Goal: Transaction & Acquisition: Download file/media

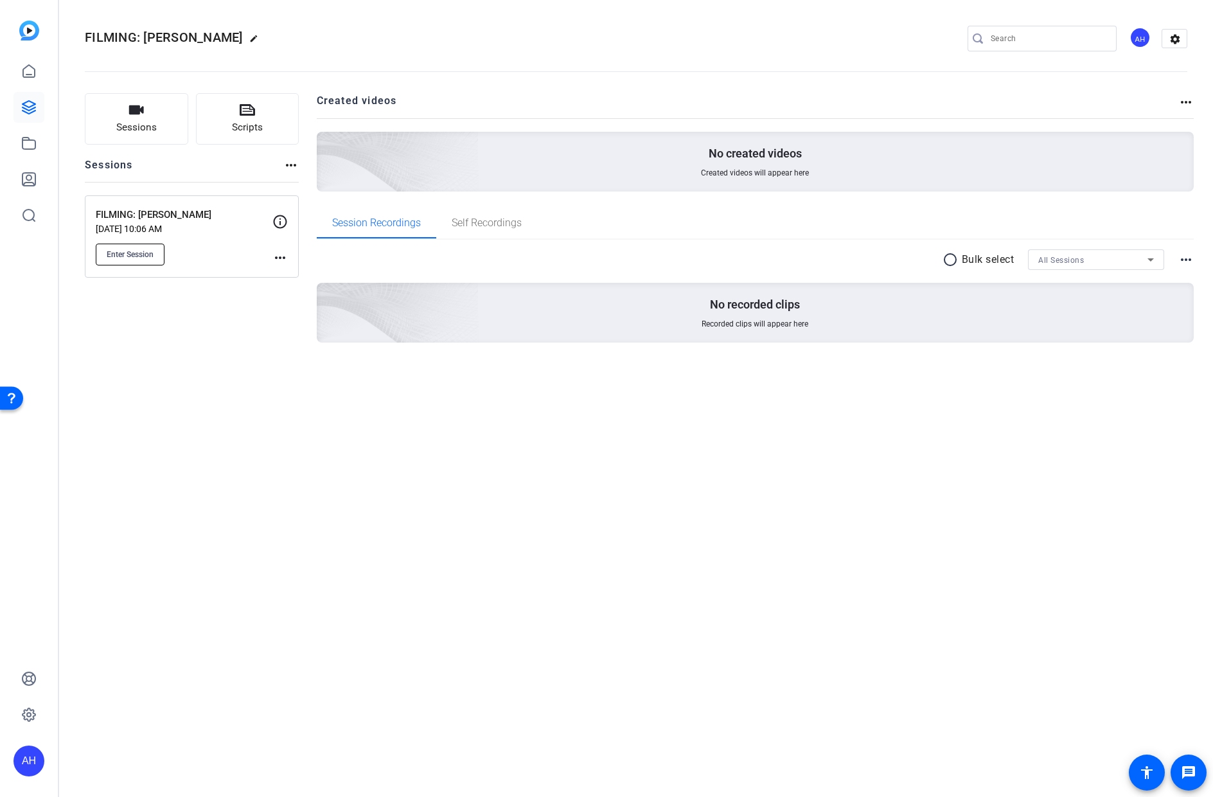
click at [143, 252] on span "Enter Session" at bounding box center [130, 254] width 47 height 10
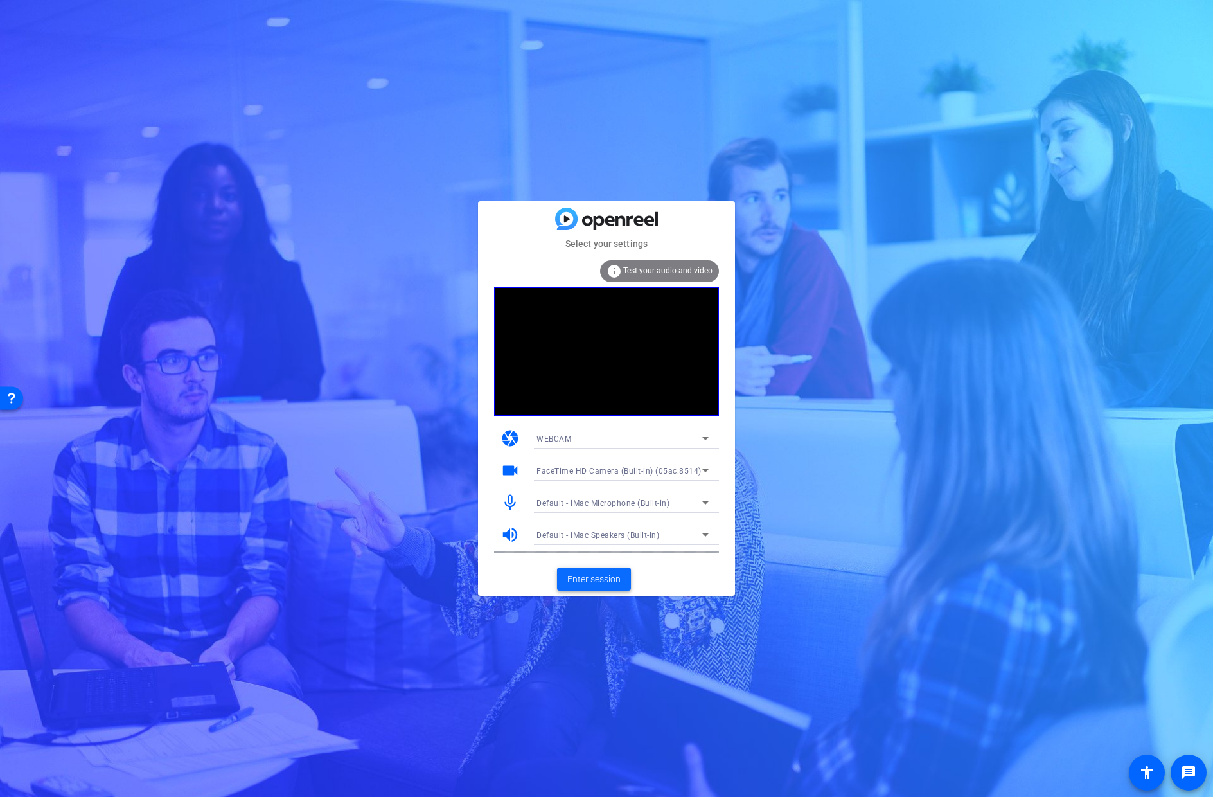
click at [601, 575] on span "Enter session" at bounding box center [594, 579] width 53 height 13
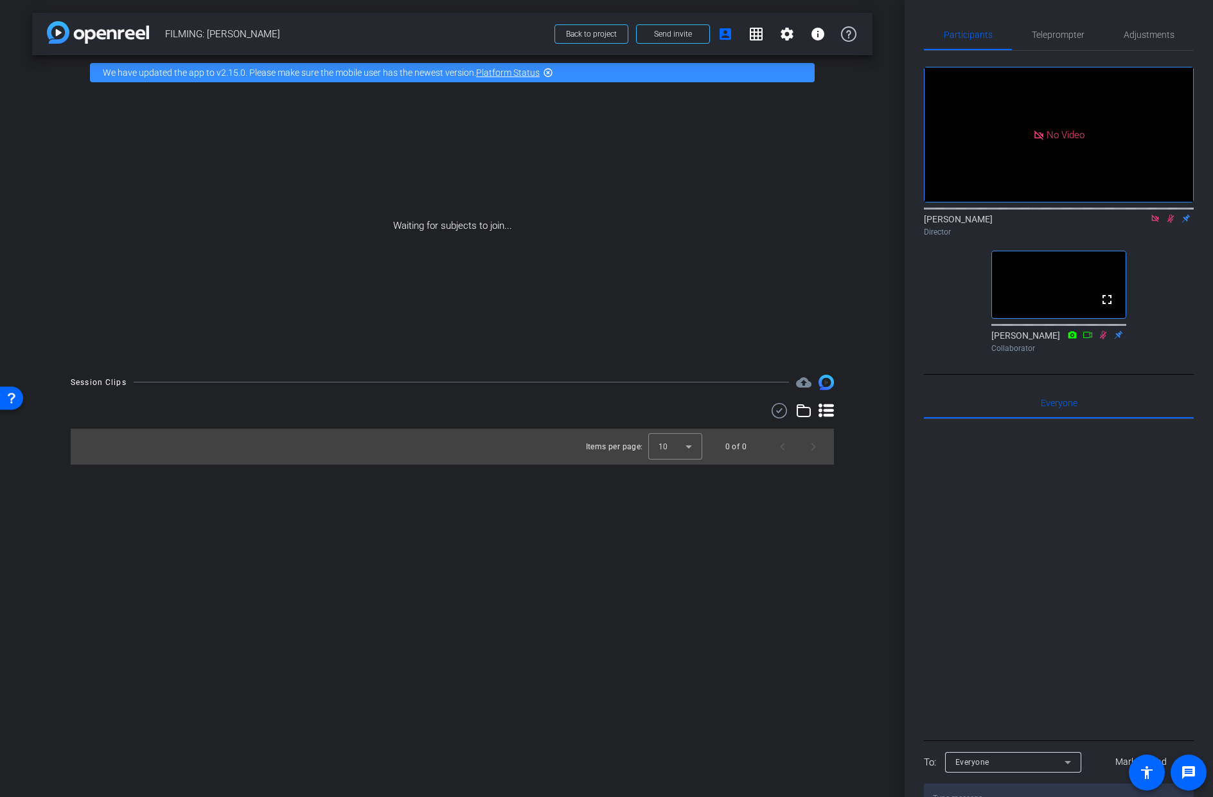
click at [1158, 222] on icon at bounding box center [1155, 218] width 7 height 7
click at [1158, 223] on icon at bounding box center [1155, 218] width 10 height 9
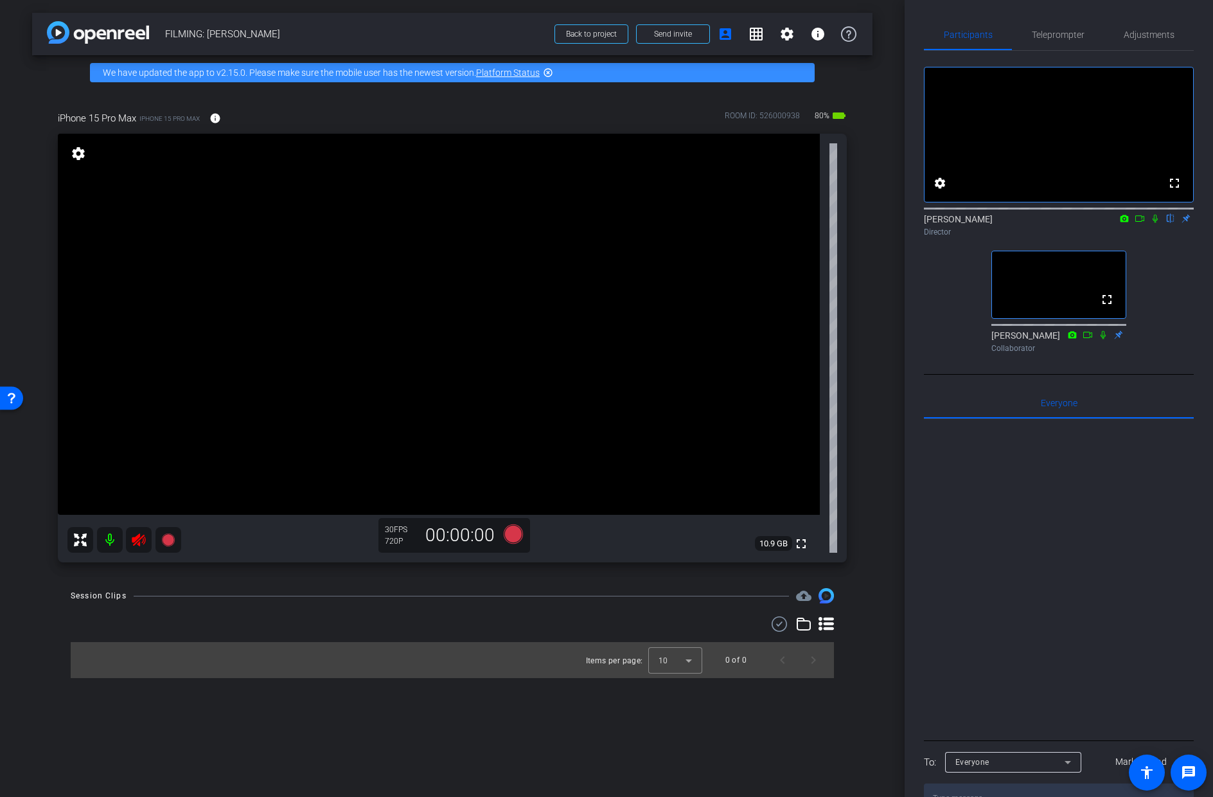
click at [134, 547] on icon at bounding box center [138, 539] width 15 height 15
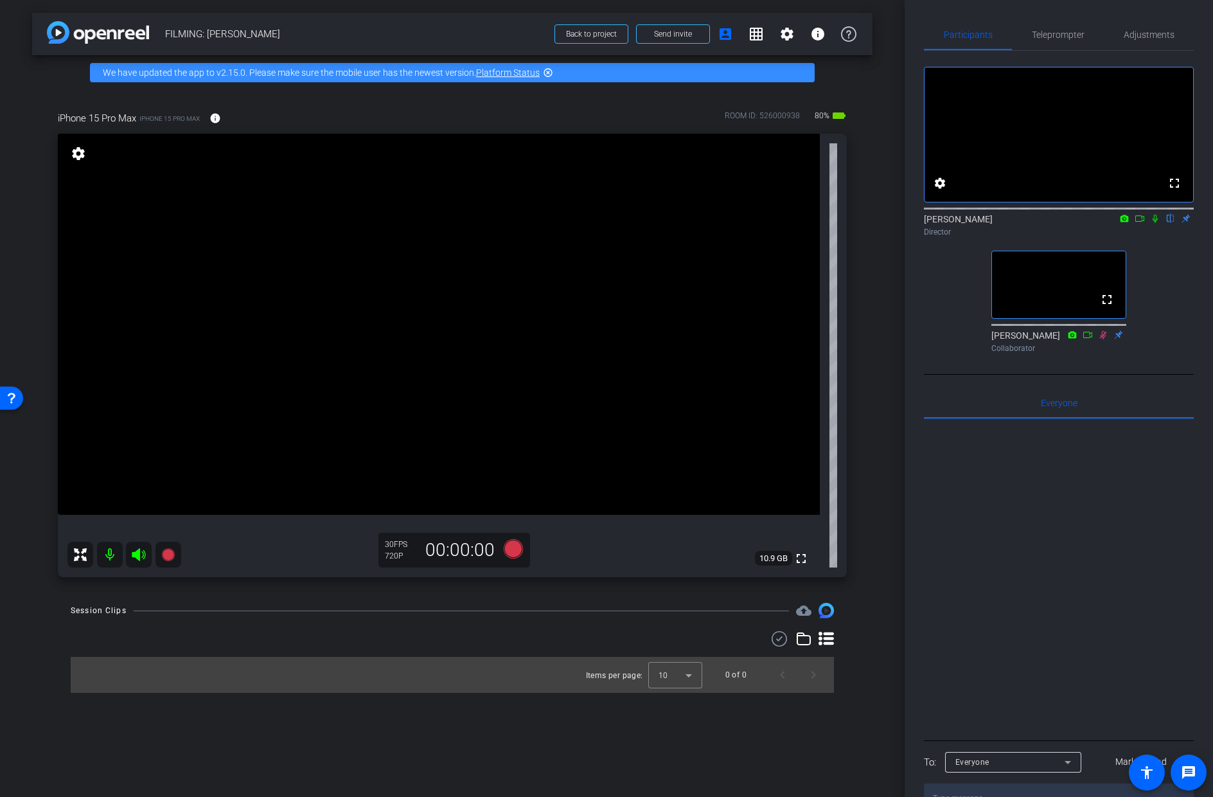
drag, startPoint x: 486, startPoint y: 710, endPoint x: 526, endPoint y: 596, distance: 121.1
click at [526, 596] on div "arrow_back FILMING: [PERSON_NAME] Back to project Send invite account_box grid_…" at bounding box center [452, 398] width 905 height 797
click at [513, 626] on div "Session Clips cloud_upload Items per page: 10 0 of 0" at bounding box center [452, 648] width 841 height 90
click at [1089, 36] on div "Teleprompter" at bounding box center [1058, 34] width 92 height 31
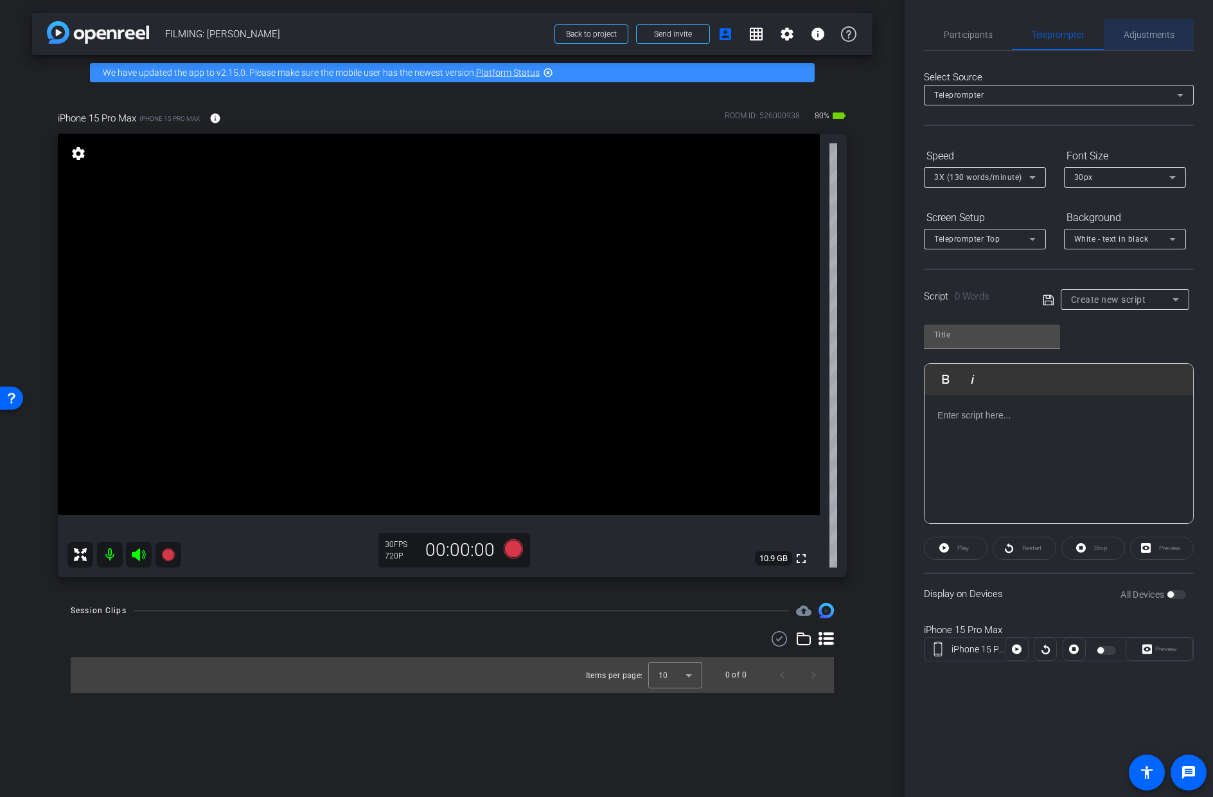
click at [1137, 33] on span "Adjustments" at bounding box center [1149, 34] width 51 height 9
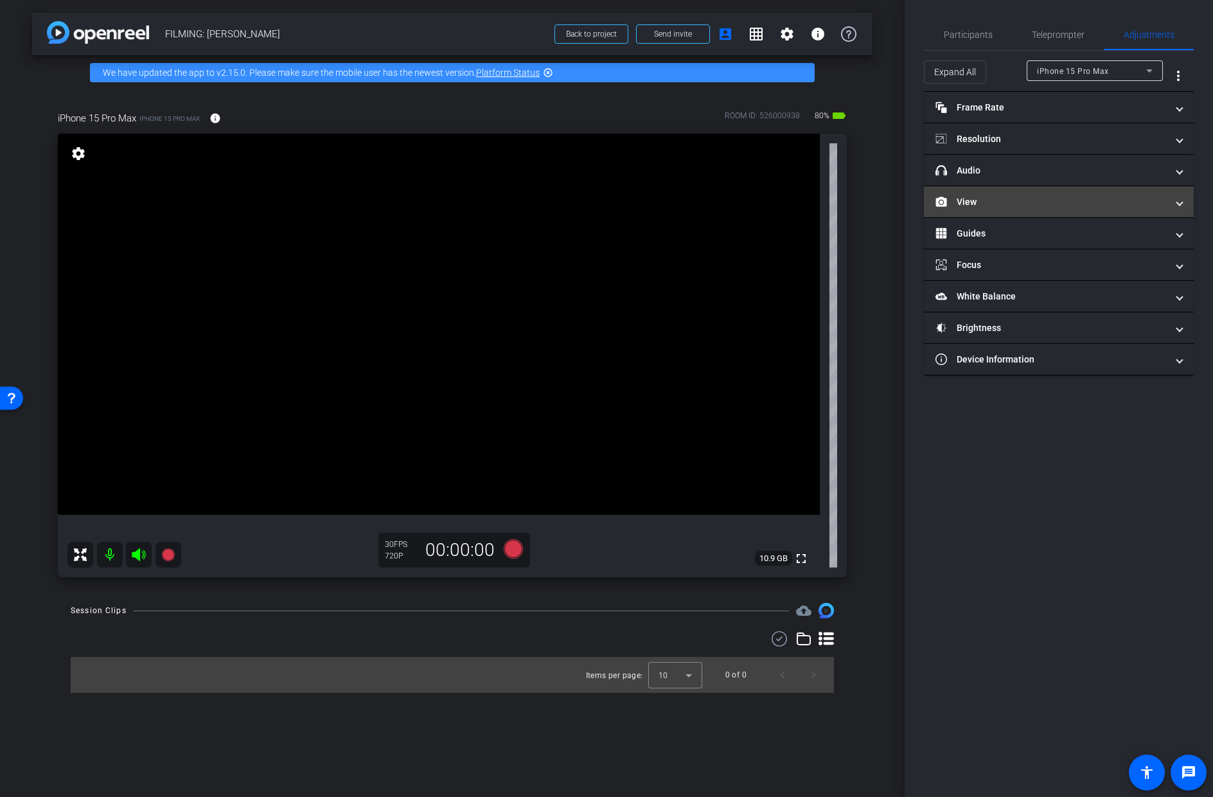
click at [1013, 211] on mat-expansion-panel-header "View" at bounding box center [1059, 201] width 270 height 31
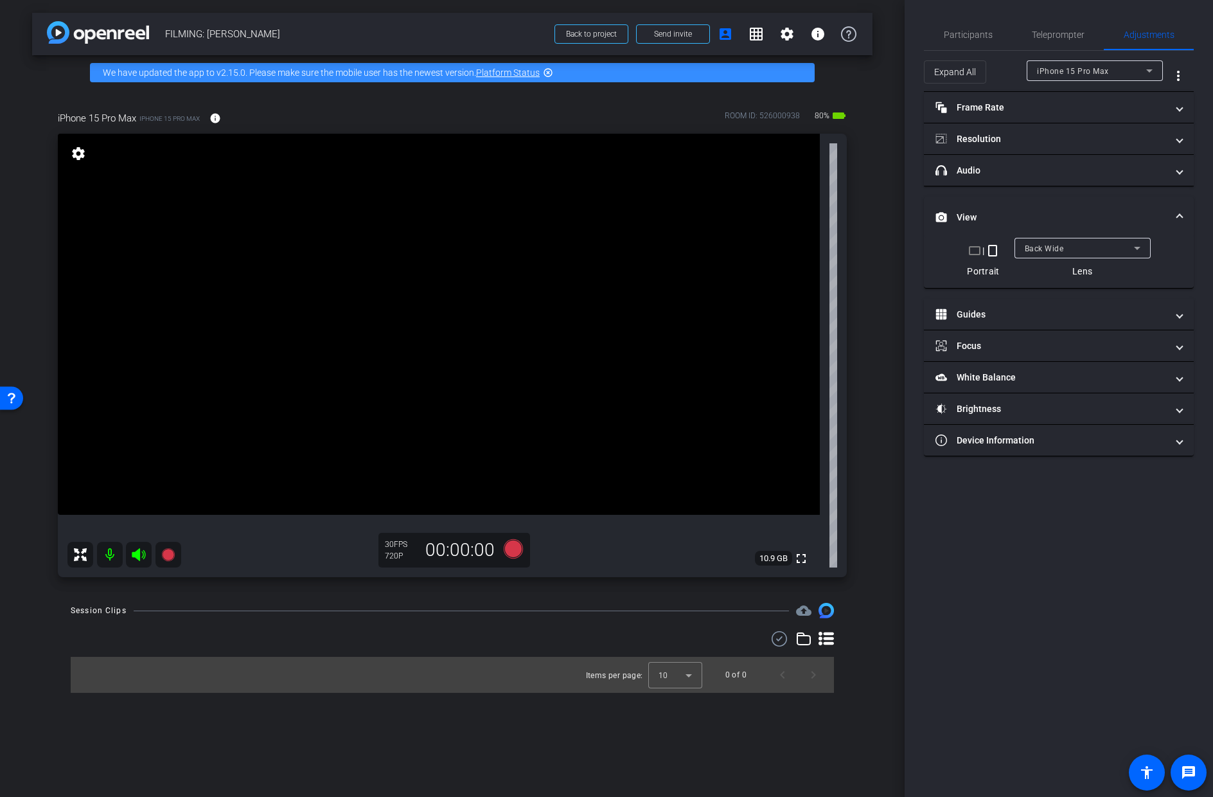
click at [978, 253] on mat-icon "crop_landscape" at bounding box center [974, 250] width 15 height 15
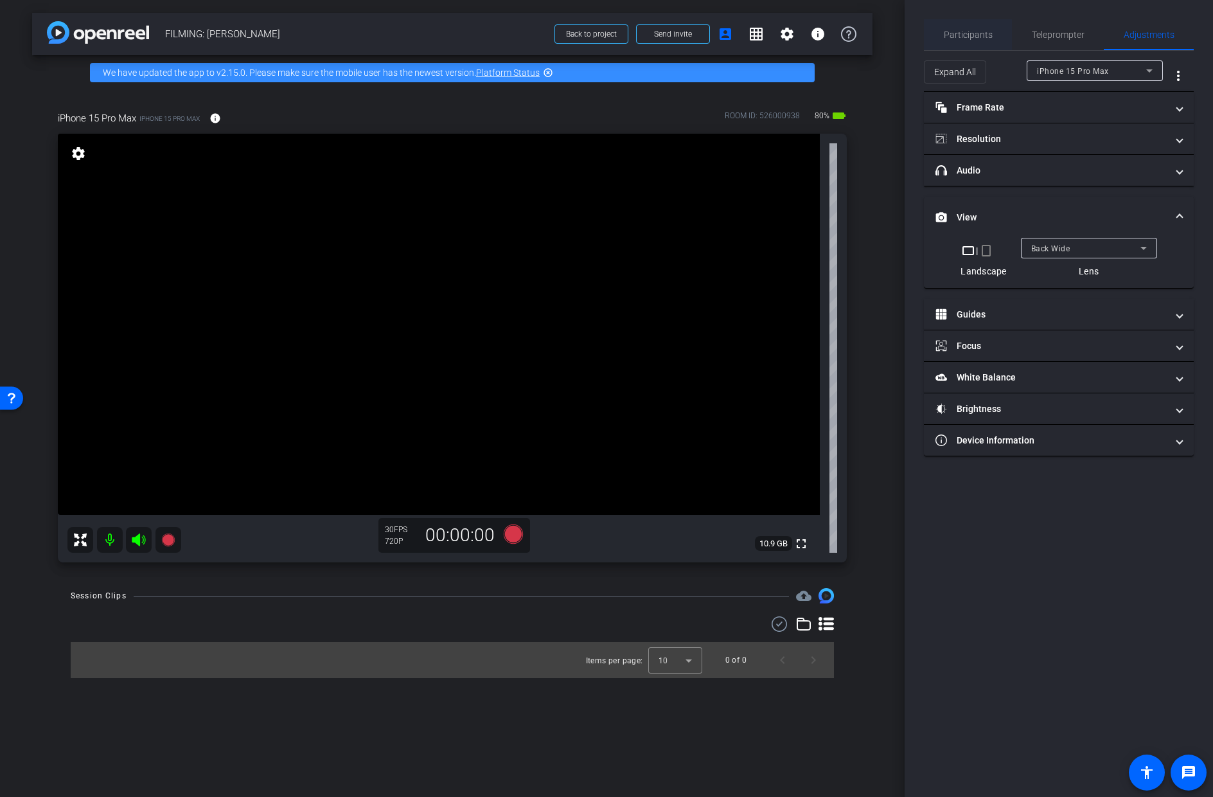
click at [993, 40] on div "Participants" at bounding box center [968, 34] width 88 height 31
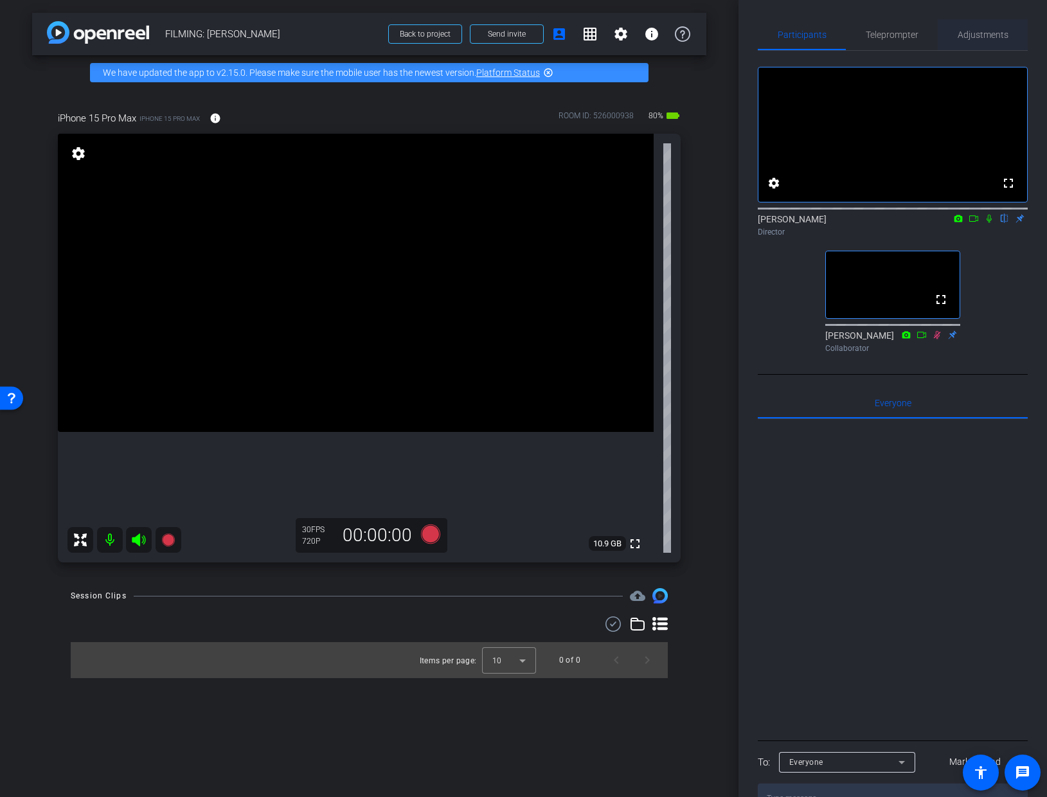
click at [963, 40] on span "Adjustments" at bounding box center [983, 34] width 51 height 31
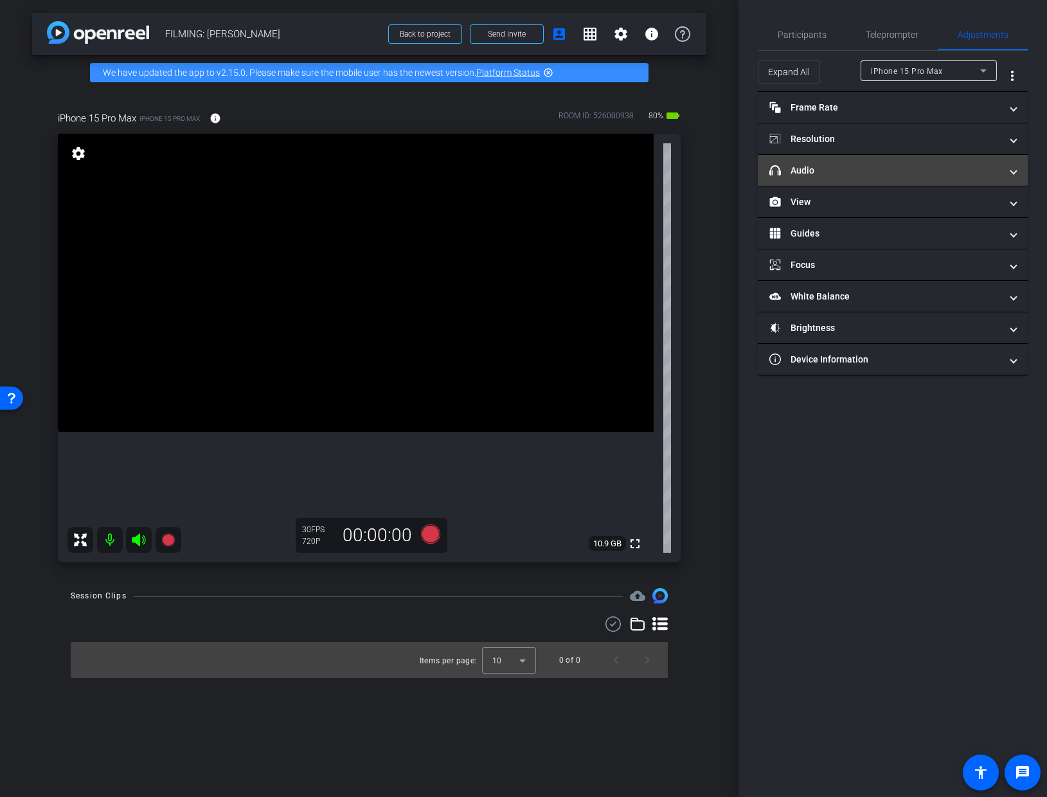
click at [880, 181] on mat-expansion-panel-header "headphone icon Audio" at bounding box center [893, 170] width 270 height 31
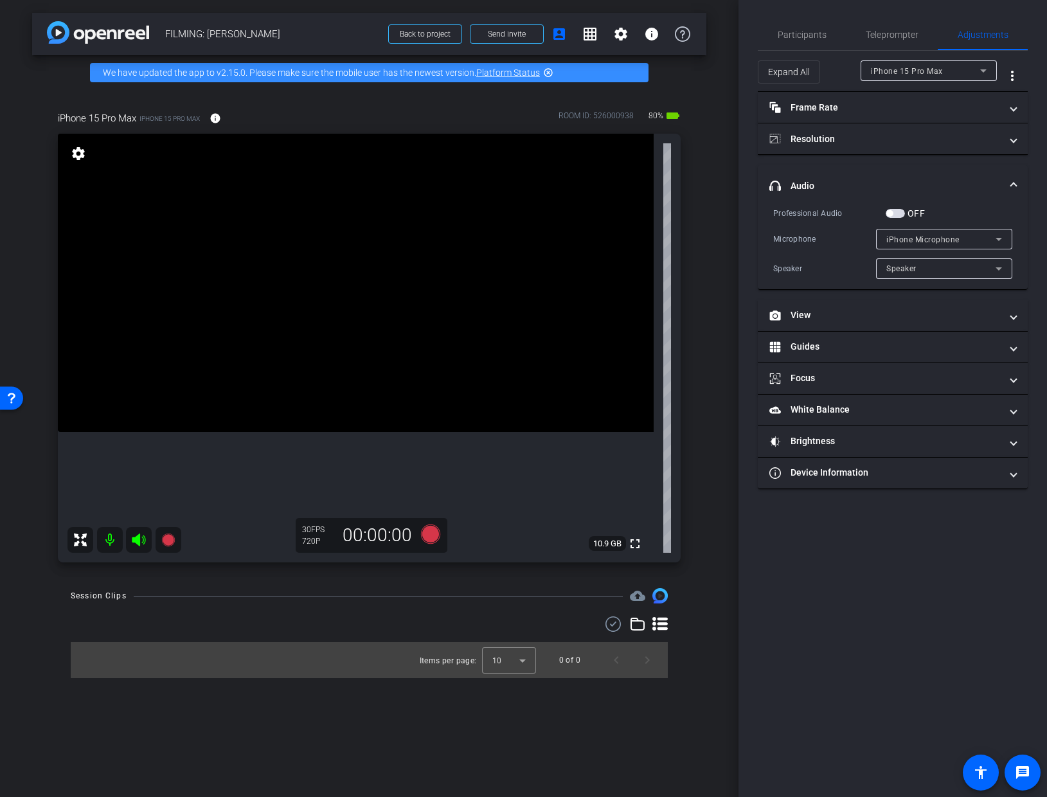
click at [899, 215] on span "button" at bounding box center [895, 213] width 19 height 9
click at [914, 240] on span "iPhone Microphone" at bounding box center [922, 239] width 73 height 9
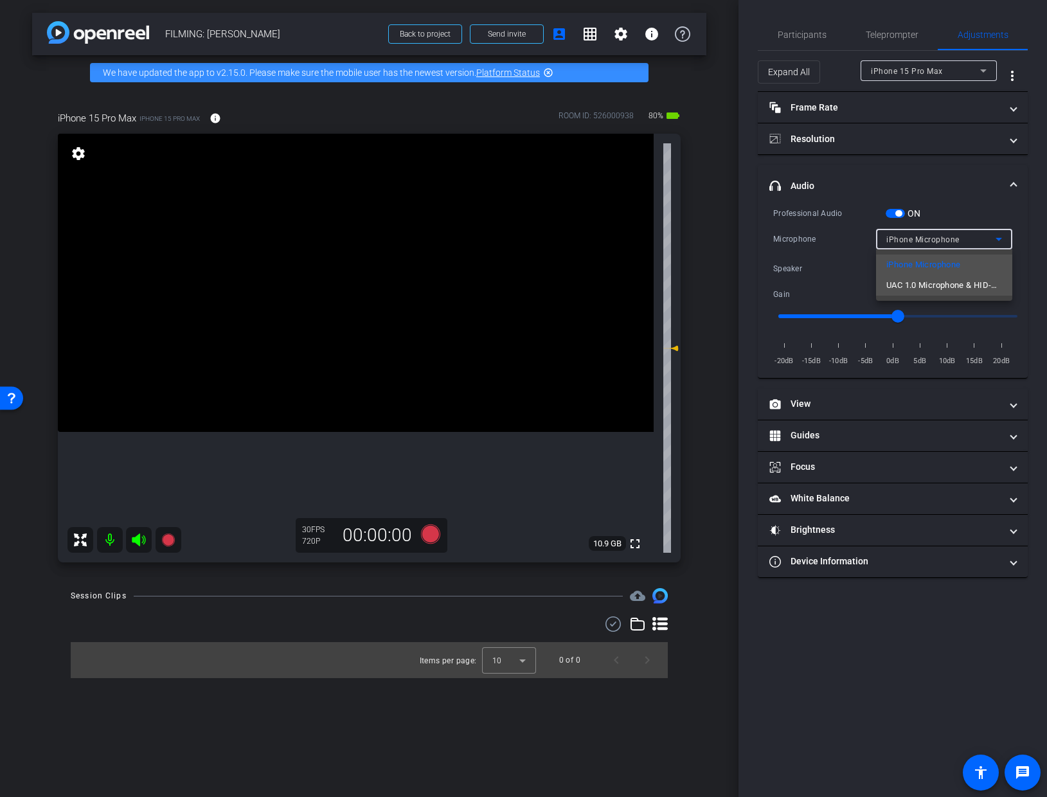
click at [918, 287] on span "UAC 1.0 Microphone & HID-Mediakey" at bounding box center [944, 285] width 116 height 15
click at [824, 314] on input "range" at bounding box center [898, 316] width 266 height 28
click at [814, 316] on input "range" at bounding box center [898, 316] width 266 height 28
click at [810, 316] on input "range" at bounding box center [898, 316] width 266 height 28
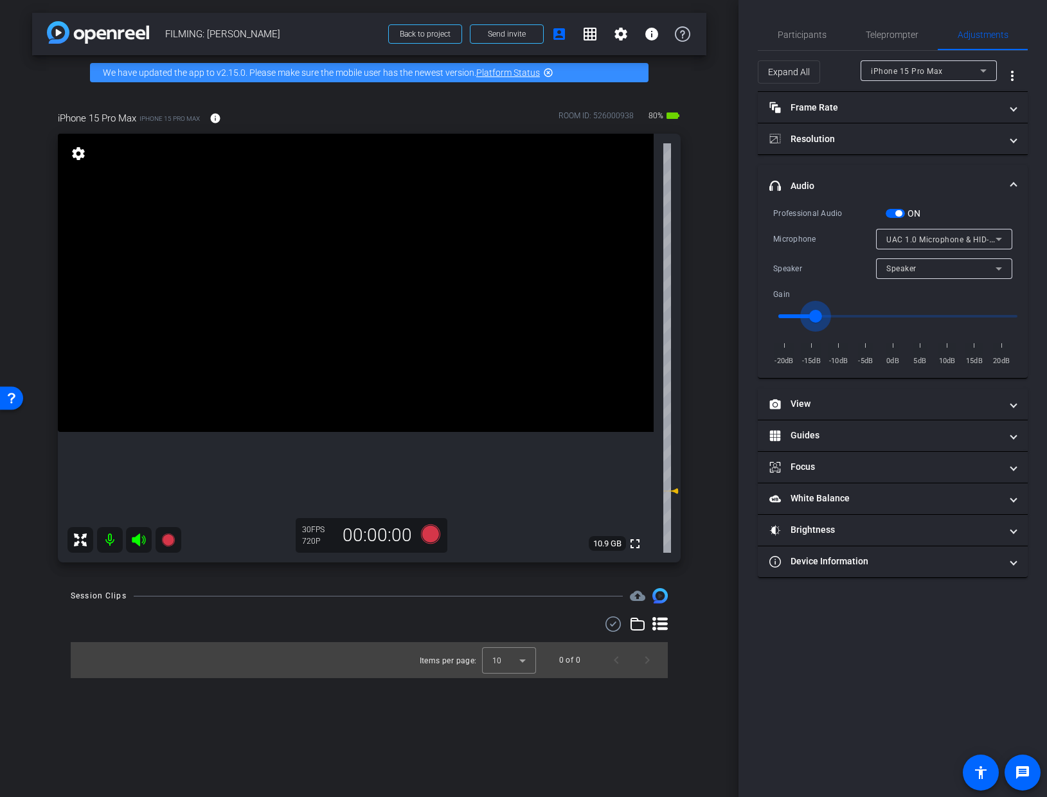
click at [816, 315] on input "range" at bounding box center [898, 316] width 266 height 28
click at [820, 314] on input "range" at bounding box center [898, 316] width 266 height 28
type input "-13"
click at [800, 32] on span "Participants" at bounding box center [802, 34] width 49 height 9
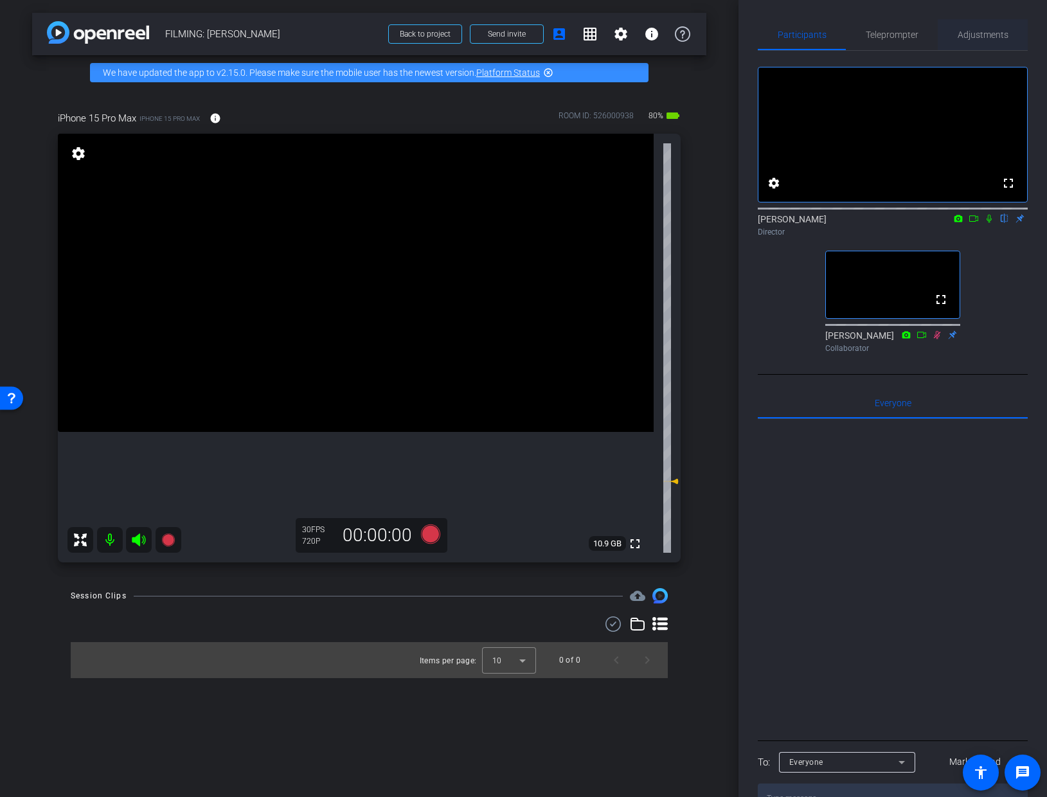
click at [966, 31] on span "Adjustments" at bounding box center [983, 34] width 51 height 9
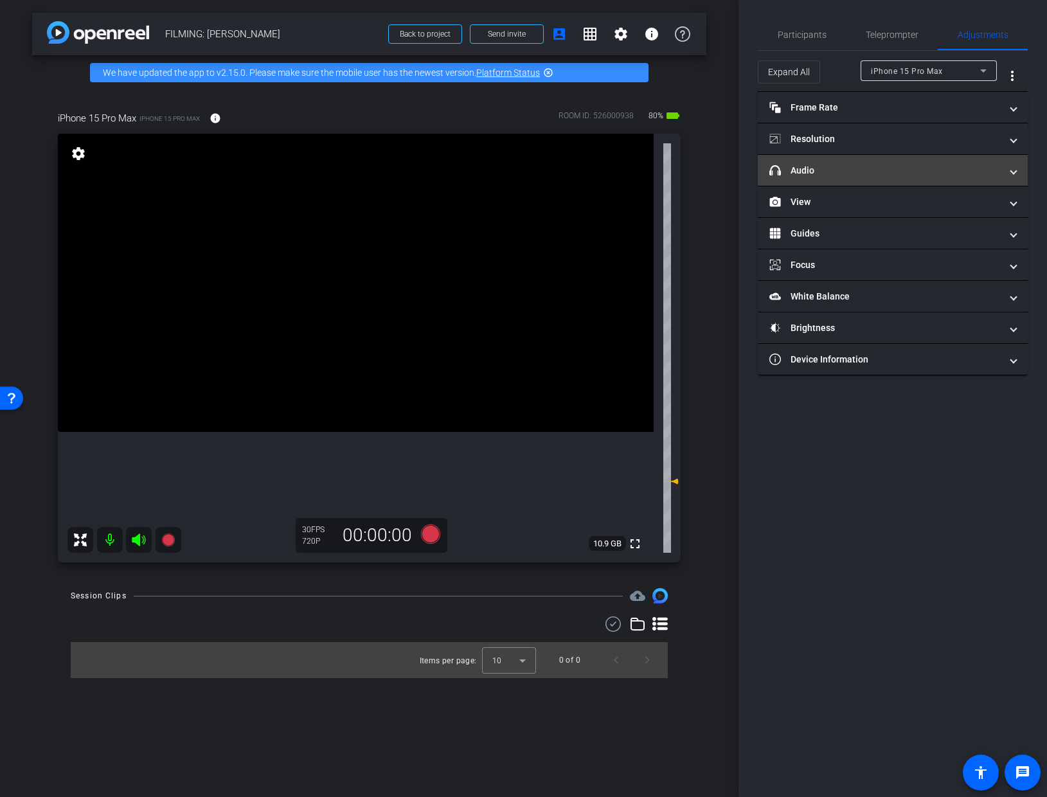
click at [919, 175] on mat-panel-title "headphone icon Audio" at bounding box center [884, 170] width 231 height 13
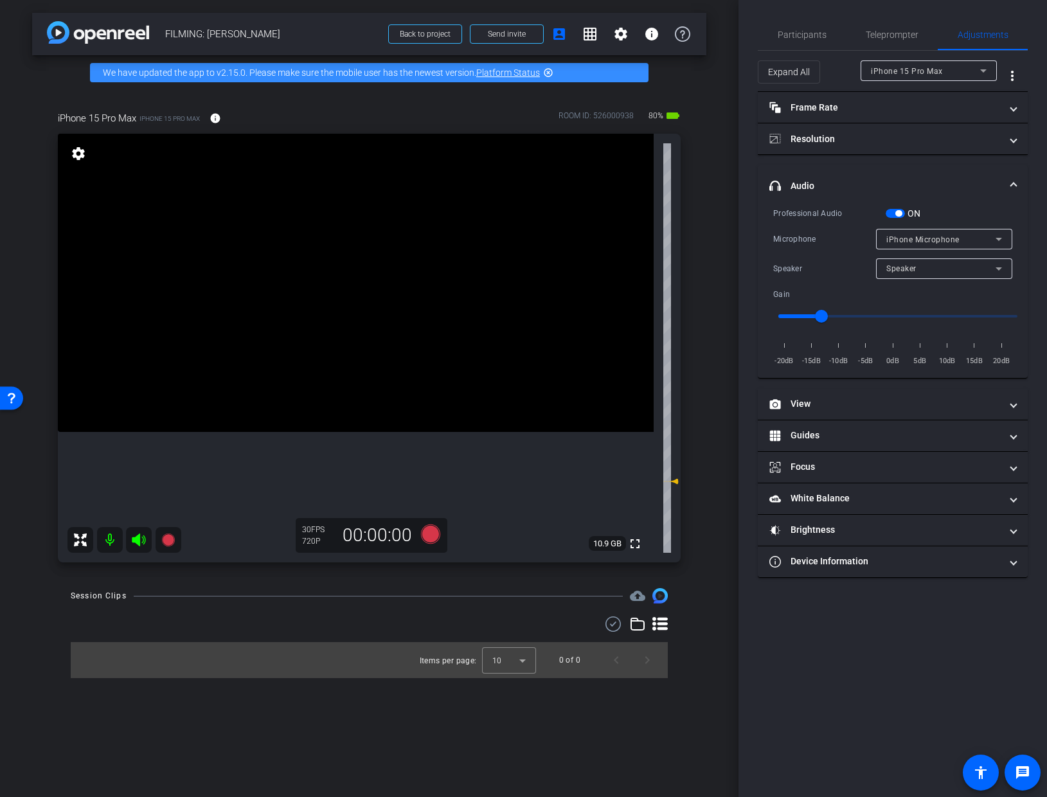
click at [928, 237] on span "iPhone Microphone" at bounding box center [922, 239] width 73 height 9
click at [912, 278] on span "UAC 1.0 Microphone & HID-Mediakey" at bounding box center [944, 285] width 116 height 15
click at [813, 317] on input "range" at bounding box center [898, 316] width 266 height 28
click at [811, 317] on input "range" at bounding box center [898, 316] width 266 height 28
type input "-15"
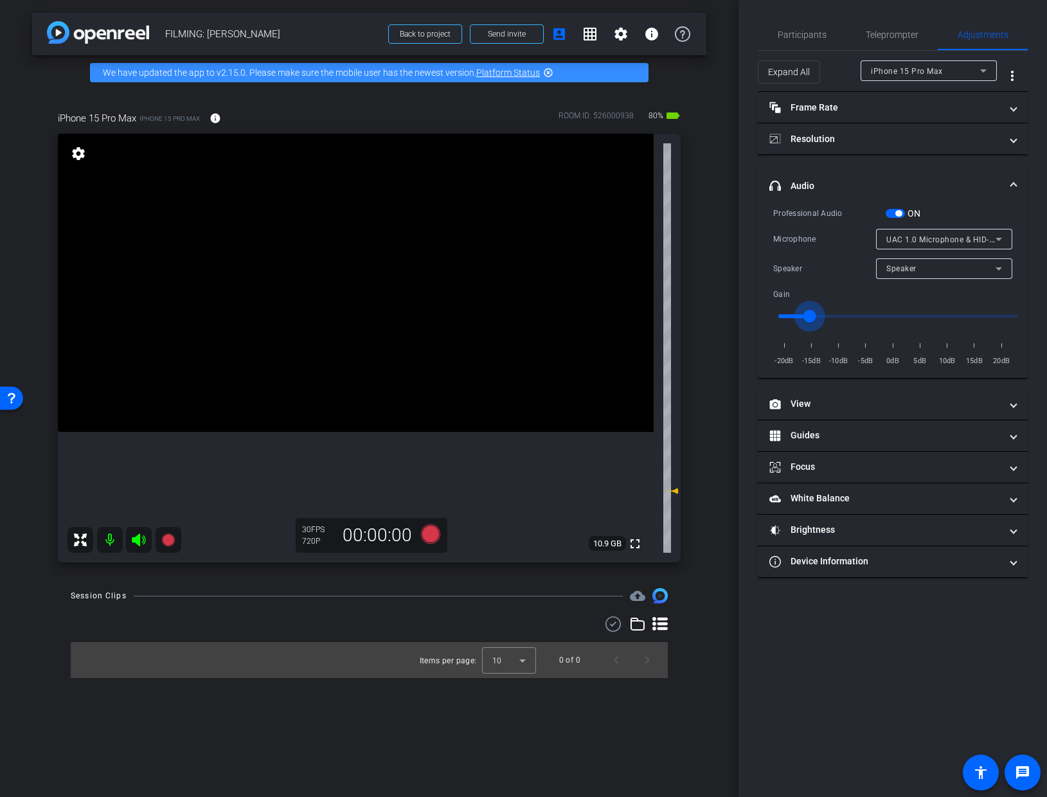
click at [808, 317] on input "range" at bounding box center [898, 316] width 266 height 28
click at [821, 35] on span "Participants" at bounding box center [802, 34] width 49 height 9
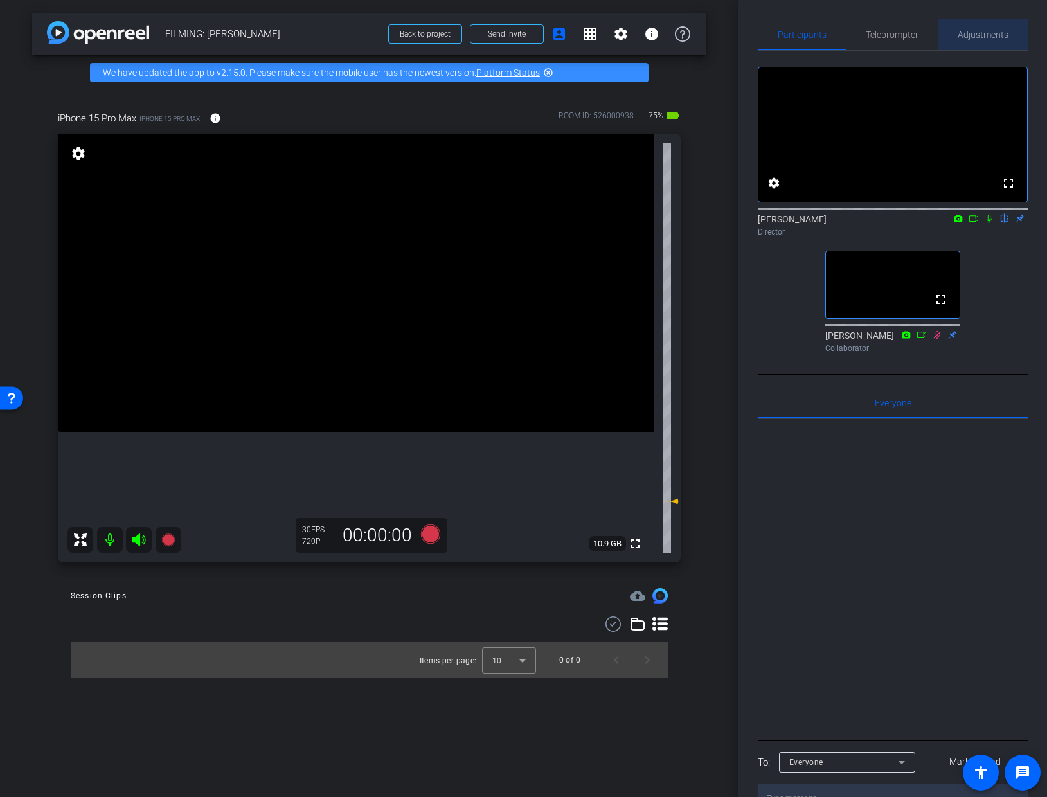
click at [957, 25] on div "Adjustments" at bounding box center [983, 34] width 90 height 31
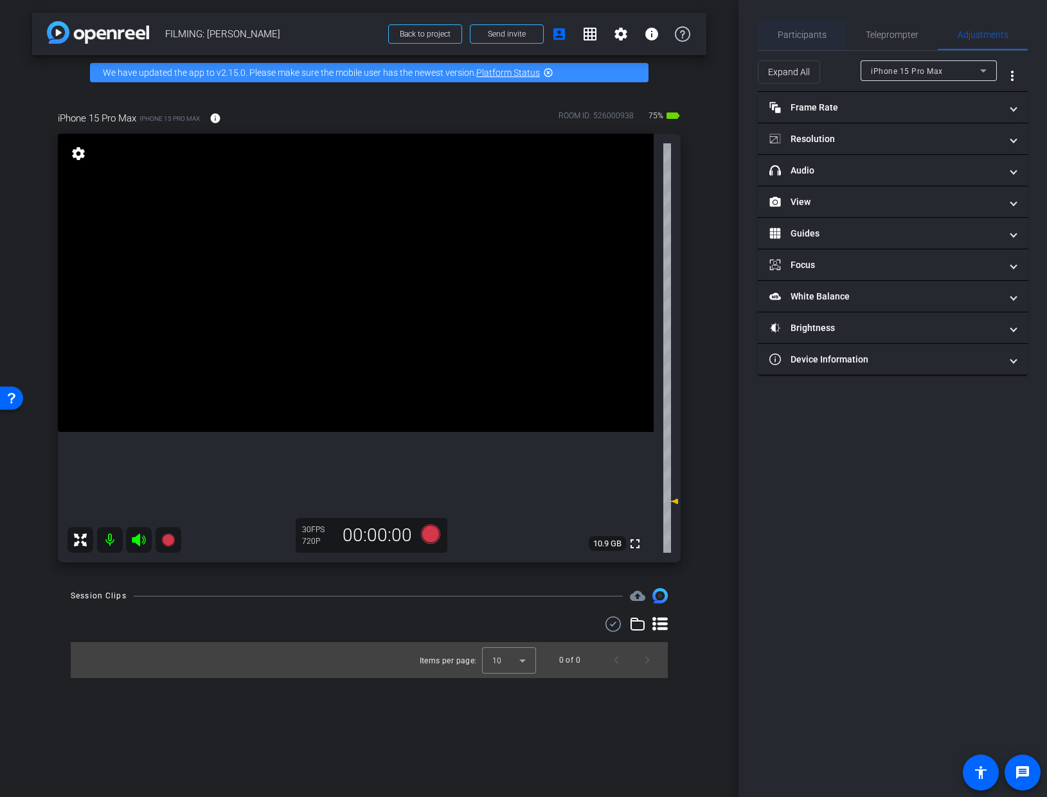
click at [823, 35] on span "Participants" at bounding box center [802, 34] width 49 height 9
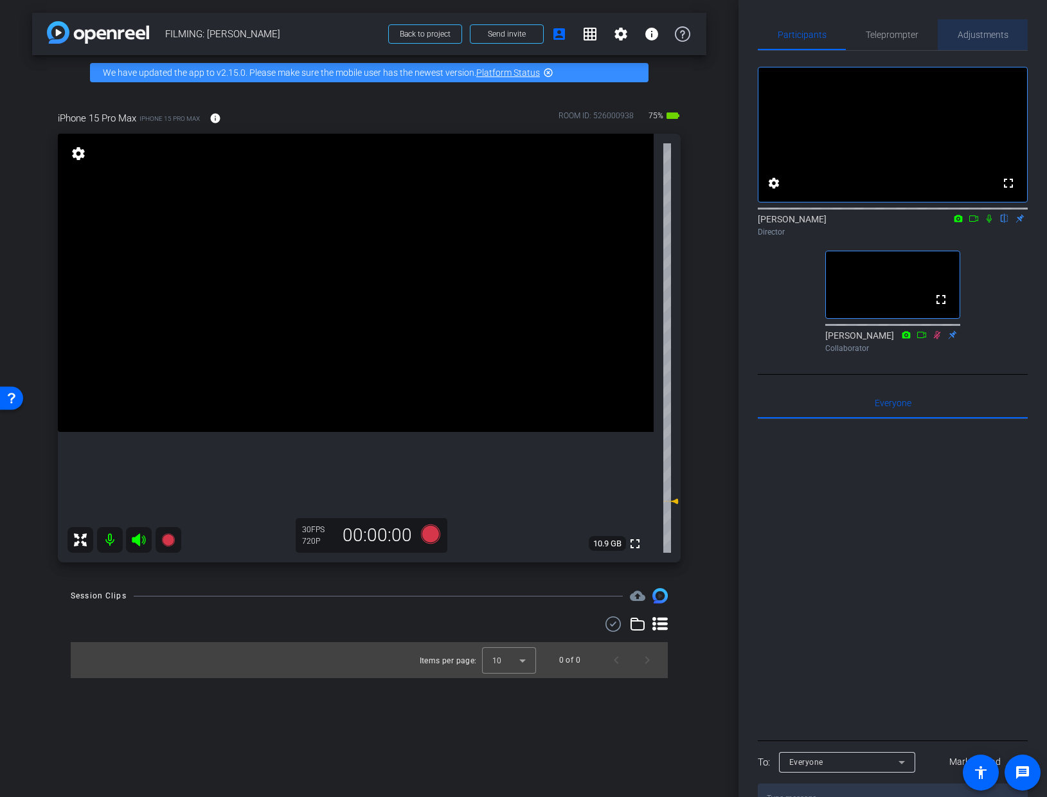
click at [972, 32] on span "Adjustments" at bounding box center [983, 34] width 51 height 9
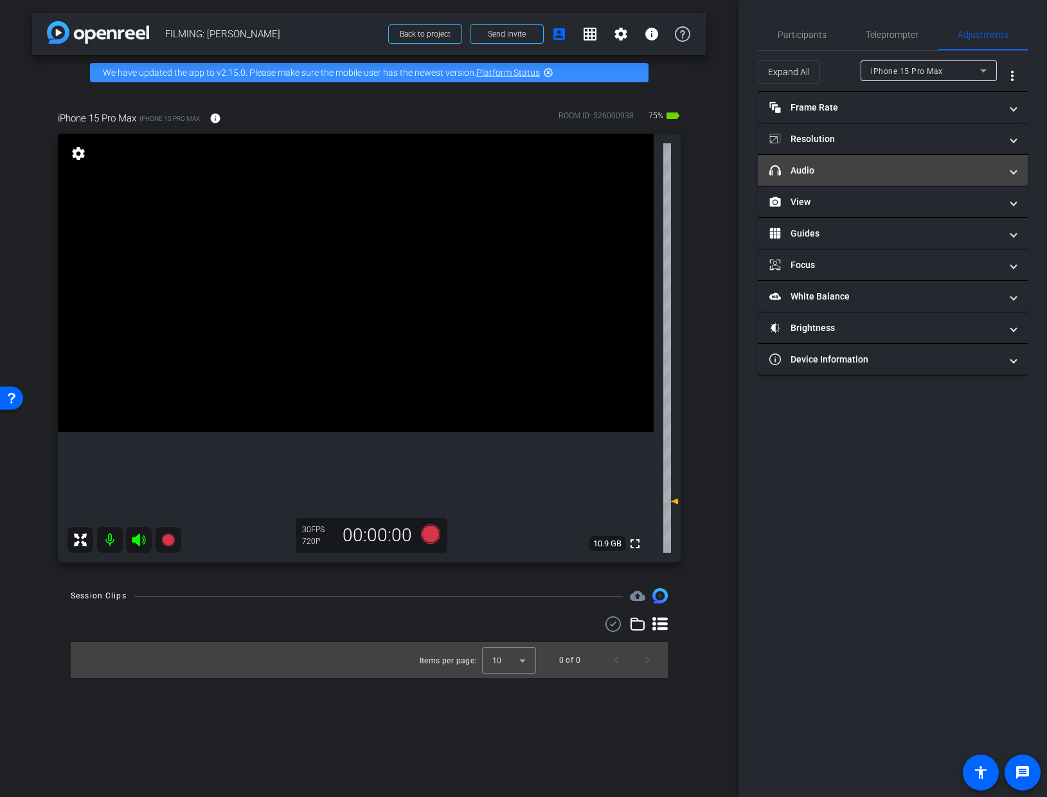
click at [909, 177] on mat-expansion-panel-header "headphone icon Audio" at bounding box center [893, 170] width 270 height 31
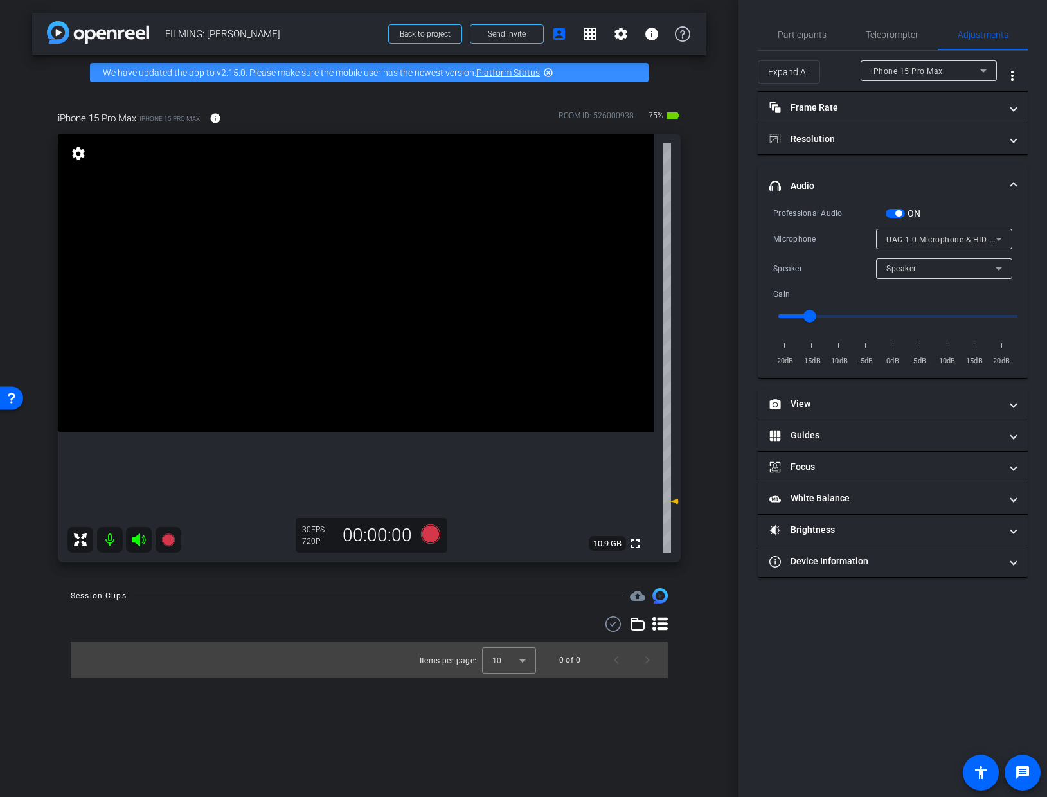
click at [1016, 174] on mat-expansion-panel-header "headphone icon Audio" at bounding box center [893, 185] width 270 height 41
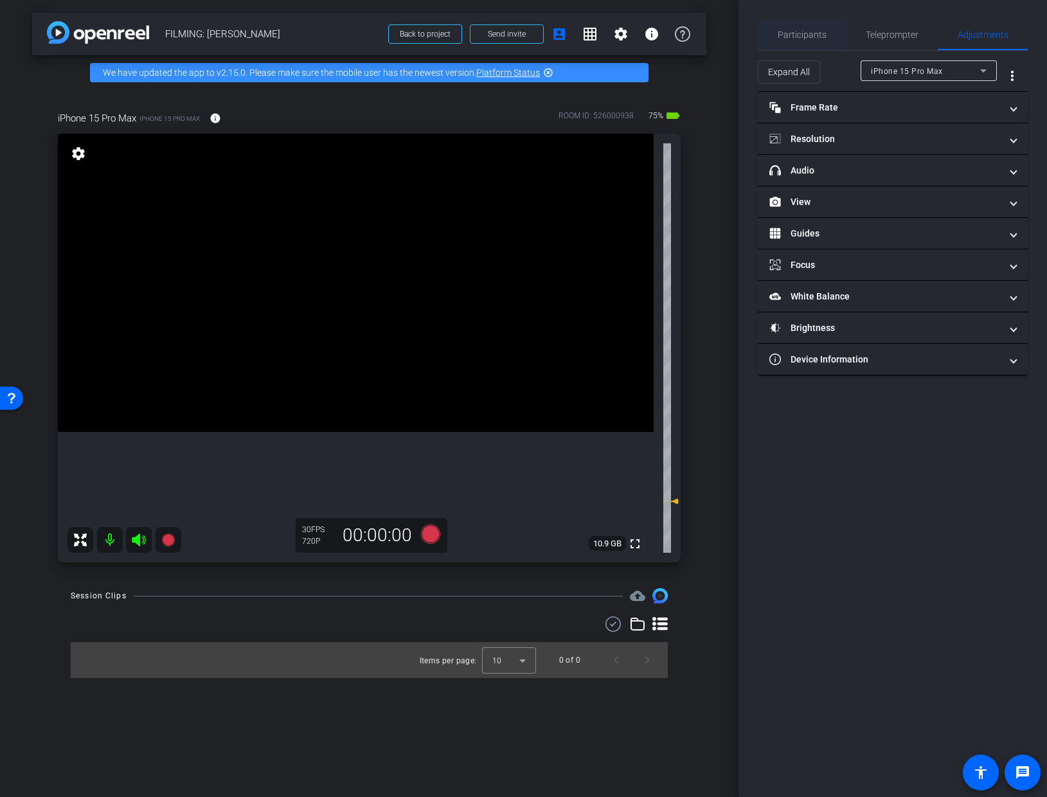
click at [824, 30] on span "Participants" at bounding box center [802, 34] width 49 height 9
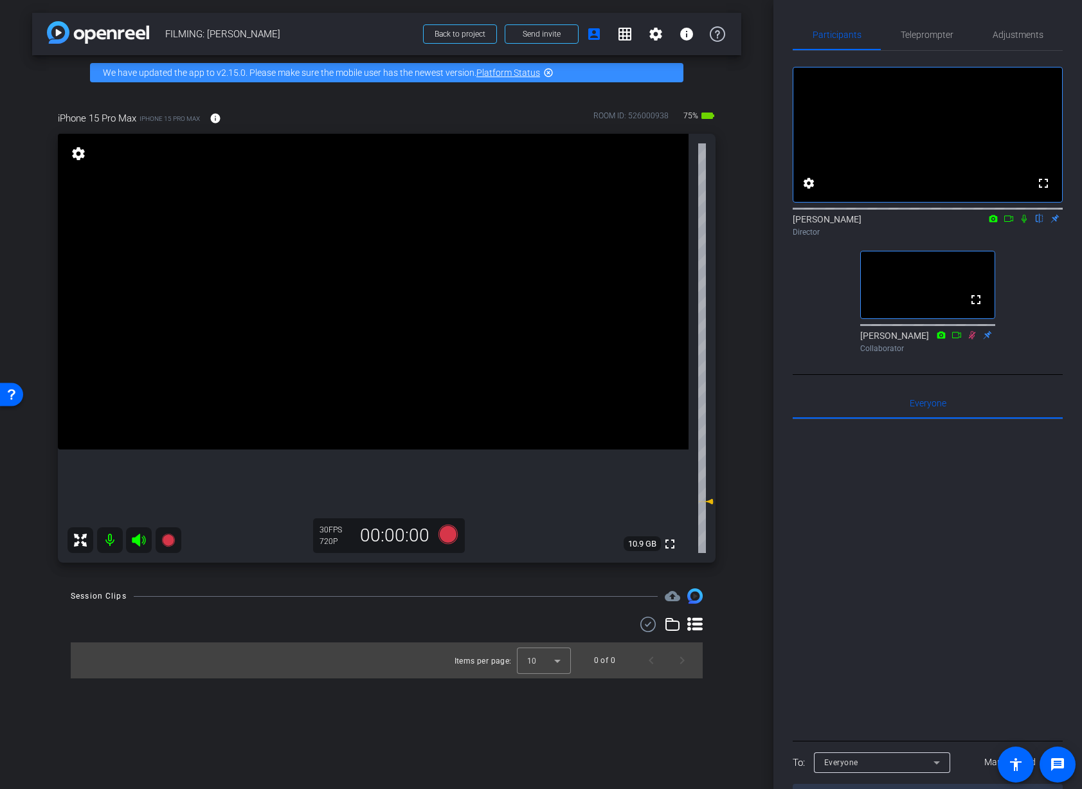
click at [764, 510] on div "arrow_back FILMING: [PERSON_NAME] Back to project Send invite account_box grid_…" at bounding box center [386, 394] width 773 height 789
click at [807, 503] on div at bounding box center [927, 578] width 270 height 318
click at [157, 609] on div "Session Clips cloud_upload Items per page: 10 0 of 0" at bounding box center [388, 633] width 712 height 90
click at [1028, 223] on icon at bounding box center [1027, 218] width 10 height 9
click at [1012, 223] on icon at bounding box center [1011, 218] width 10 height 9
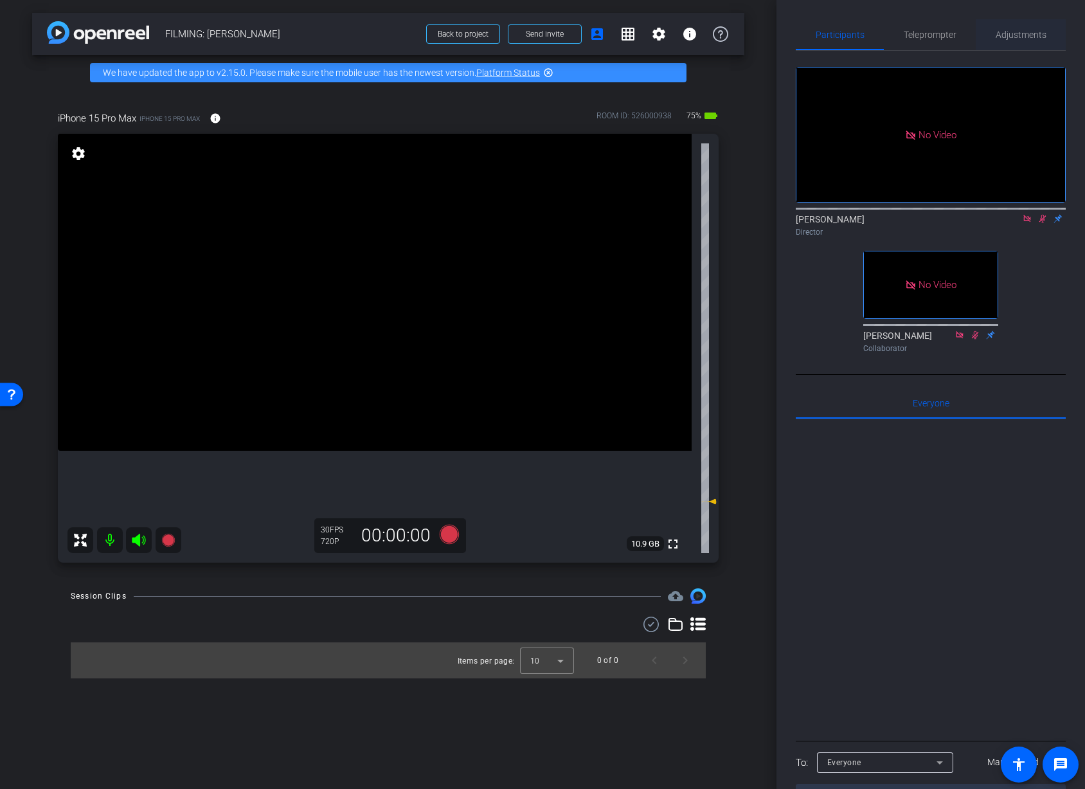
click at [1023, 35] on span "Adjustments" at bounding box center [1021, 34] width 51 height 9
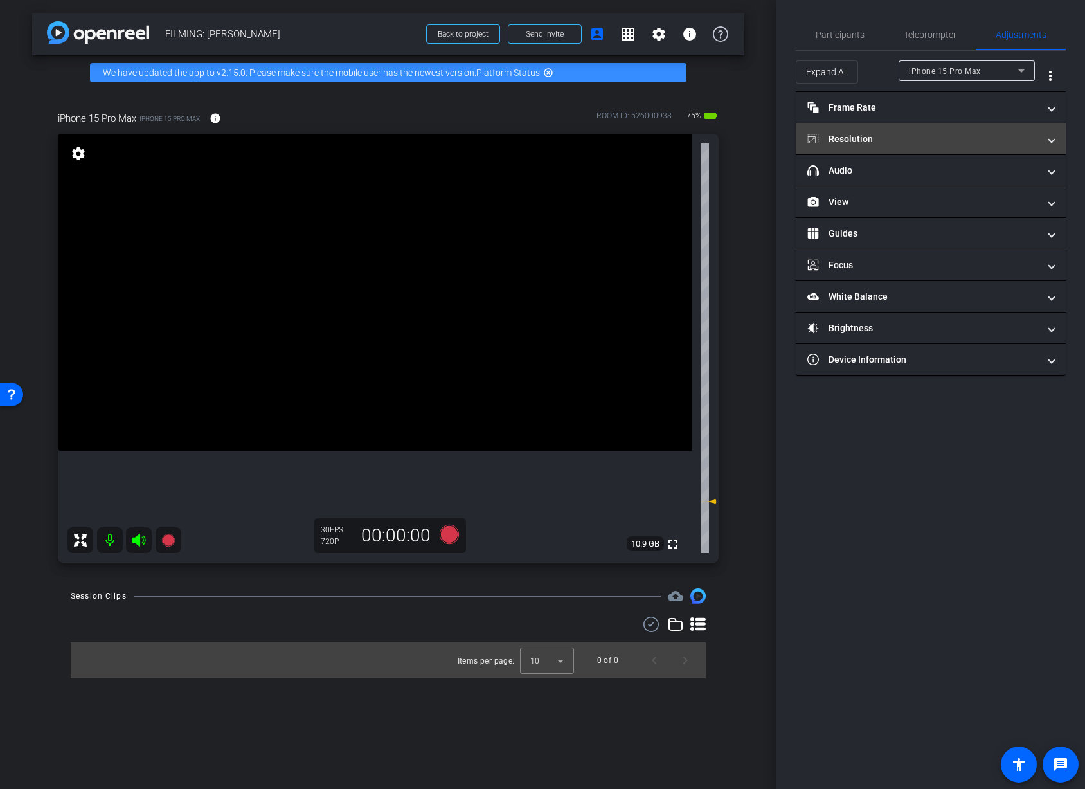
click at [909, 143] on mat-panel-title "Resolution" at bounding box center [922, 138] width 231 height 13
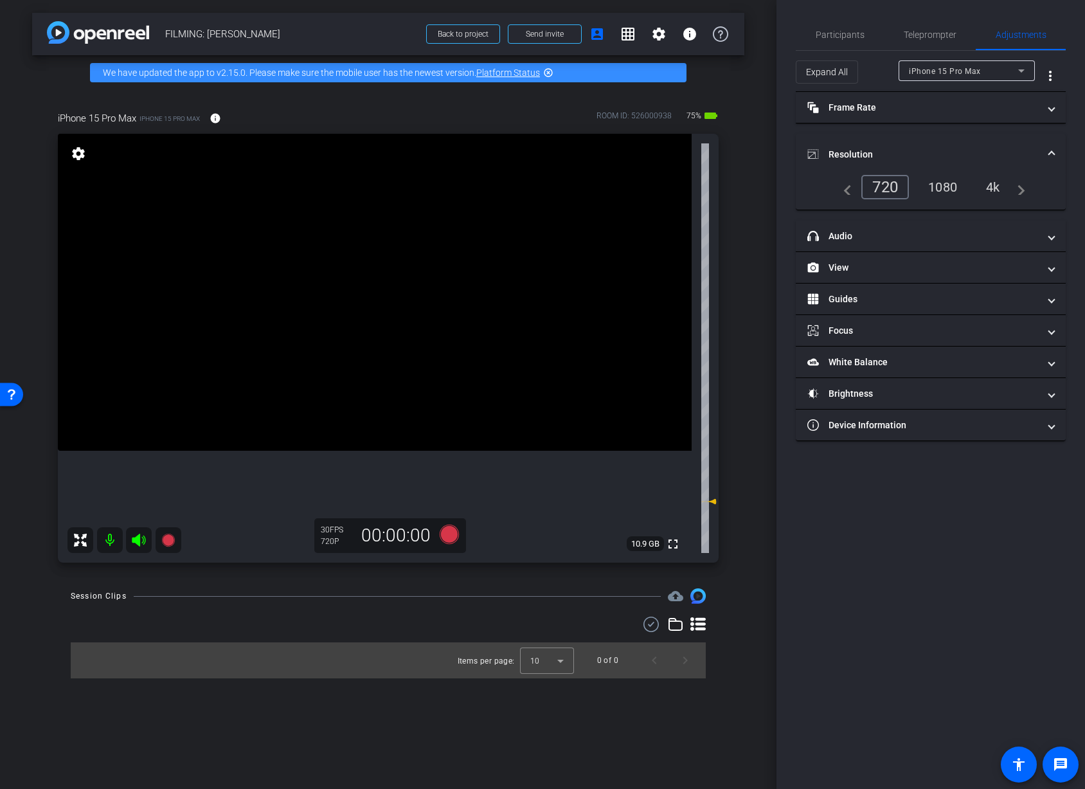
click at [956, 188] on div "1080" at bounding box center [942, 187] width 48 height 22
click at [453, 538] on icon at bounding box center [449, 533] width 19 height 19
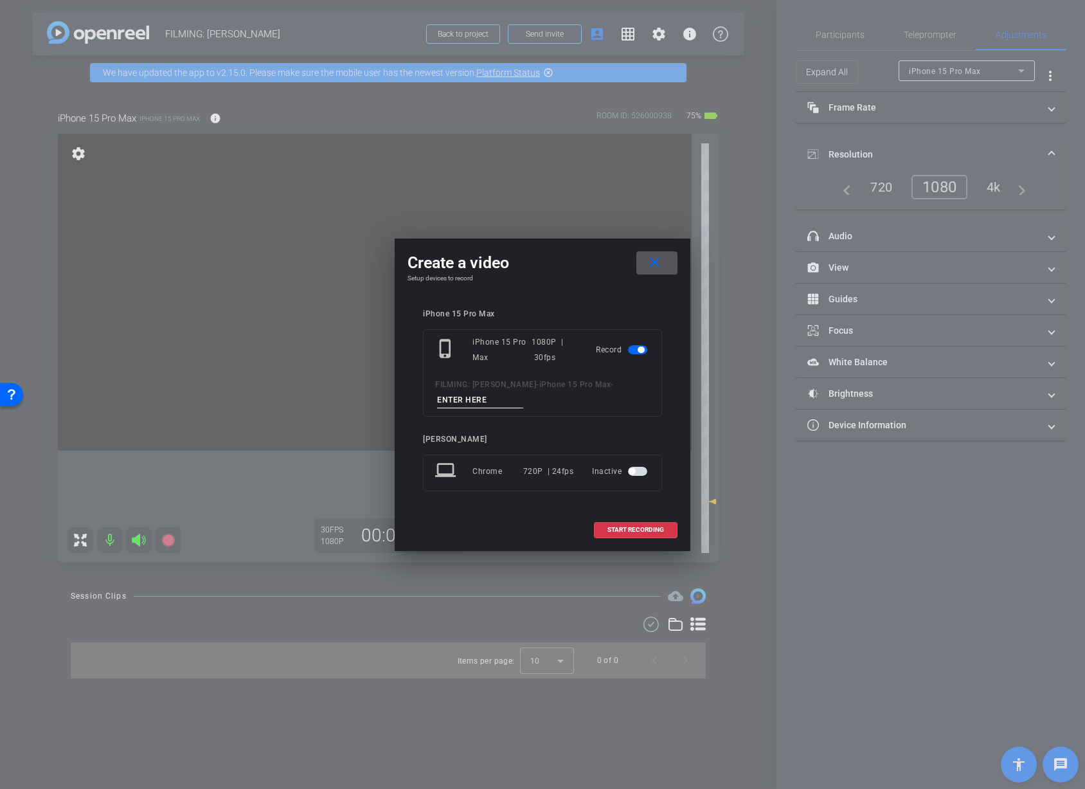
click at [490, 401] on input at bounding box center [480, 400] width 86 height 16
type input "4.2"
click at [643, 528] on span "START RECORDING" at bounding box center [635, 529] width 57 height 6
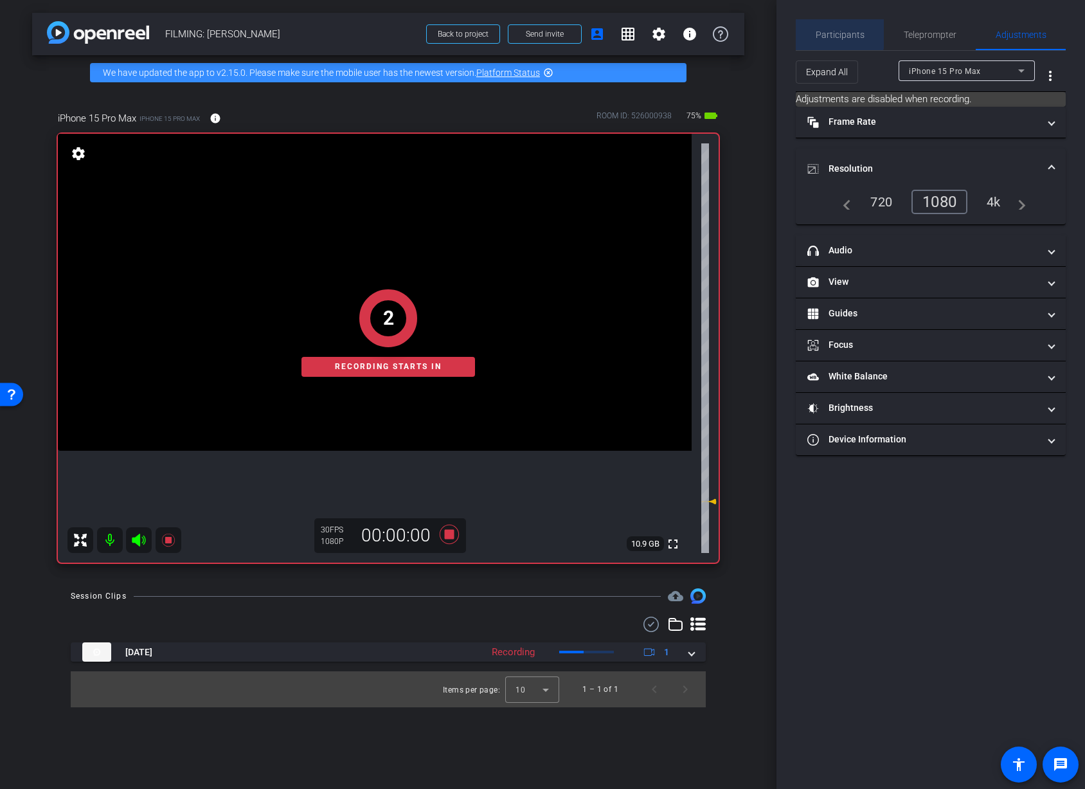
click at [837, 31] on span "Participants" at bounding box center [840, 34] width 49 height 9
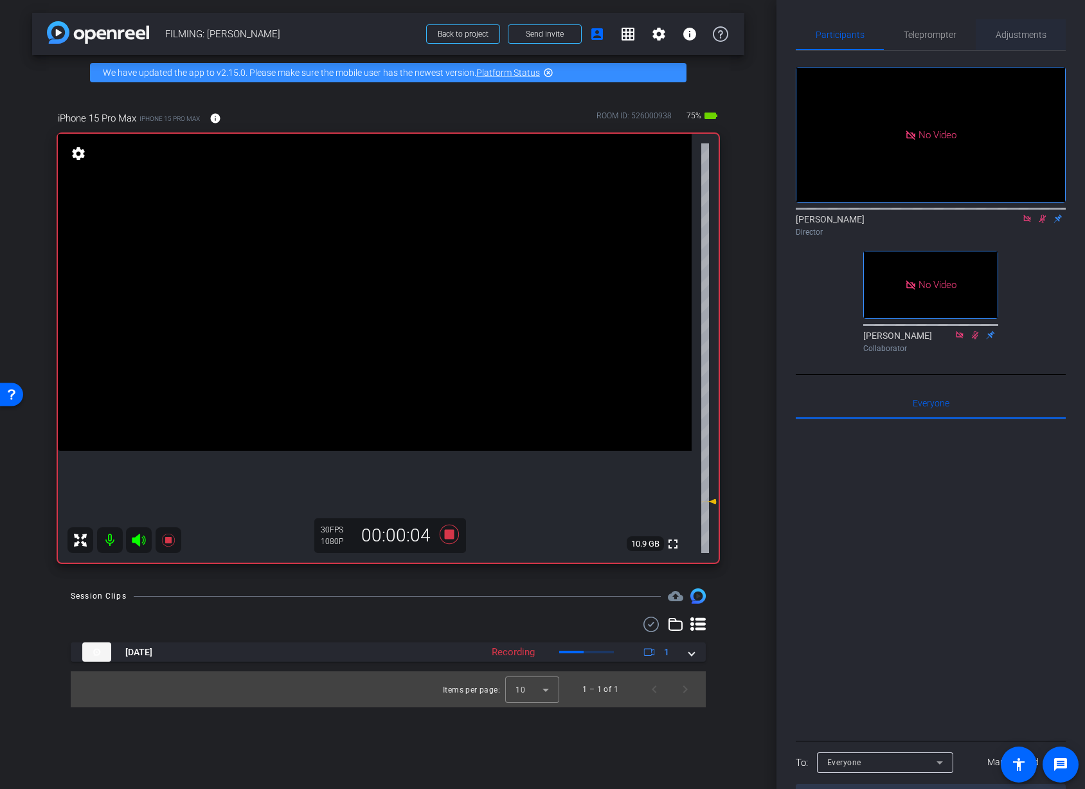
click at [1022, 46] on span "Adjustments" at bounding box center [1021, 34] width 51 height 31
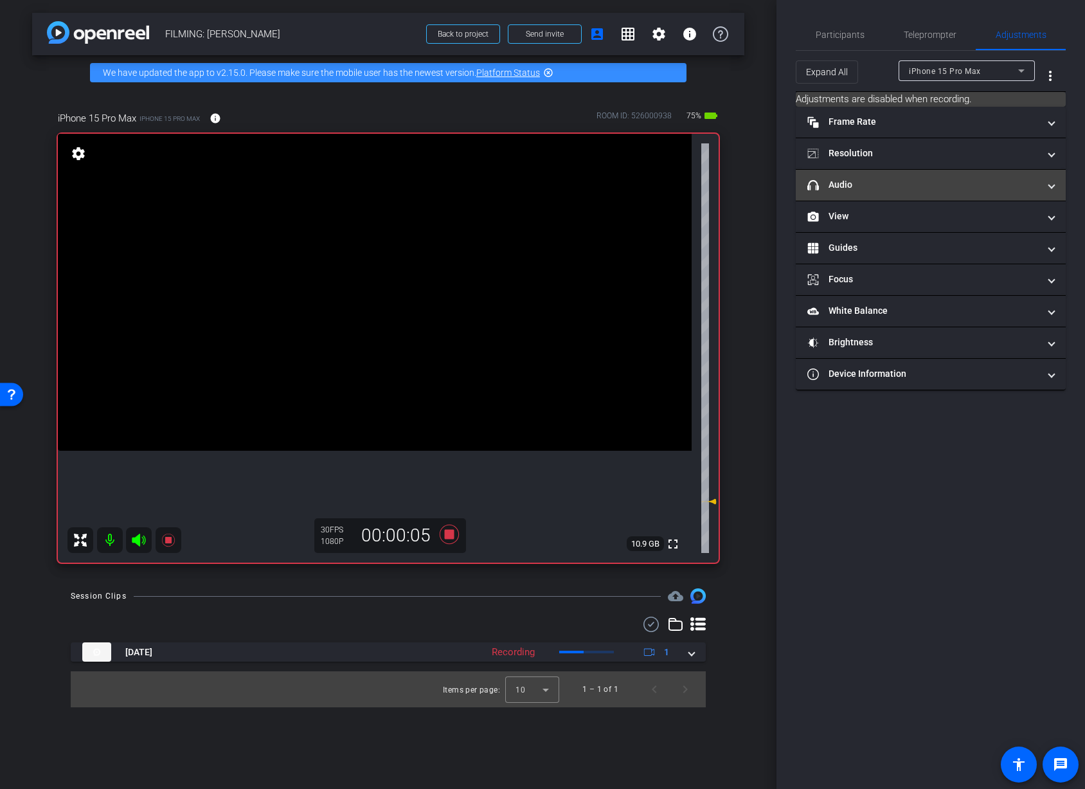
click at [918, 186] on mat-panel-title "headphone icon Audio" at bounding box center [922, 184] width 231 height 13
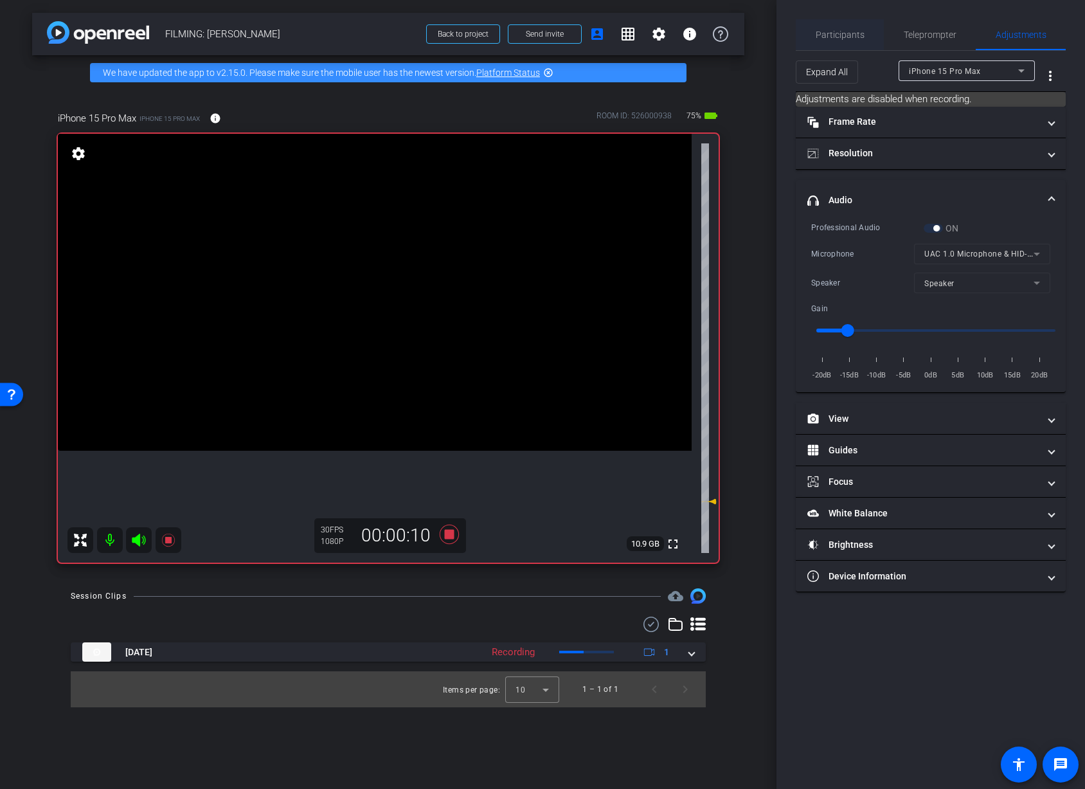
click at [848, 37] on span "Participants" at bounding box center [840, 34] width 49 height 9
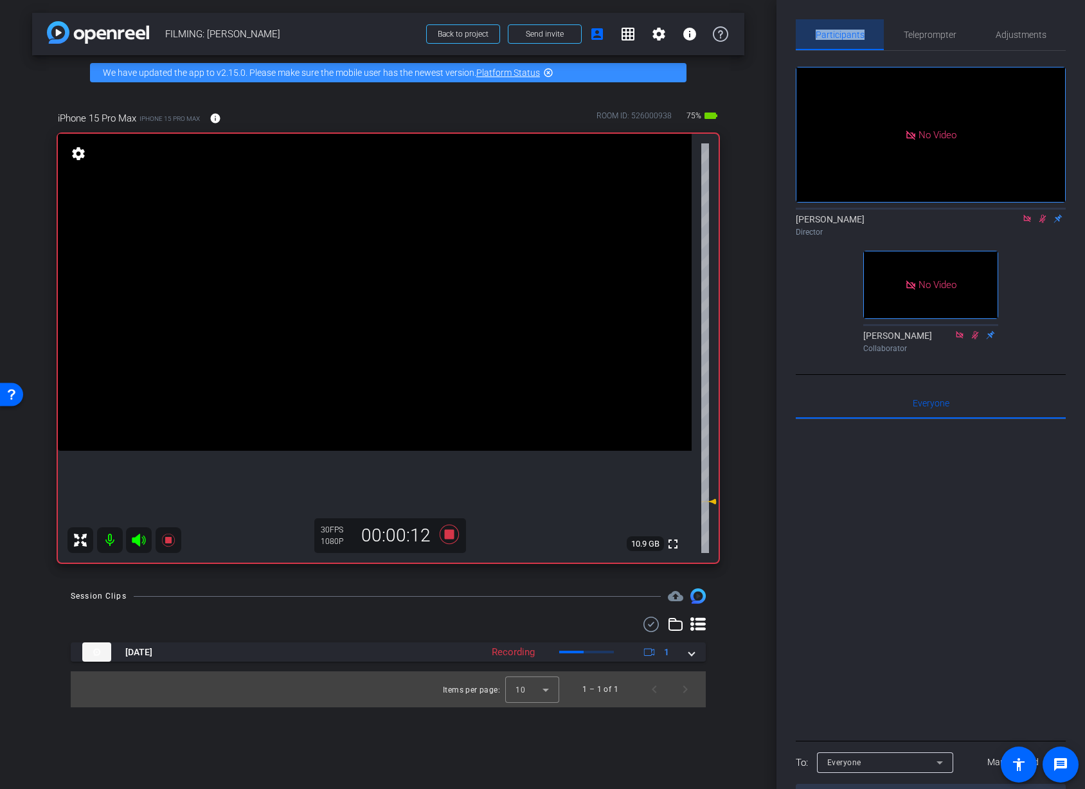
click at [848, 37] on span "Participants" at bounding box center [840, 34] width 49 height 9
click at [870, 516] on div at bounding box center [931, 578] width 270 height 318
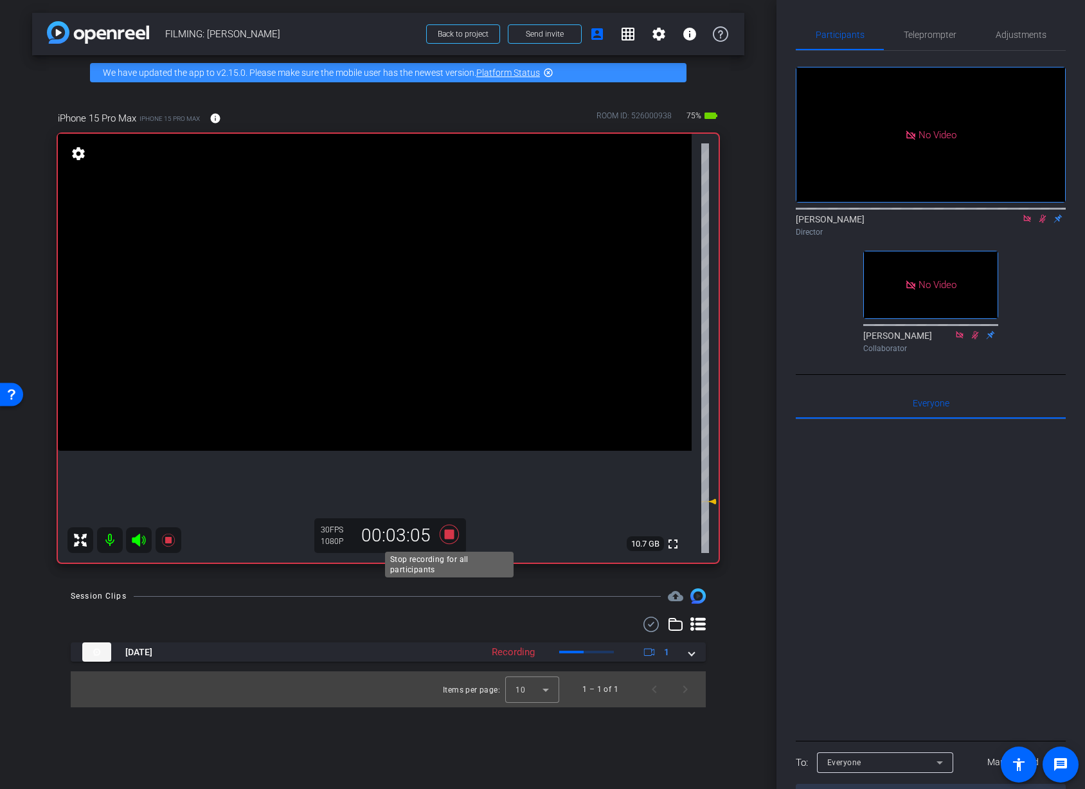
click at [452, 536] on icon at bounding box center [449, 533] width 19 height 19
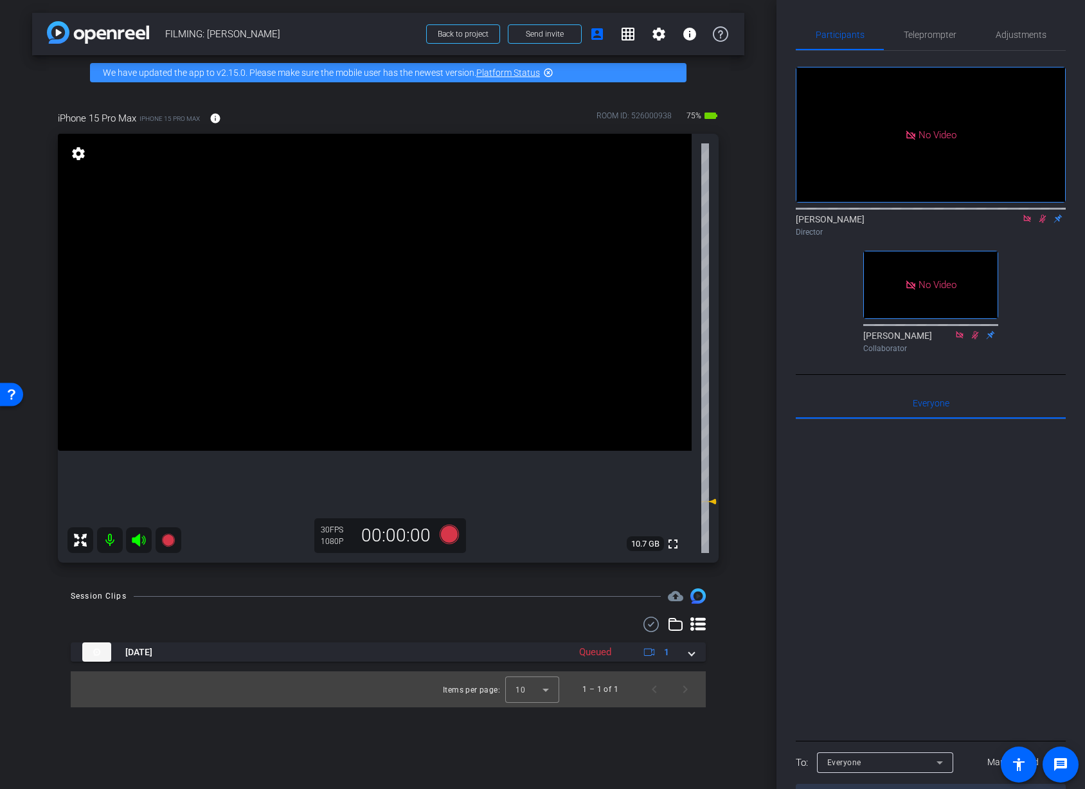
click at [1027, 214] on icon at bounding box center [1027, 218] width 10 height 9
click at [1026, 223] on icon at bounding box center [1027, 218] width 10 height 9
drag, startPoint x: 780, startPoint y: 380, endPoint x: 769, endPoint y: 382, distance: 11.7
click at [769, 382] on div "arrow_back FILMING: [PERSON_NAME] Back to project Send invite account_box grid_…" at bounding box center [542, 394] width 1085 height 789
click at [784, 382] on div "Participants Teleprompter Adjustments fullscreen settings [PERSON_NAME] flip Di…" at bounding box center [930, 394] width 308 height 789
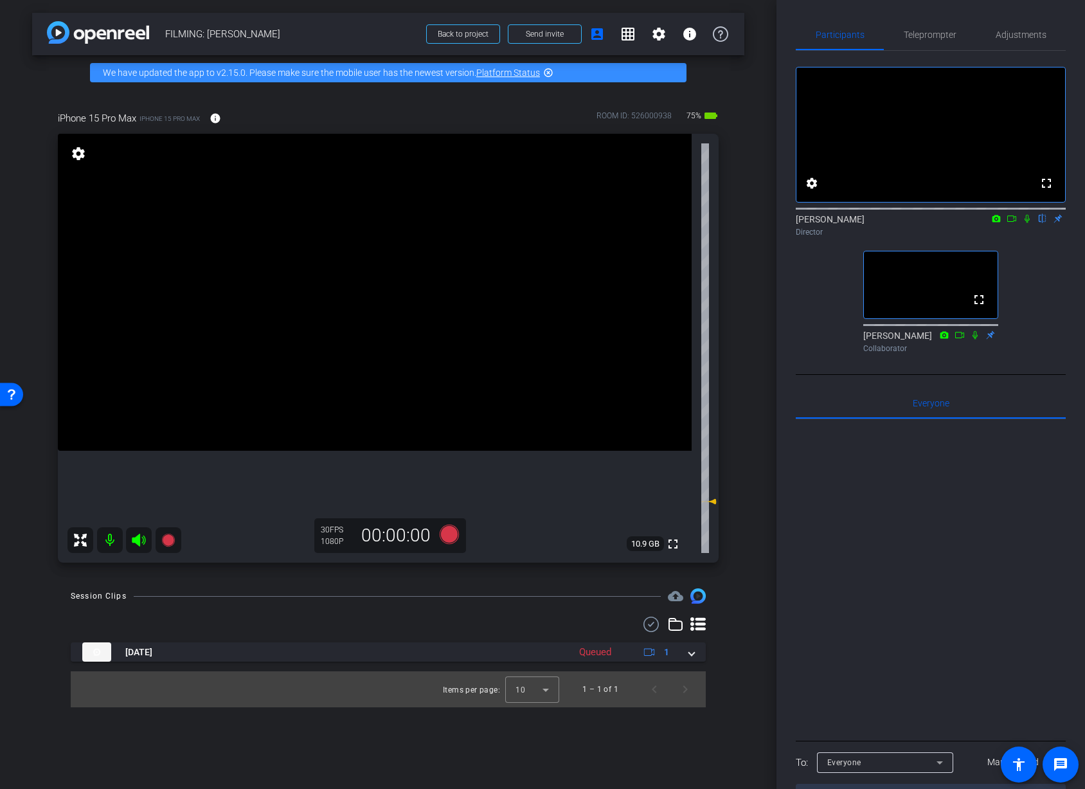
drag, startPoint x: 913, startPoint y: 390, endPoint x: 856, endPoint y: 366, distance: 61.6
click at [856, 366] on div "fullscreen settings [PERSON_NAME] flip Director fullscreen [PERSON_NAME] Collab…" at bounding box center [931, 213] width 270 height 324
click at [816, 358] on div "fullscreen settings [PERSON_NAME] flip Director fullscreen [PERSON_NAME] Collab…" at bounding box center [931, 204] width 270 height 307
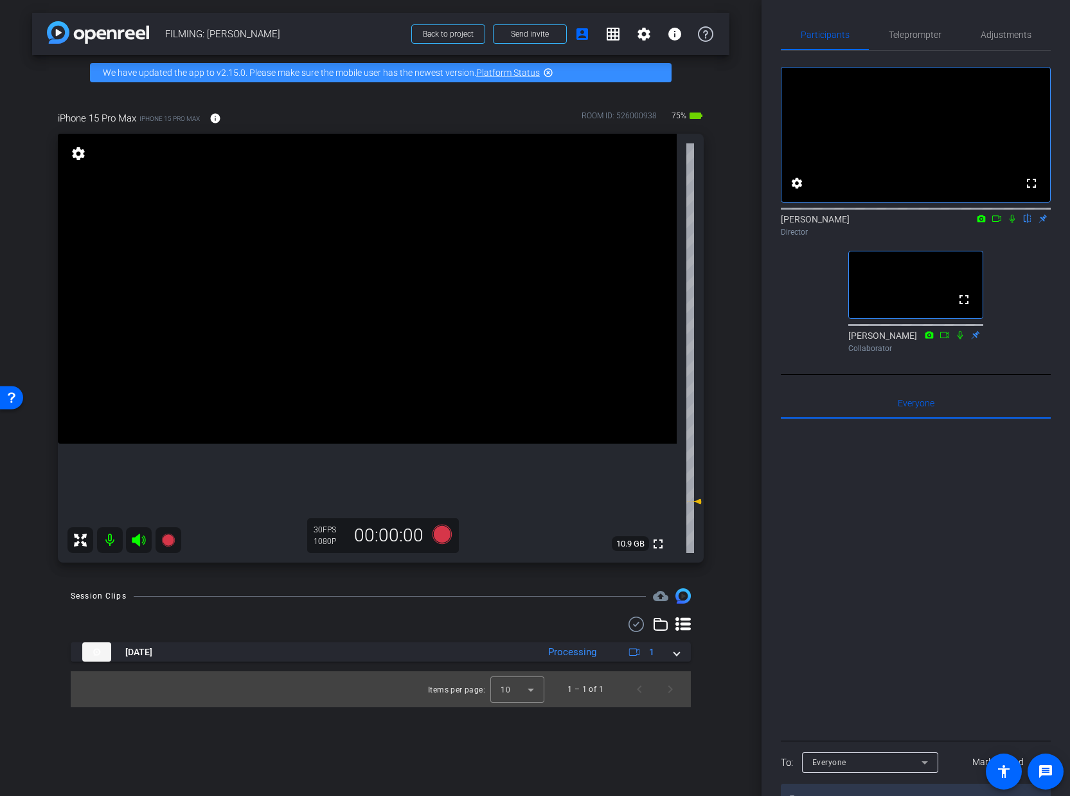
click at [512, 595] on div "Session Clips cloud_upload" at bounding box center [381, 595] width 620 height 15
click at [447, 538] on icon at bounding box center [441, 533] width 19 height 19
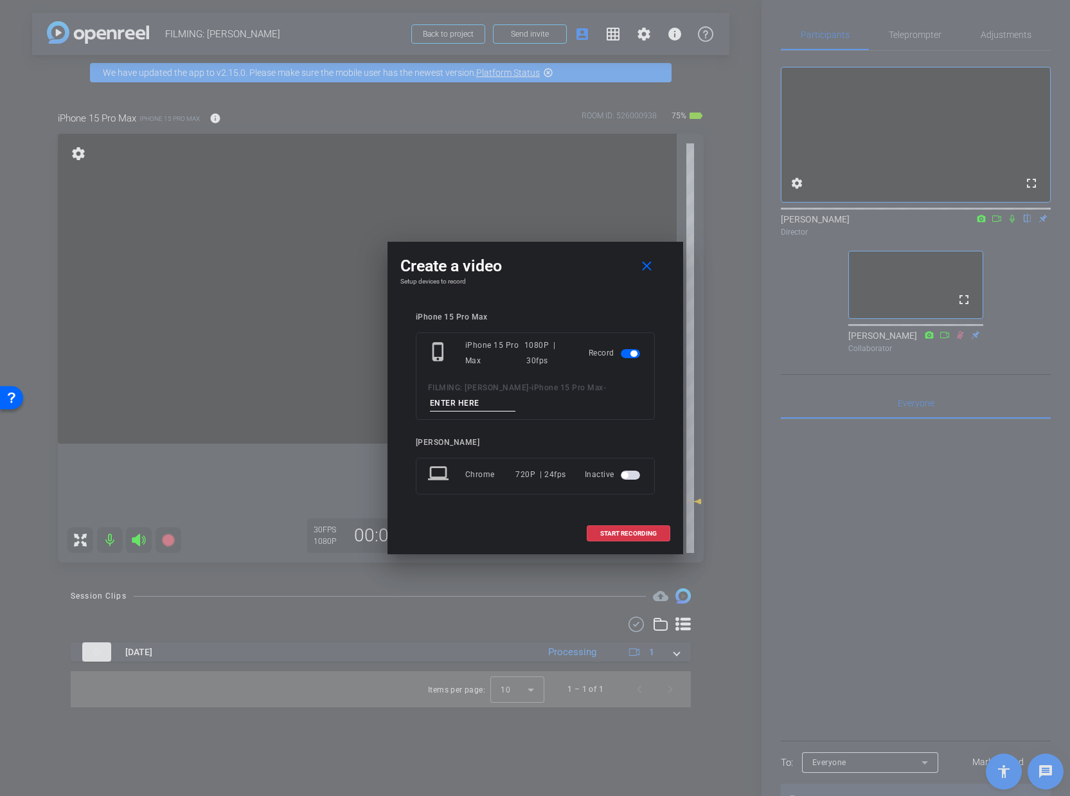
click at [484, 402] on input at bounding box center [473, 403] width 86 height 16
type input "3.1"
click at [636, 535] on span "START RECORDING" at bounding box center [628, 533] width 57 height 6
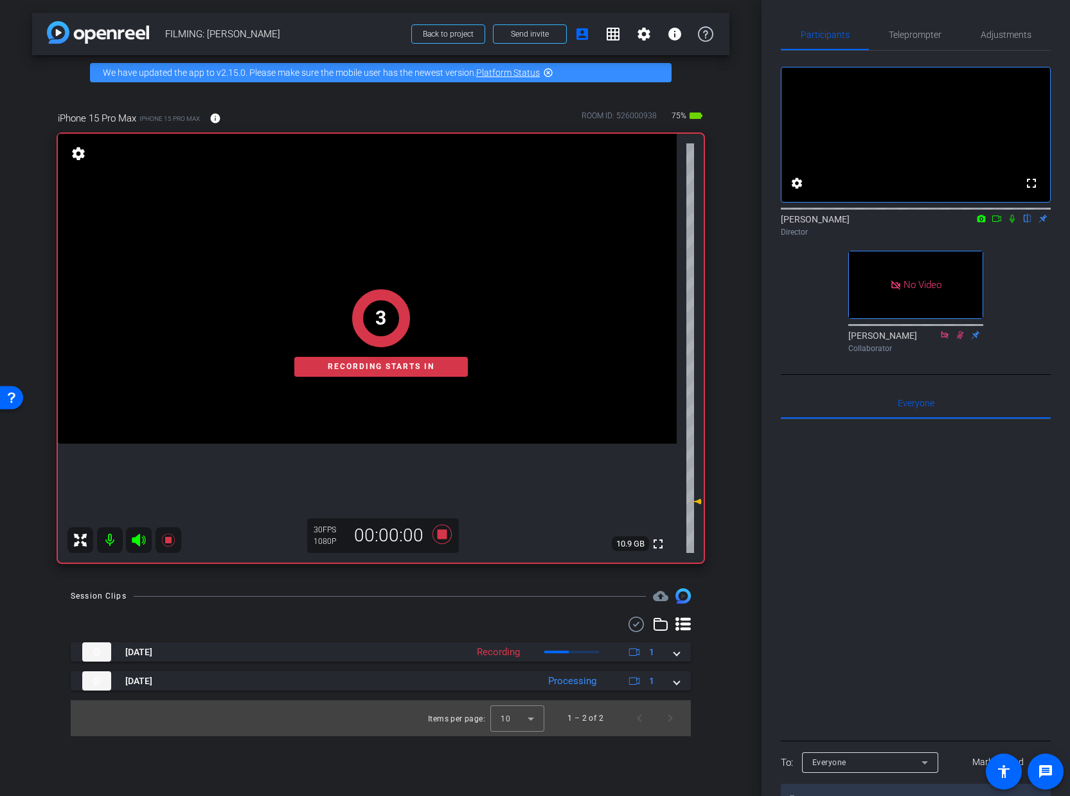
click at [1000, 223] on icon at bounding box center [997, 218] width 10 height 9
click at [1026, 223] on icon at bounding box center [1028, 218] width 10 height 9
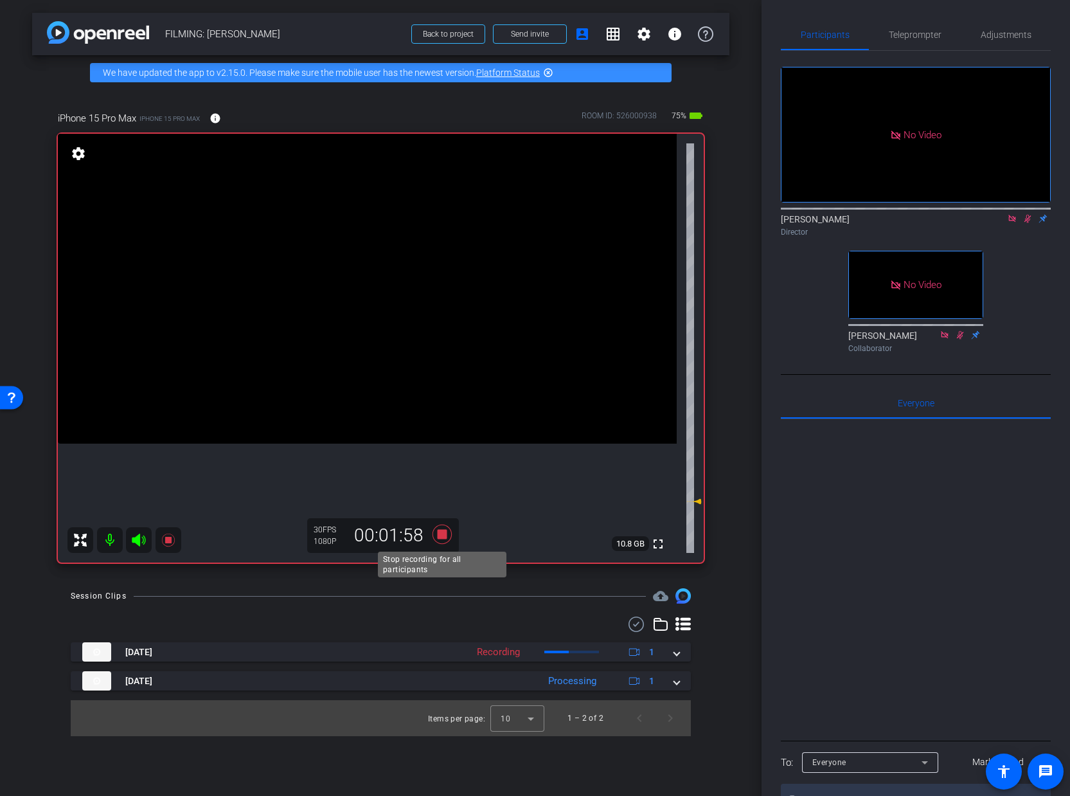
click at [437, 537] on icon at bounding box center [441, 533] width 19 height 19
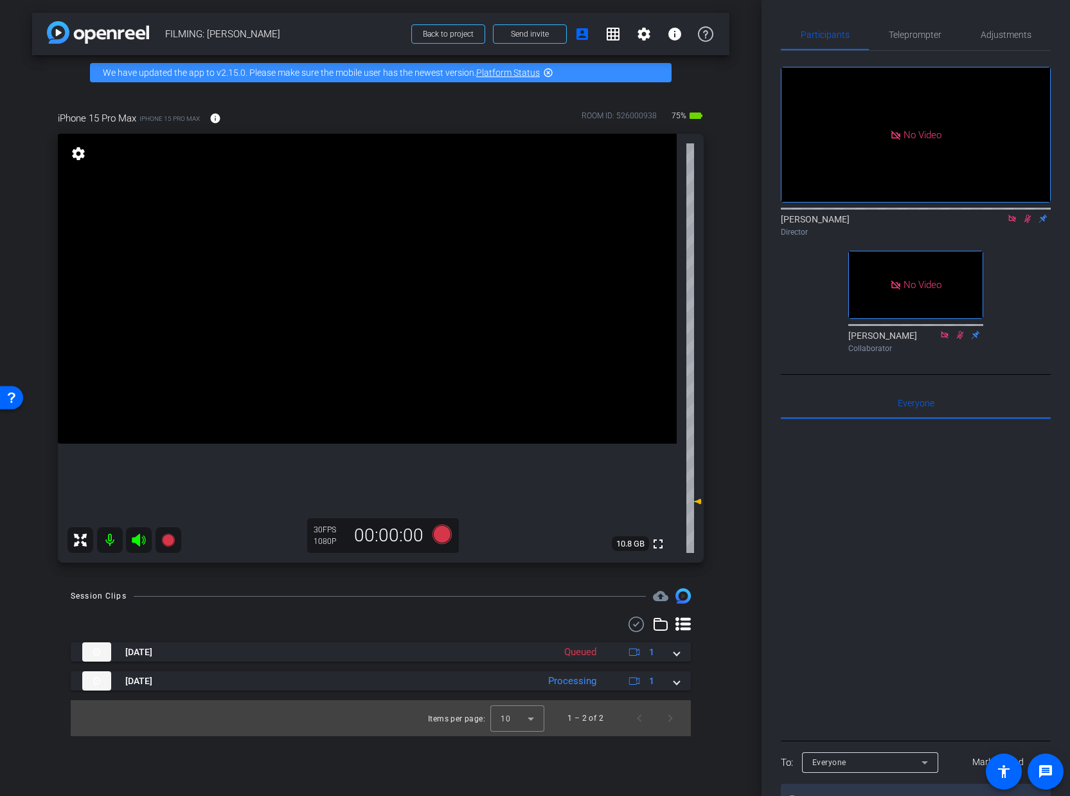
click at [1013, 222] on icon at bounding box center [1011, 218] width 7 height 7
click at [1013, 223] on icon at bounding box center [1012, 219] width 7 height 8
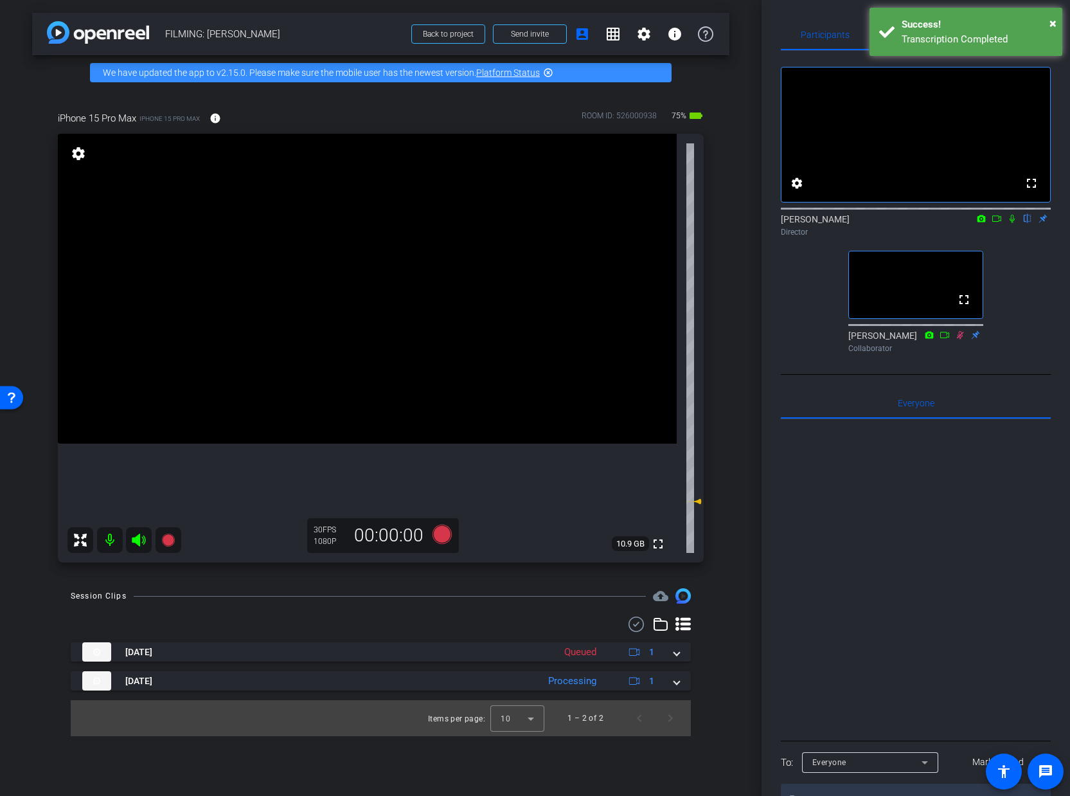
click at [1012, 223] on icon at bounding box center [1012, 218] width 10 height 9
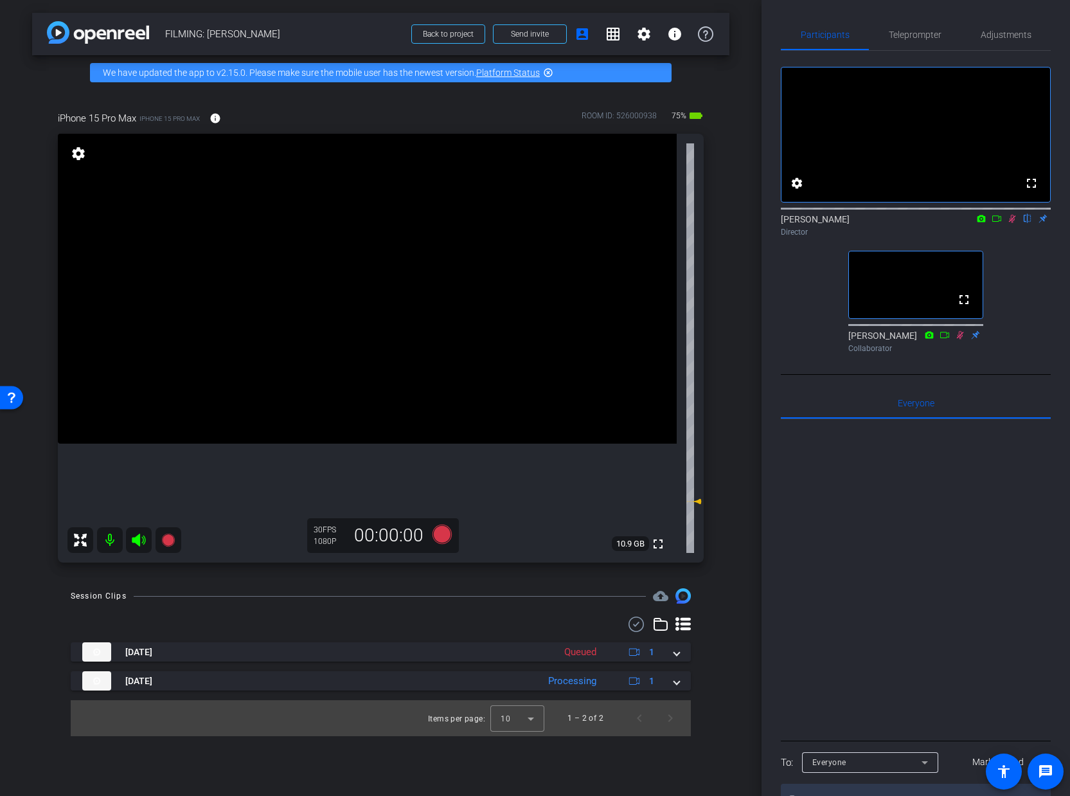
click at [1014, 223] on icon at bounding box center [1012, 219] width 7 height 8
click at [1013, 223] on icon at bounding box center [1012, 218] width 10 height 9
click at [997, 223] on icon at bounding box center [997, 218] width 10 height 9
click at [442, 531] on icon at bounding box center [441, 533] width 19 height 19
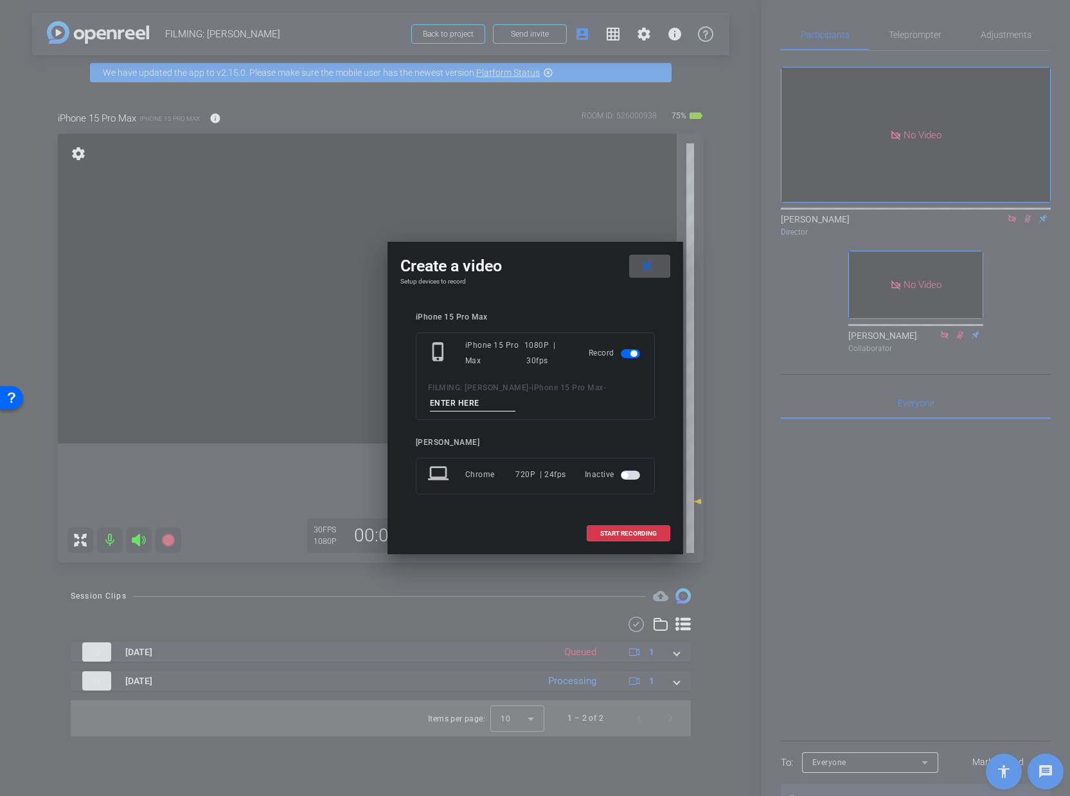
click at [503, 398] on input at bounding box center [473, 403] width 86 height 16
type input "2.3"
click at [642, 533] on span "START RECORDING" at bounding box center [628, 533] width 57 height 6
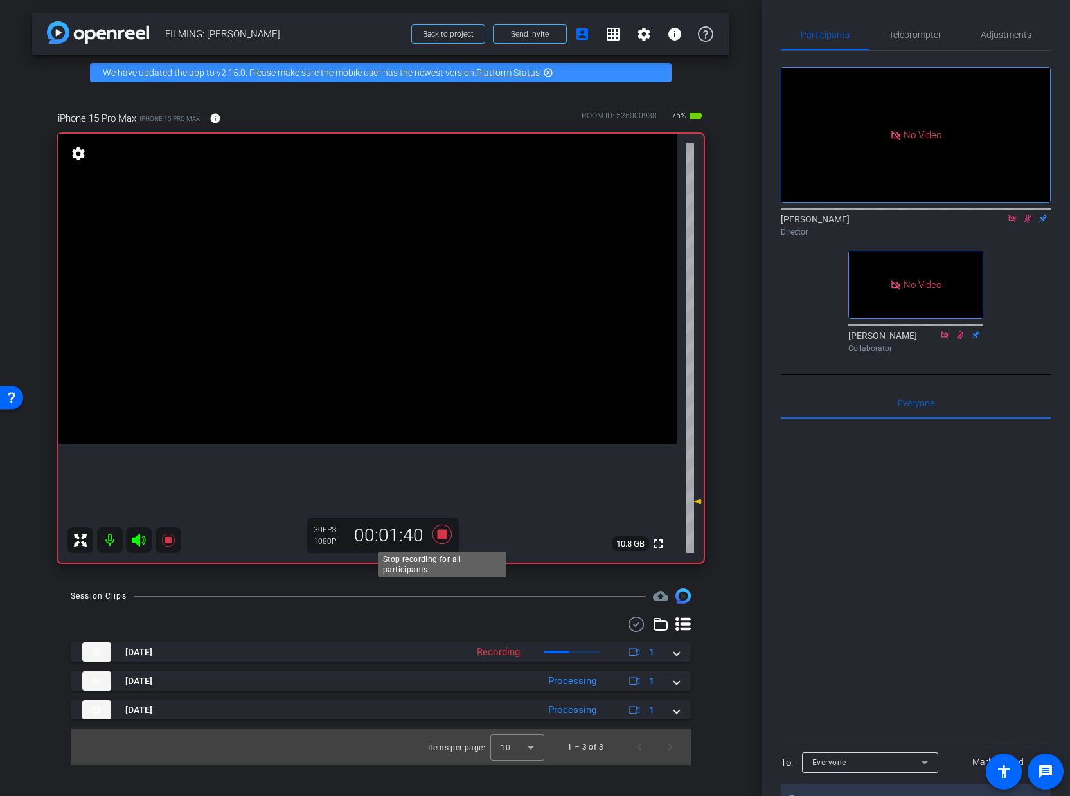
click at [442, 533] on icon at bounding box center [441, 533] width 19 height 19
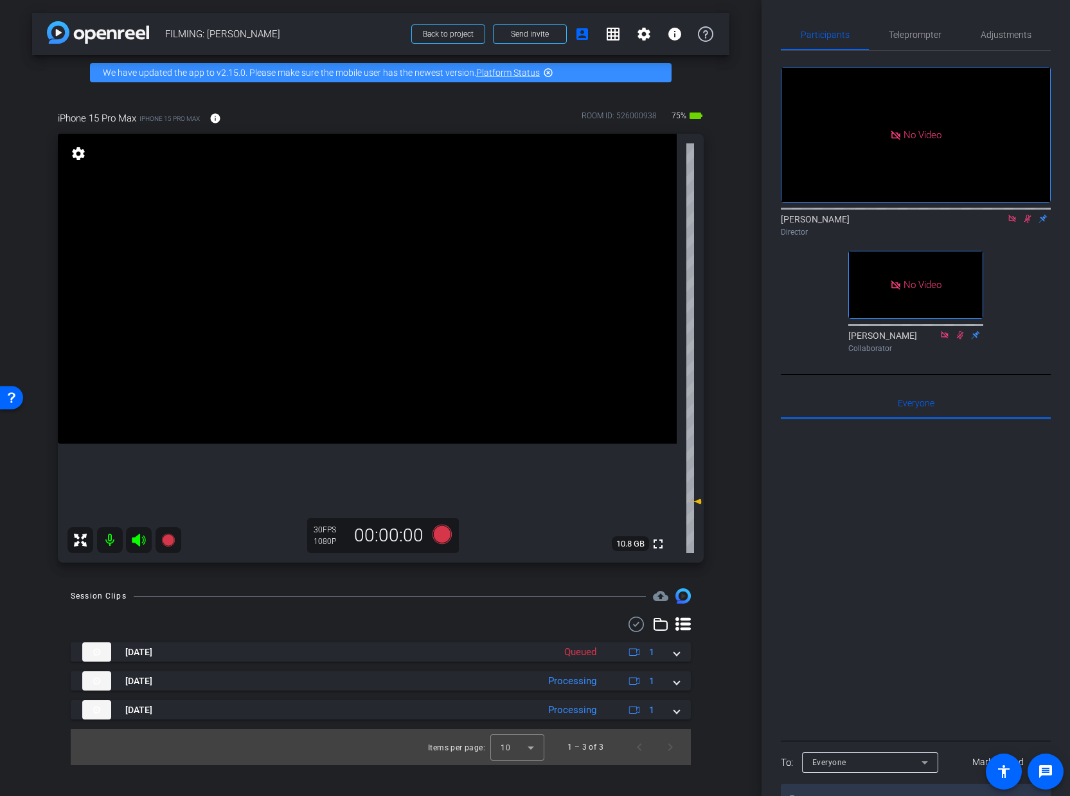
click at [1012, 223] on icon at bounding box center [1012, 218] width 10 height 9
click at [760, 456] on div "arrow_back FILMING: [PERSON_NAME] Back to project Send invite account_box grid_…" at bounding box center [381, 398] width 762 height 796
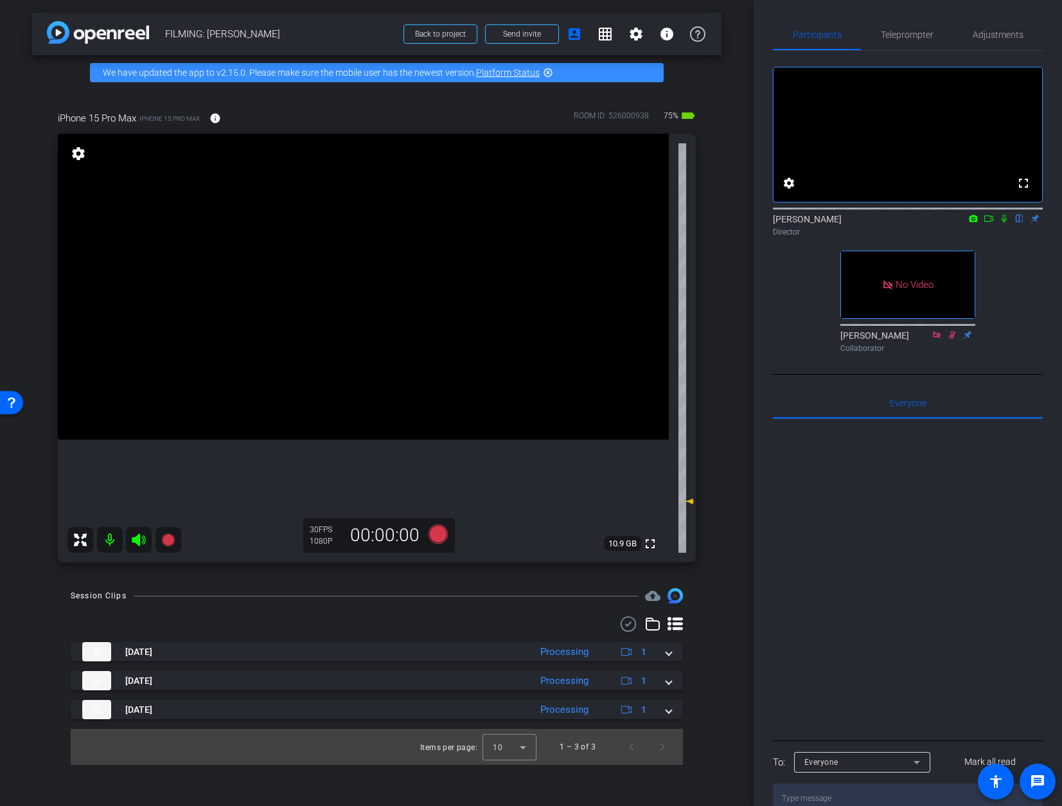
click at [1005, 223] on icon at bounding box center [1004, 218] width 10 height 9
click at [993, 222] on icon at bounding box center [989, 218] width 9 height 6
click at [433, 538] on icon at bounding box center [437, 533] width 19 height 19
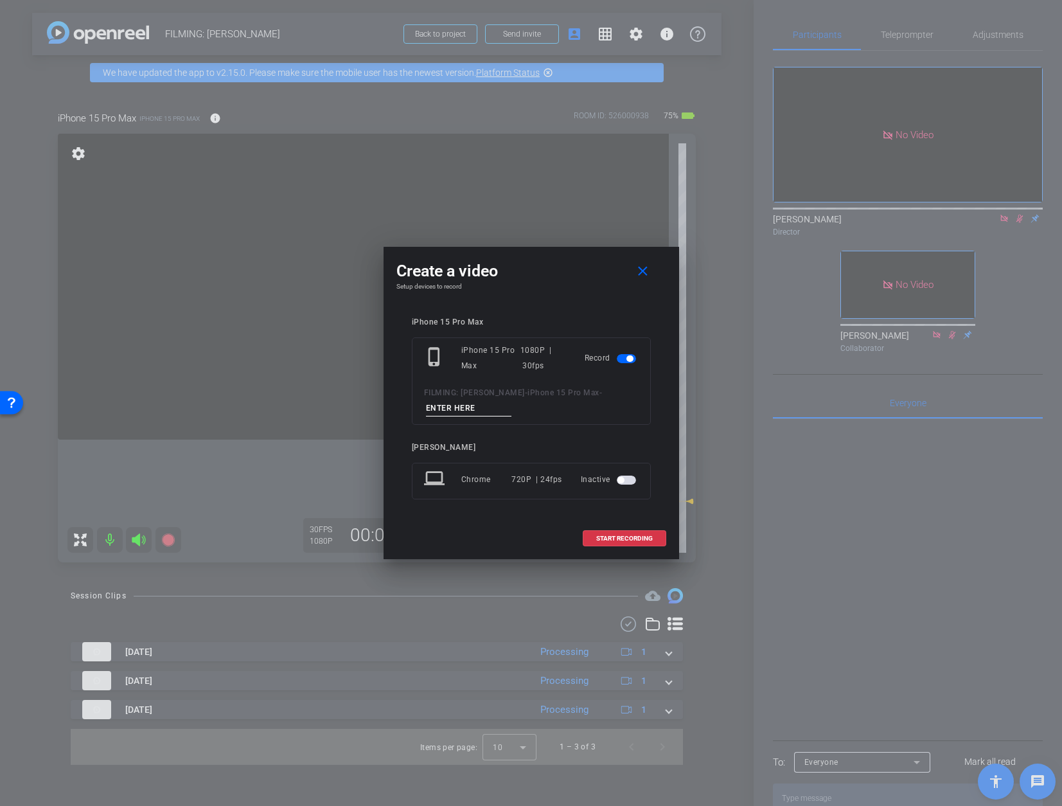
click at [477, 402] on input at bounding box center [469, 408] width 86 height 16
type input "2.3 again"
click at [604, 536] on span "START RECORDING" at bounding box center [624, 538] width 57 height 6
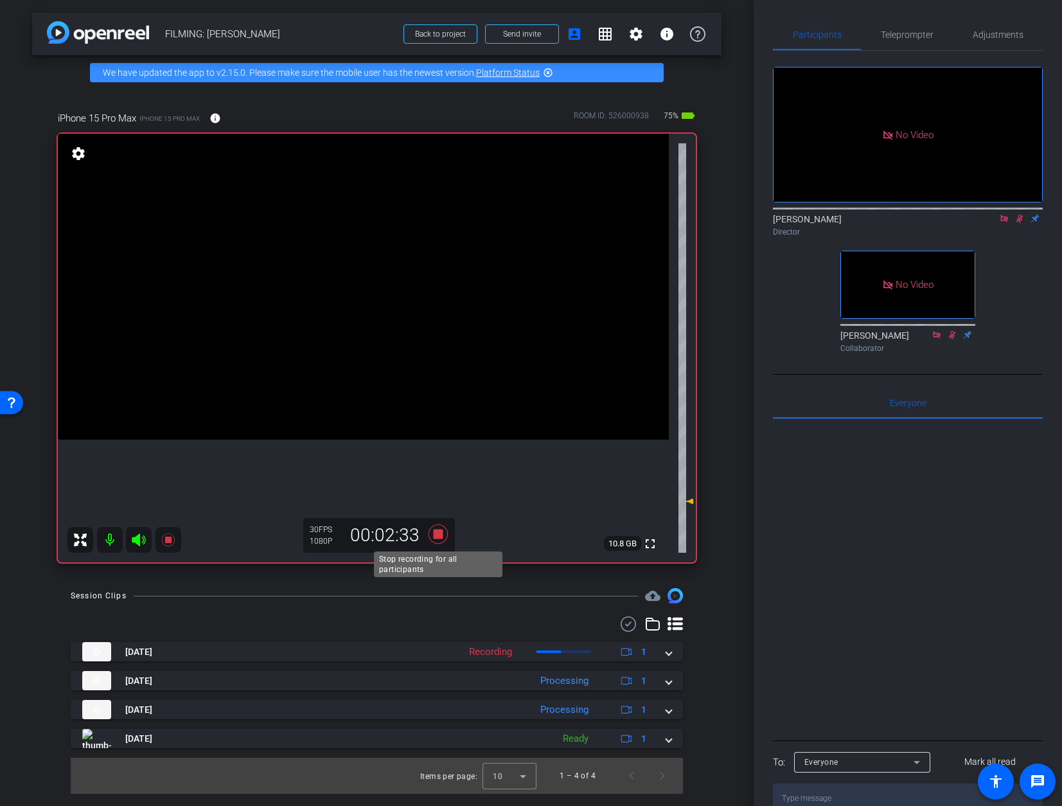
click at [443, 533] on icon at bounding box center [438, 534] width 31 height 23
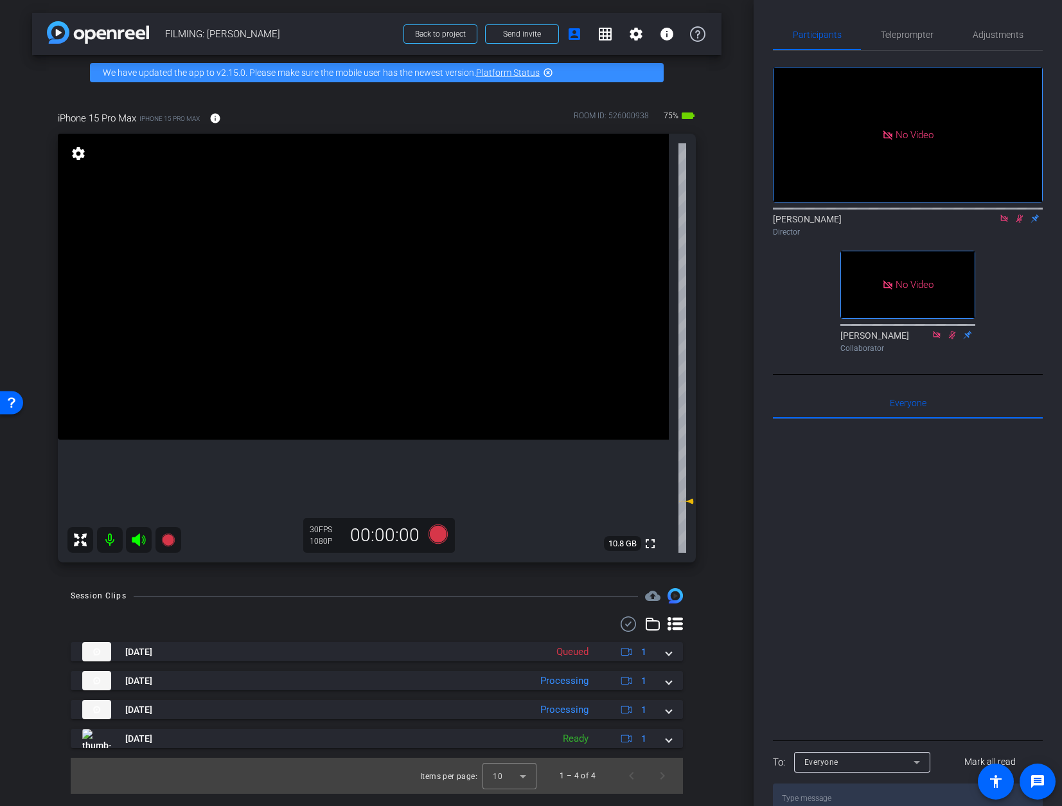
click at [1006, 223] on icon at bounding box center [1004, 218] width 10 height 9
drag, startPoint x: 993, startPoint y: 237, endPoint x: 1005, endPoint y: 319, distance: 83.2
click at [1005, 319] on div "fullscreen settings [PERSON_NAME] flip Director fullscreen [PERSON_NAME] Collab…" at bounding box center [908, 204] width 270 height 307
click at [1005, 223] on icon at bounding box center [1004, 218] width 10 height 9
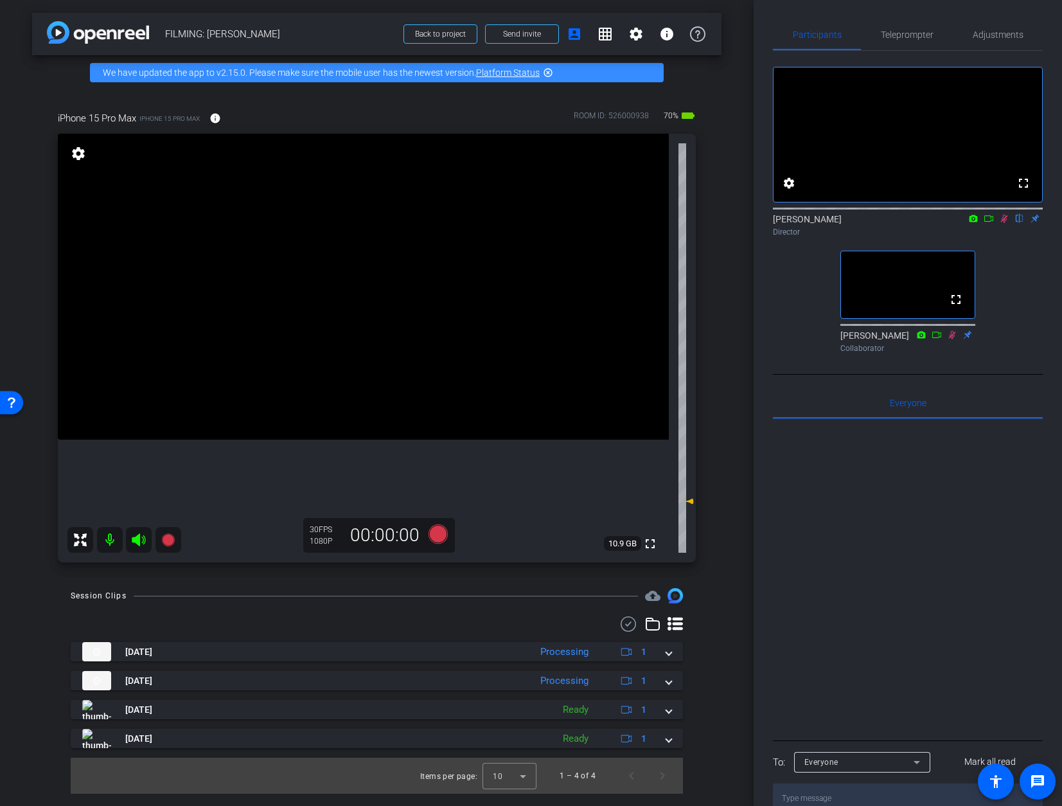
click at [991, 223] on icon at bounding box center [989, 218] width 10 height 9
click at [442, 532] on icon at bounding box center [437, 533] width 19 height 19
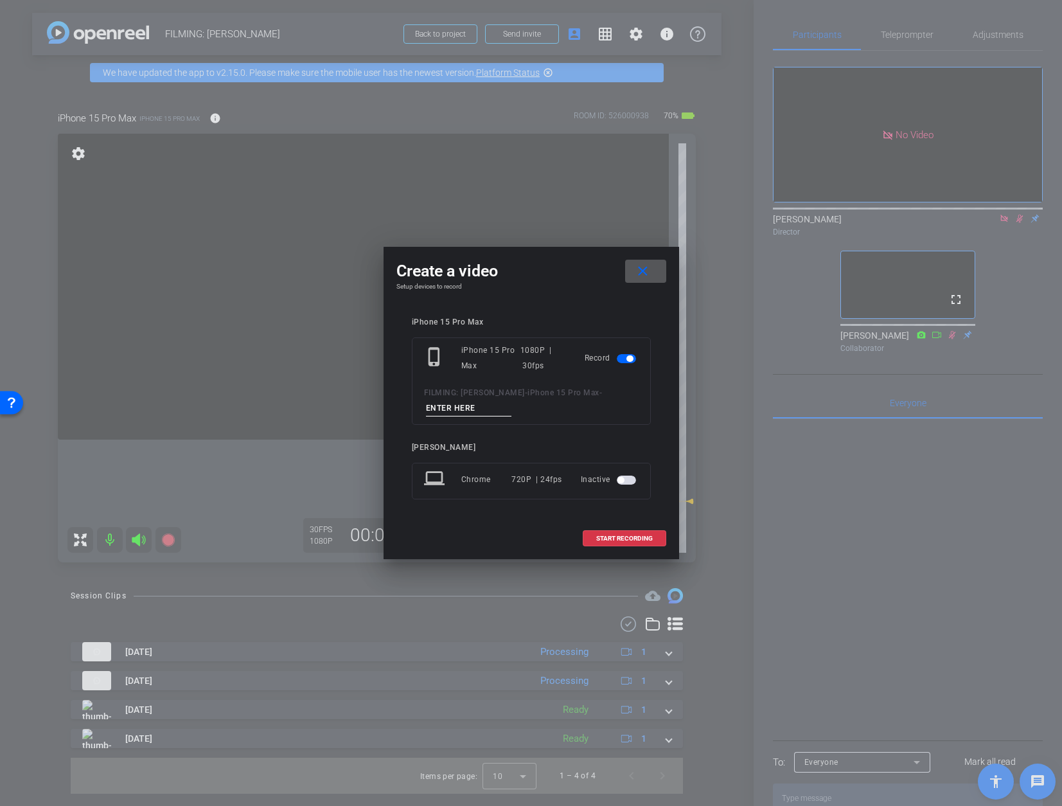
click at [461, 409] on input at bounding box center [469, 408] width 86 height 16
type input "2.1"
click at [595, 534] on span at bounding box center [625, 538] width 82 height 31
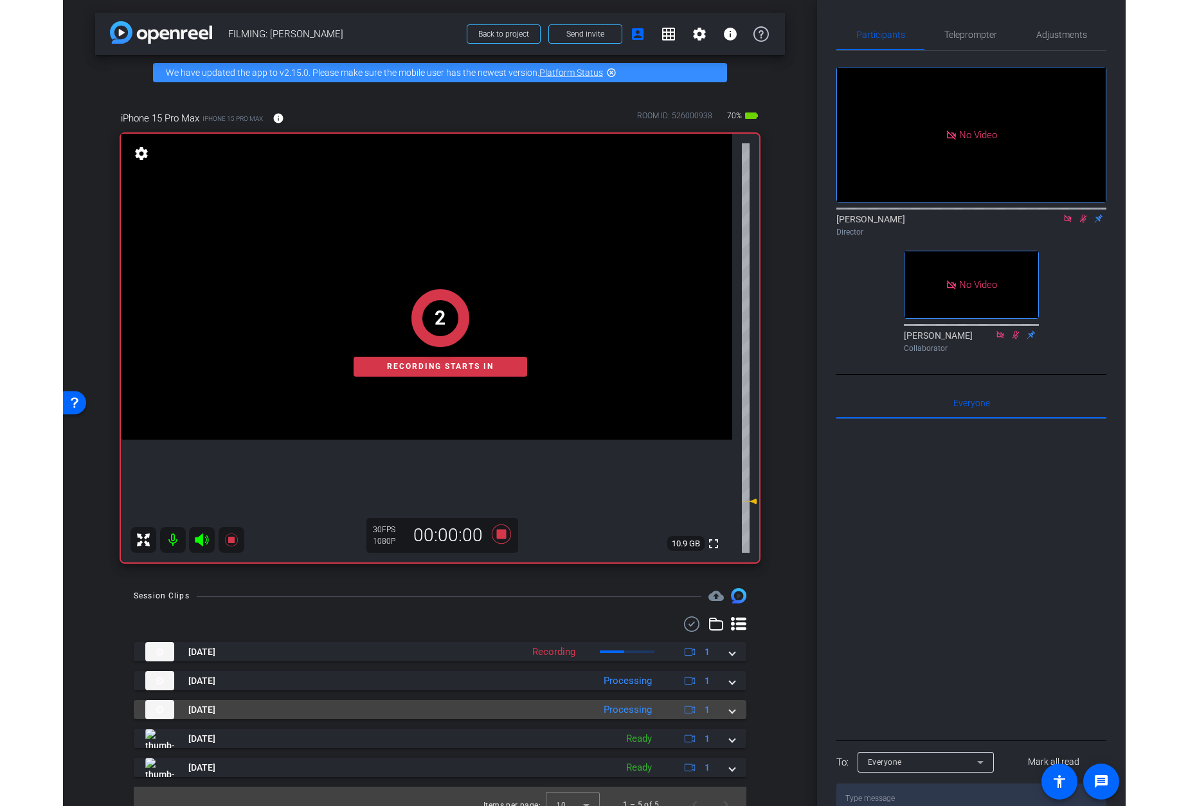
scroll to position [17, 0]
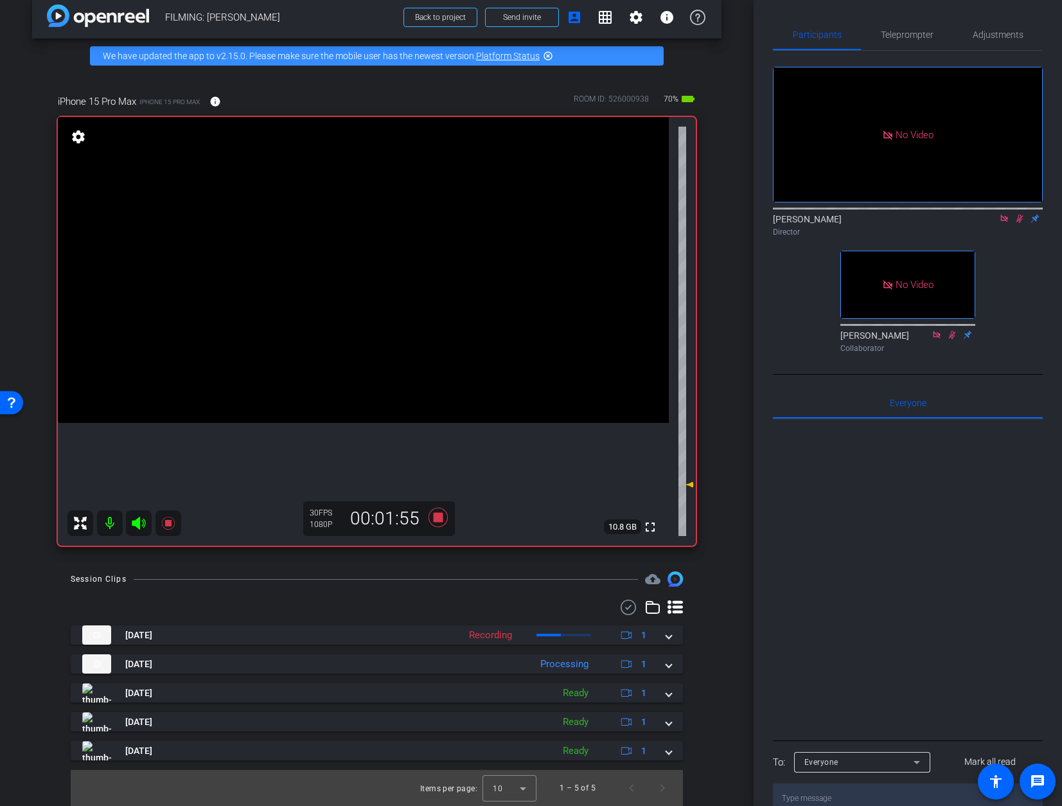
click at [736, 170] on div "arrow_back FILMING: [PERSON_NAME] Back to project Send invite account_box grid_…" at bounding box center [377, 386] width 754 height 806
click at [431, 519] on icon at bounding box center [438, 517] width 31 height 23
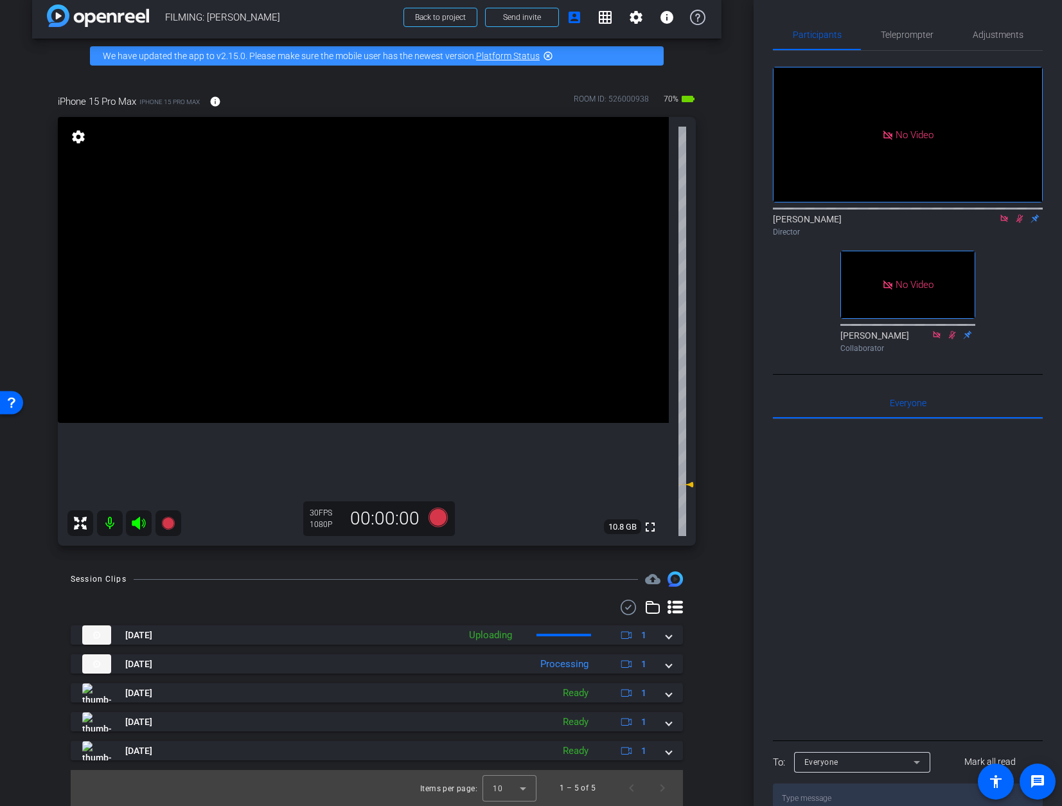
click at [1016, 258] on div "No Video [PERSON_NAME] Director No Video [PERSON_NAME] Collaborator" at bounding box center [908, 204] width 270 height 307
click at [1017, 223] on icon at bounding box center [1020, 218] width 10 height 9
click at [1006, 222] on icon at bounding box center [1004, 218] width 7 height 7
click at [1047, 287] on div "Participants Teleprompter Adjustments fullscreen settings [PERSON_NAME] flip Di…" at bounding box center [908, 403] width 308 height 806
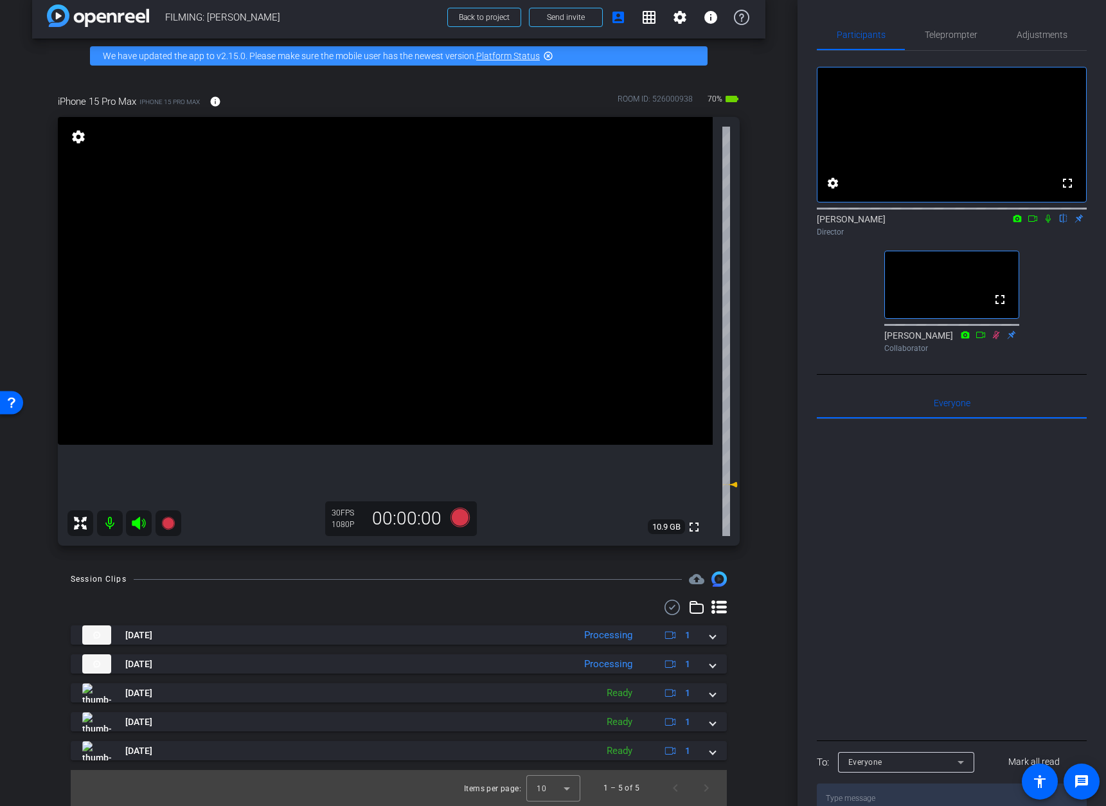
click at [1093, 271] on div "Participants Teleprompter Adjustments fullscreen settings [PERSON_NAME] flip Di…" at bounding box center [952, 403] width 308 height 806
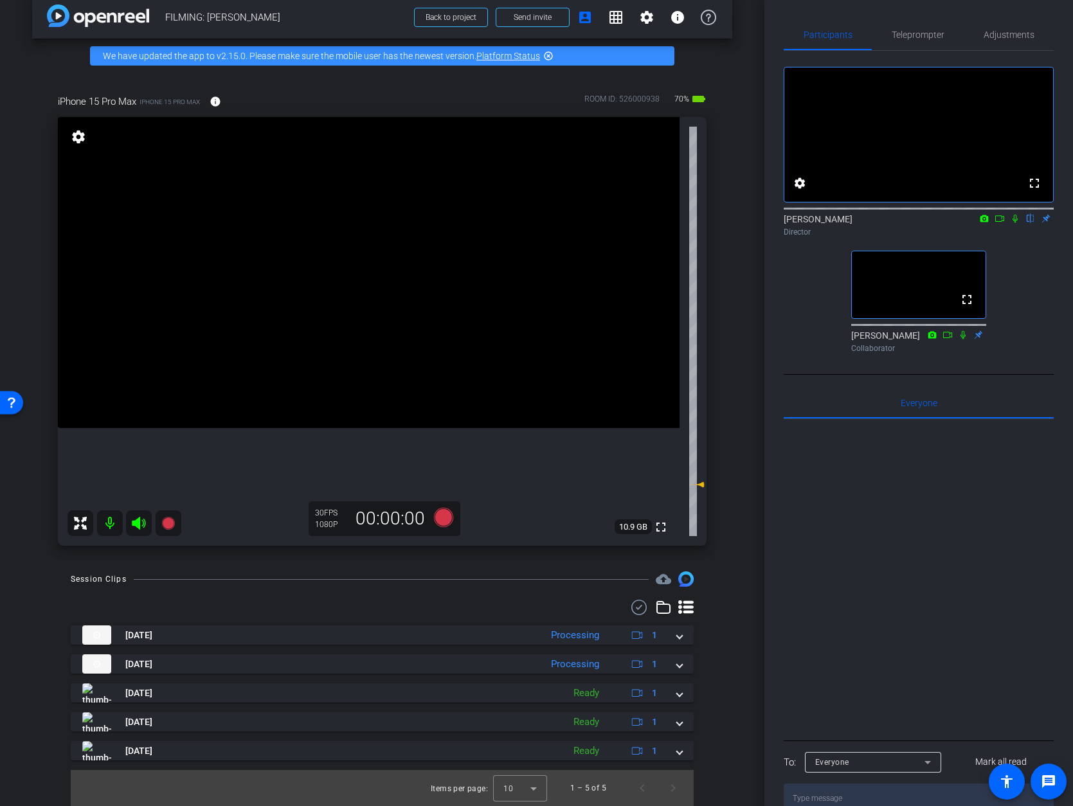
click at [1064, 283] on div "Participants Teleprompter Adjustments fullscreen settings [PERSON_NAME] flip Di…" at bounding box center [918, 403] width 308 height 806
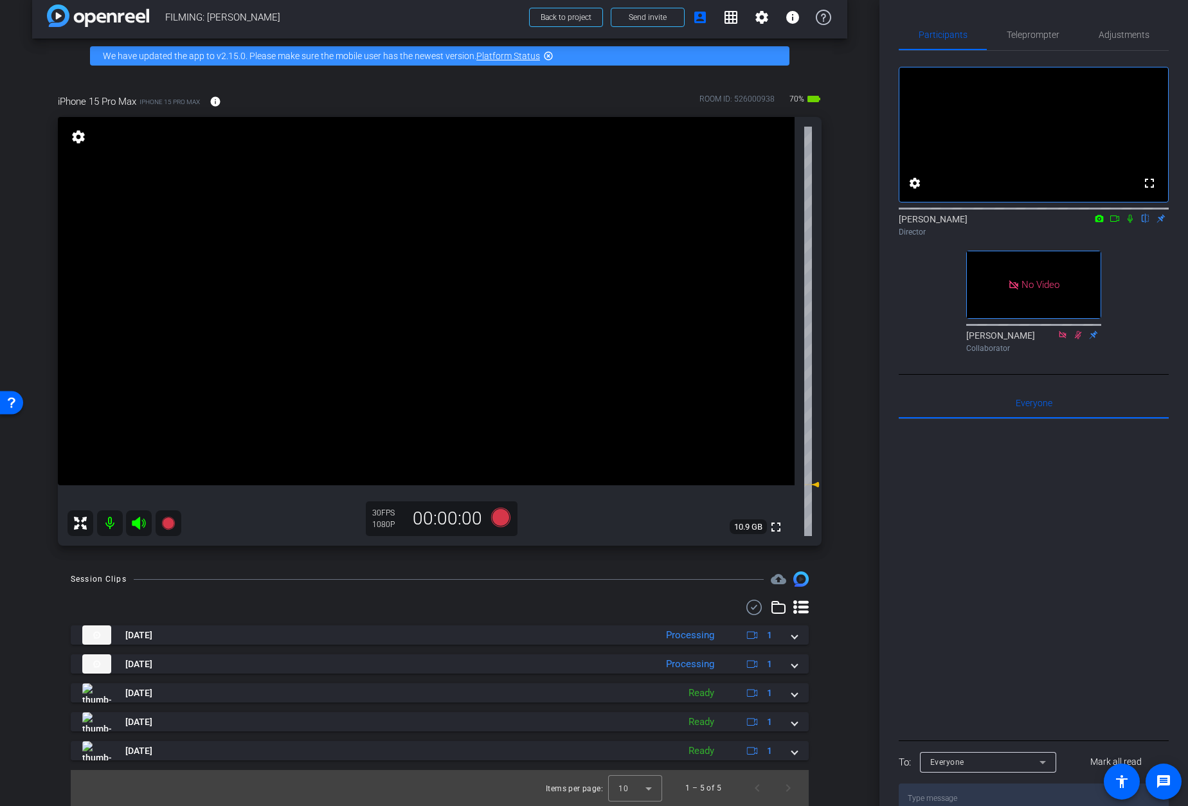
click at [1128, 223] on icon at bounding box center [1130, 218] width 10 height 9
click at [1116, 222] on icon at bounding box center [1114, 218] width 9 height 6
click at [499, 518] on icon at bounding box center [500, 517] width 19 height 19
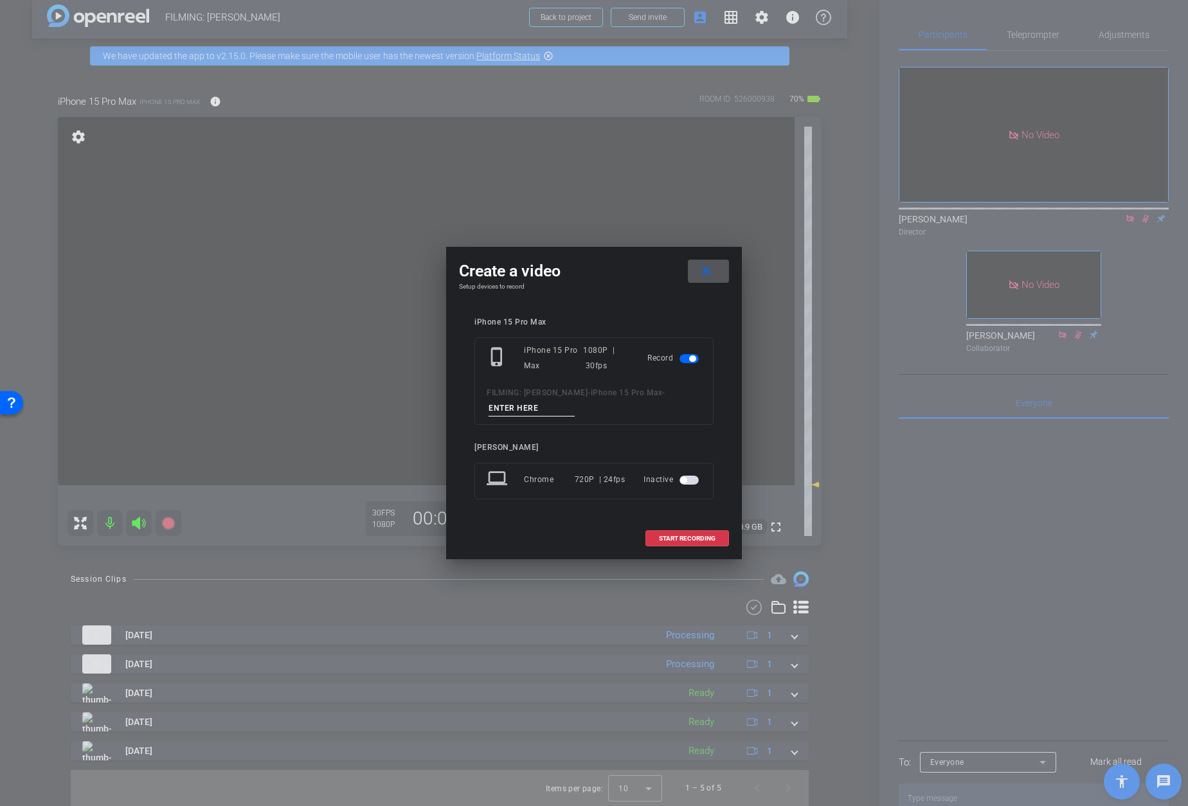
click at [536, 404] on input at bounding box center [531, 408] width 86 height 16
type input "2.3"
click at [679, 539] on span "START RECORDING" at bounding box center [687, 538] width 57 height 6
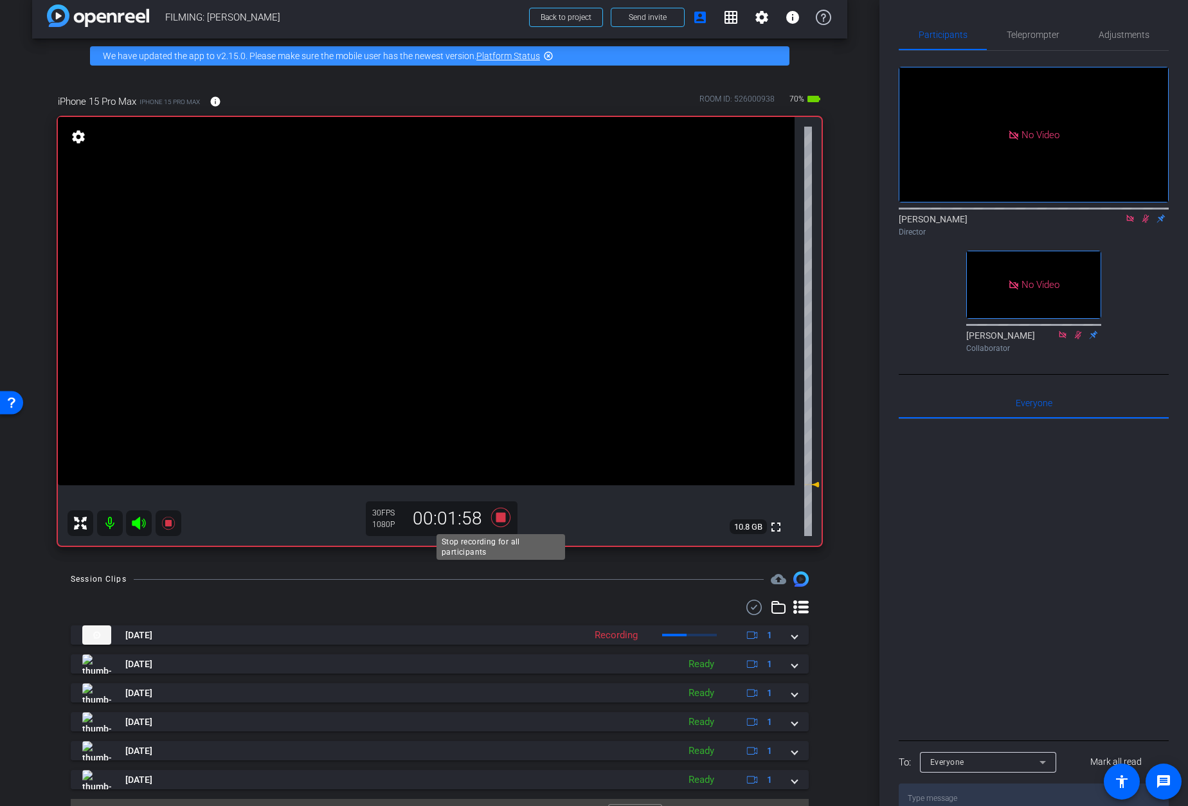
click at [504, 516] on icon at bounding box center [500, 517] width 19 height 19
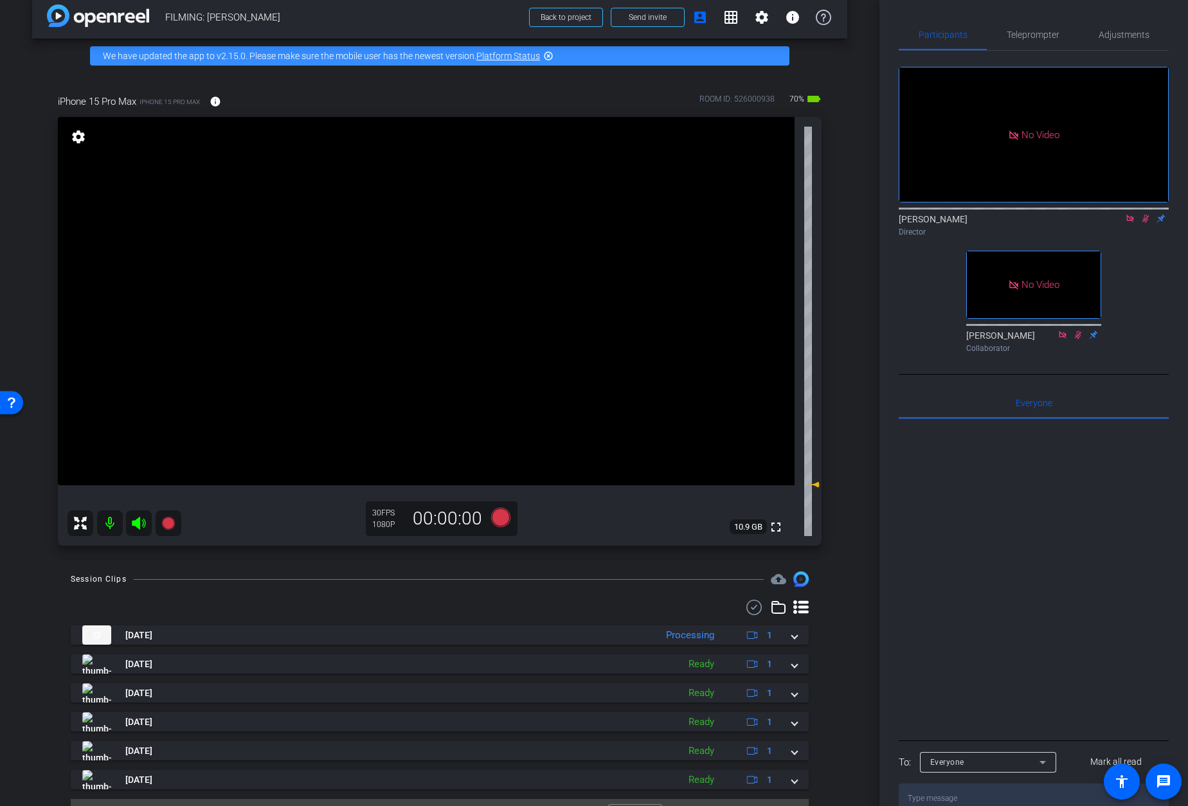
click at [1128, 222] on icon at bounding box center [1129, 218] width 7 height 7
click at [1129, 223] on icon at bounding box center [1130, 219] width 7 height 8
click at [1131, 223] on icon at bounding box center [1129, 219] width 5 height 8
click at [1122, 224] on mat-icon at bounding box center [1114, 219] width 15 height 12
click at [500, 519] on icon at bounding box center [500, 517] width 19 height 19
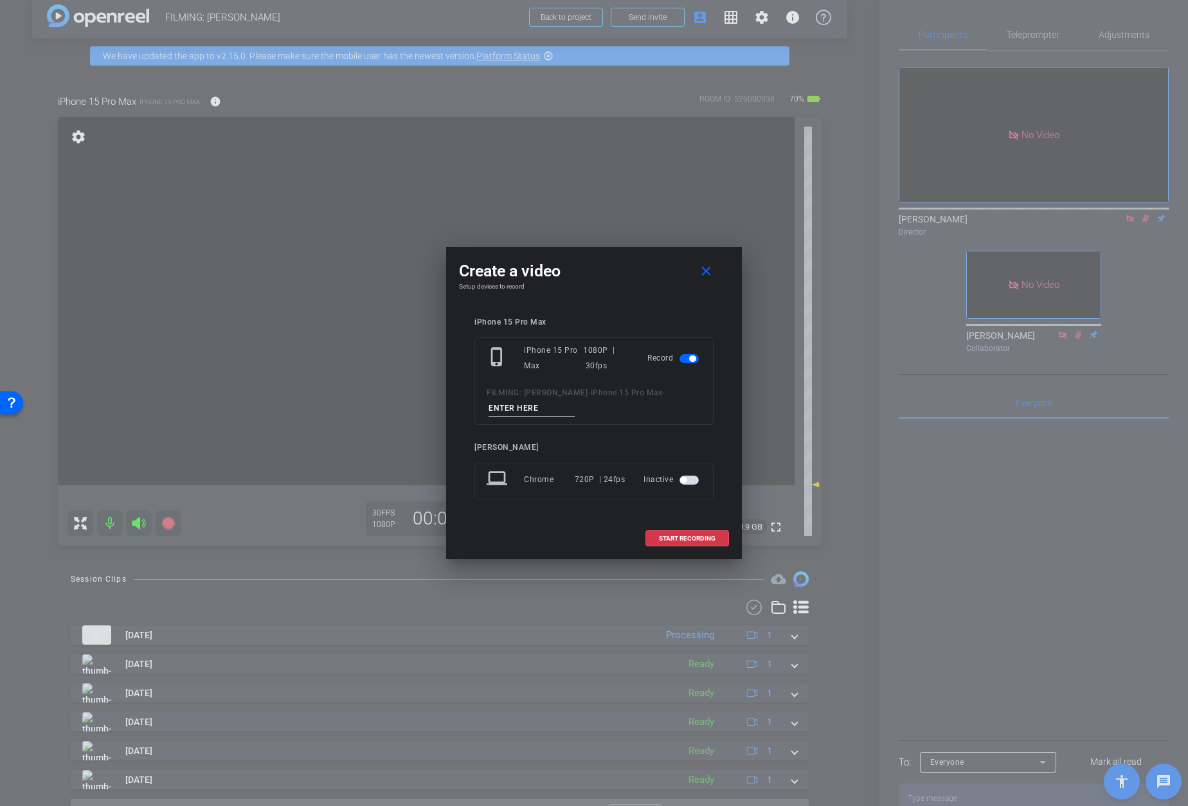
click at [535, 413] on input at bounding box center [531, 408] width 86 height 16
type input "3.2"
click at [705, 544] on span at bounding box center [687, 538] width 82 height 31
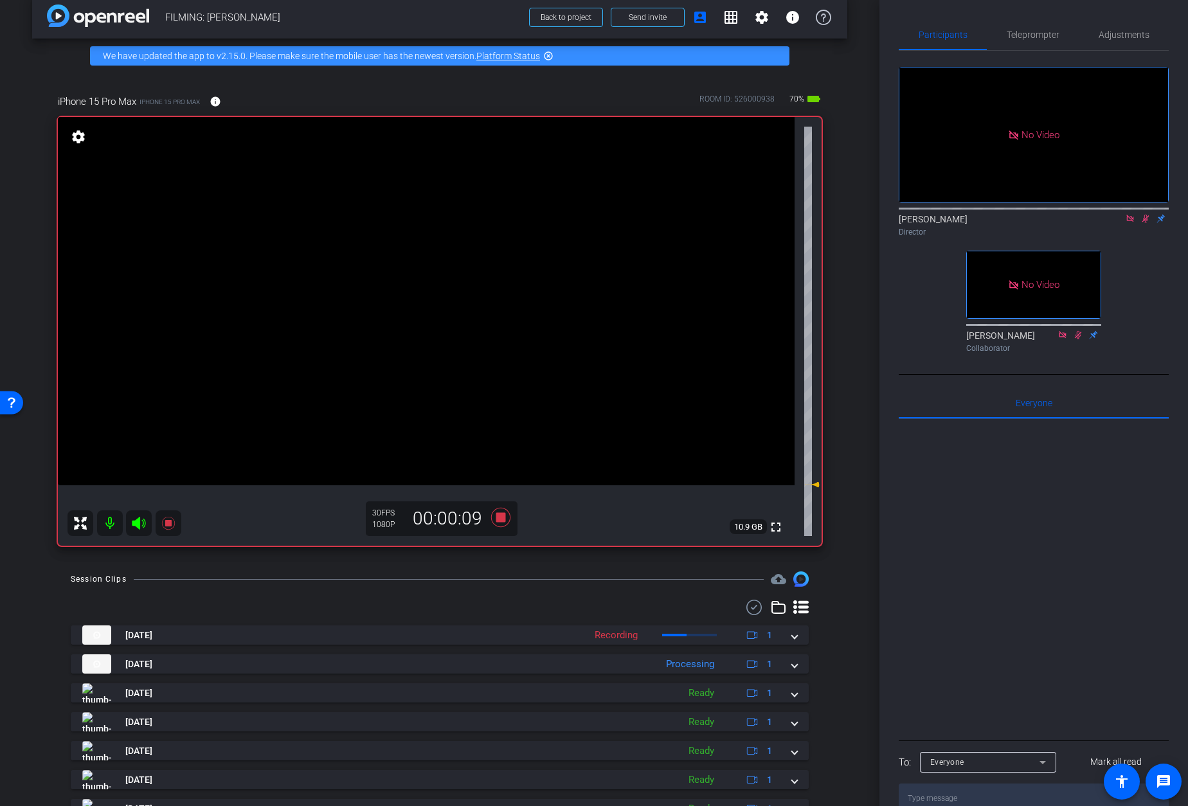
click at [1146, 223] on icon at bounding box center [1145, 218] width 10 height 9
click at [496, 519] on icon at bounding box center [500, 517] width 19 height 19
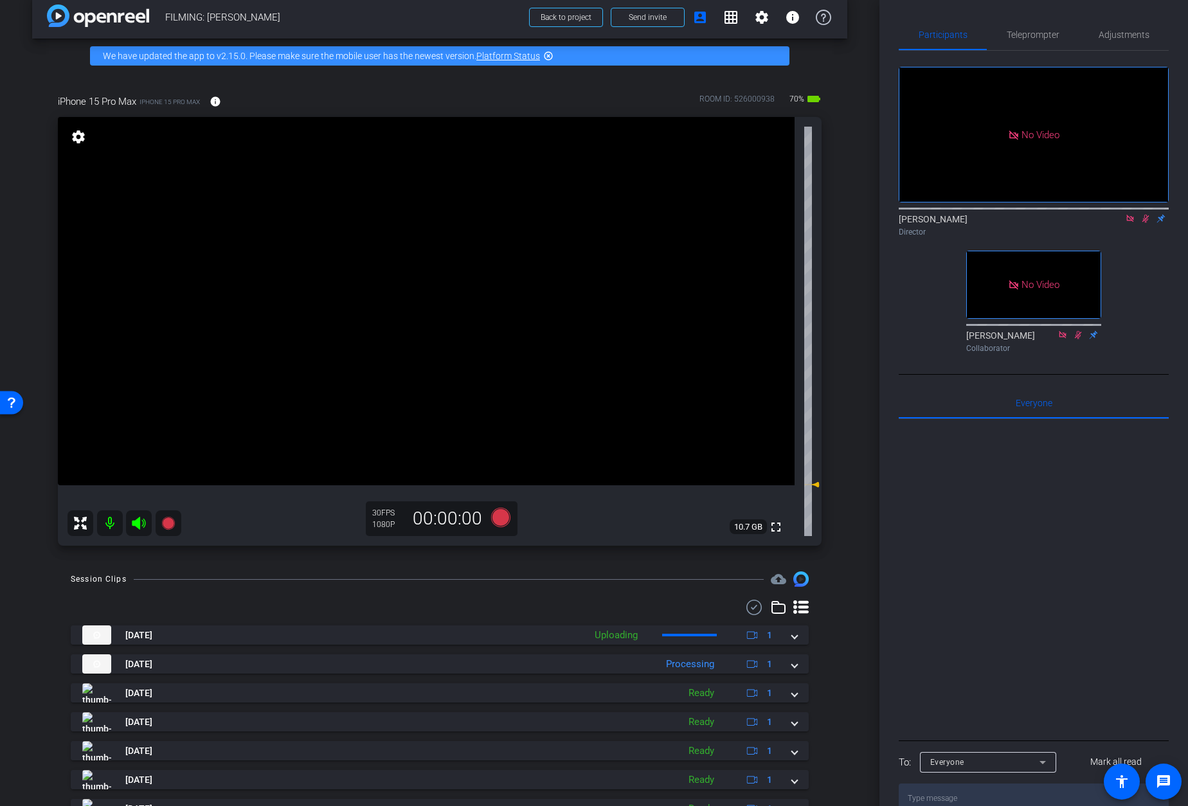
click at [1127, 223] on icon at bounding box center [1130, 218] width 10 height 9
click at [1128, 223] on icon at bounding box center [1130, 219] width 7 height 8
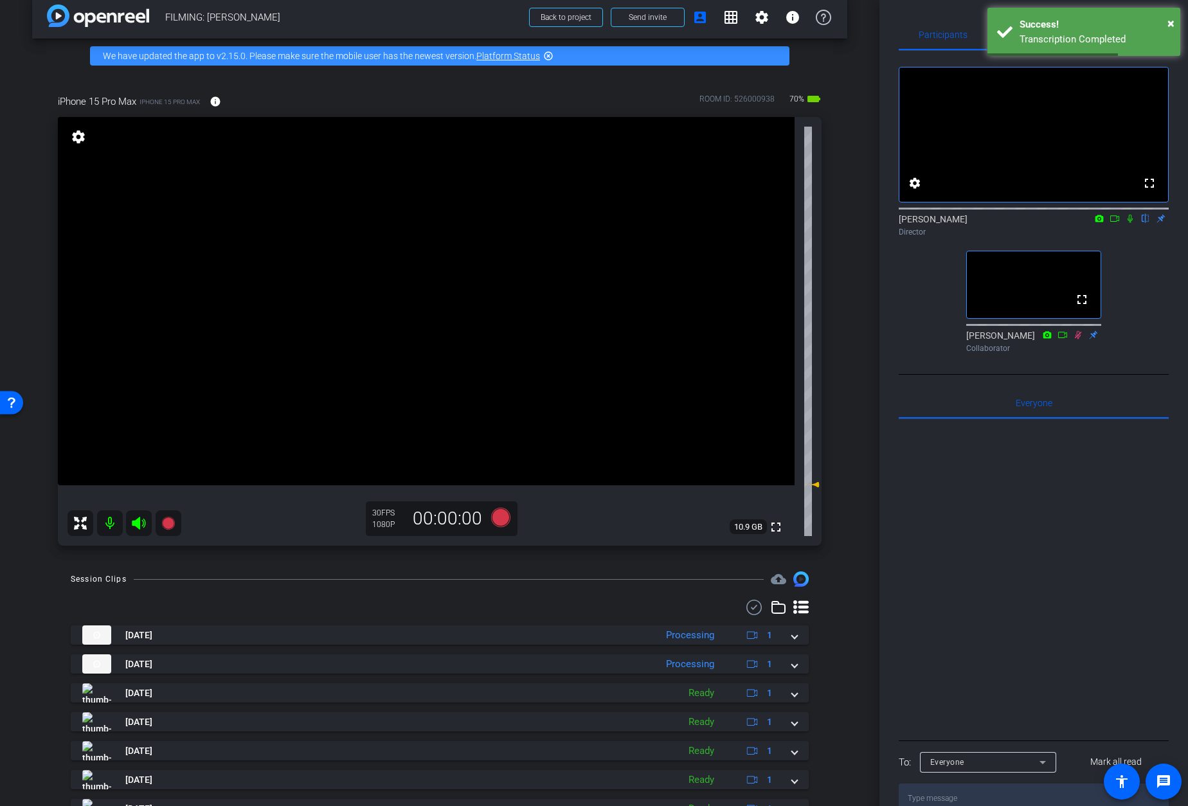
click at [1132, 223] on icon at bounding box center [1130, 218] width 10 height 9
click at [1115, 223] on icon at bounding box center [1114, 218] width 10 height 9
click at [492, 517] on icon at bounding box center [500, 517] width 31 height 23
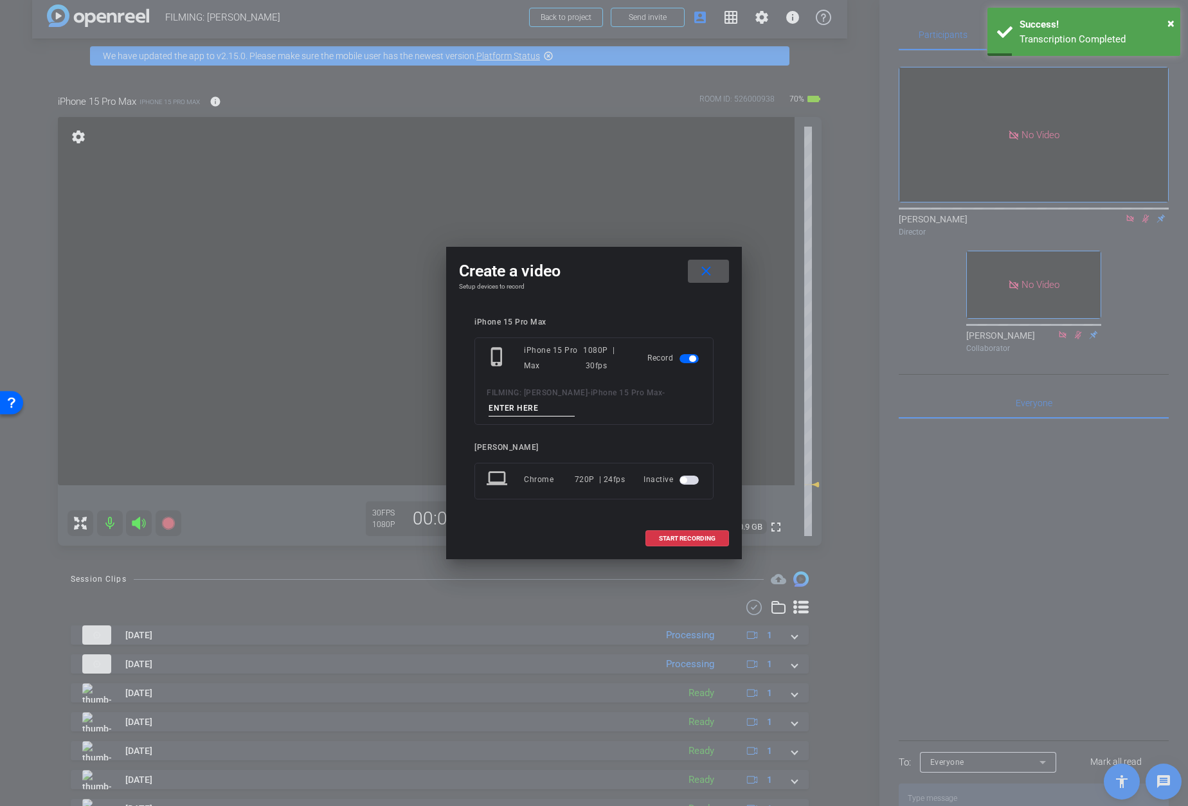
click at [521, 410] on input at bounding box center [531, 408] width 86 height 16
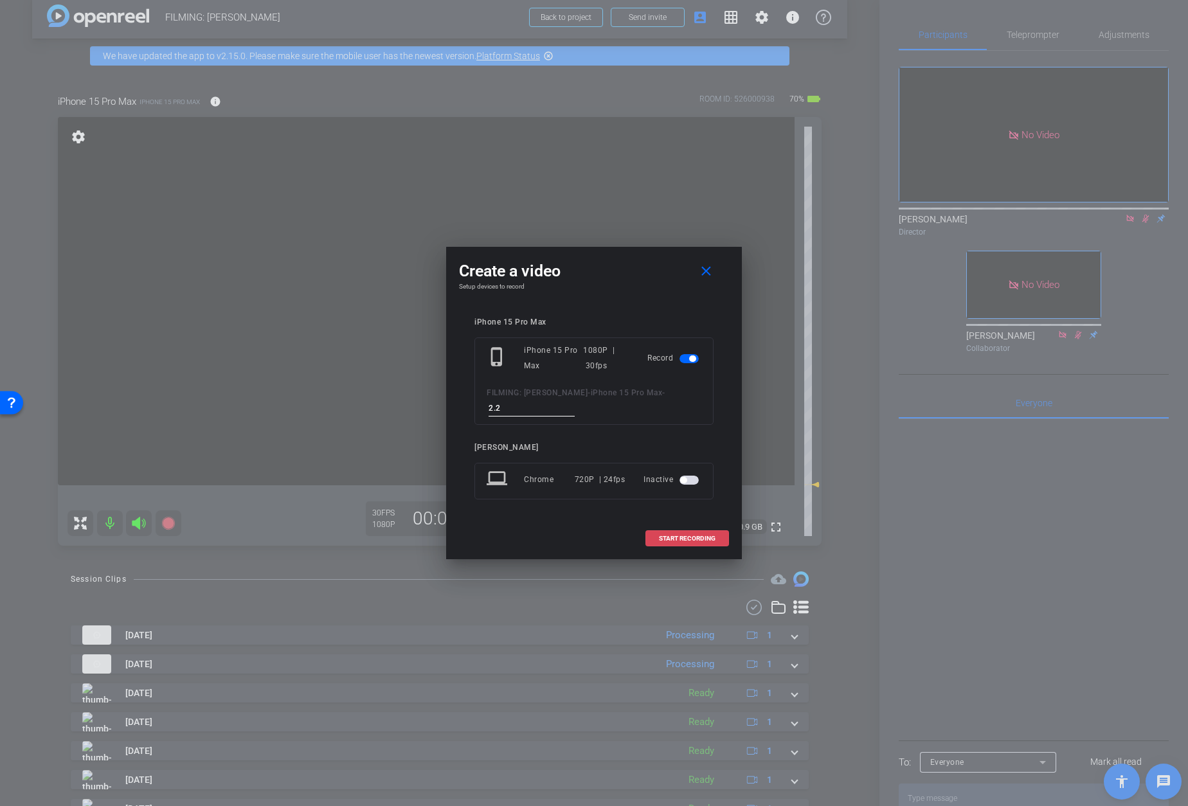
type input "2.2"
click at [700, 541] on span "START RECORDING" at bounding box center [687, 538] width 57 height 6
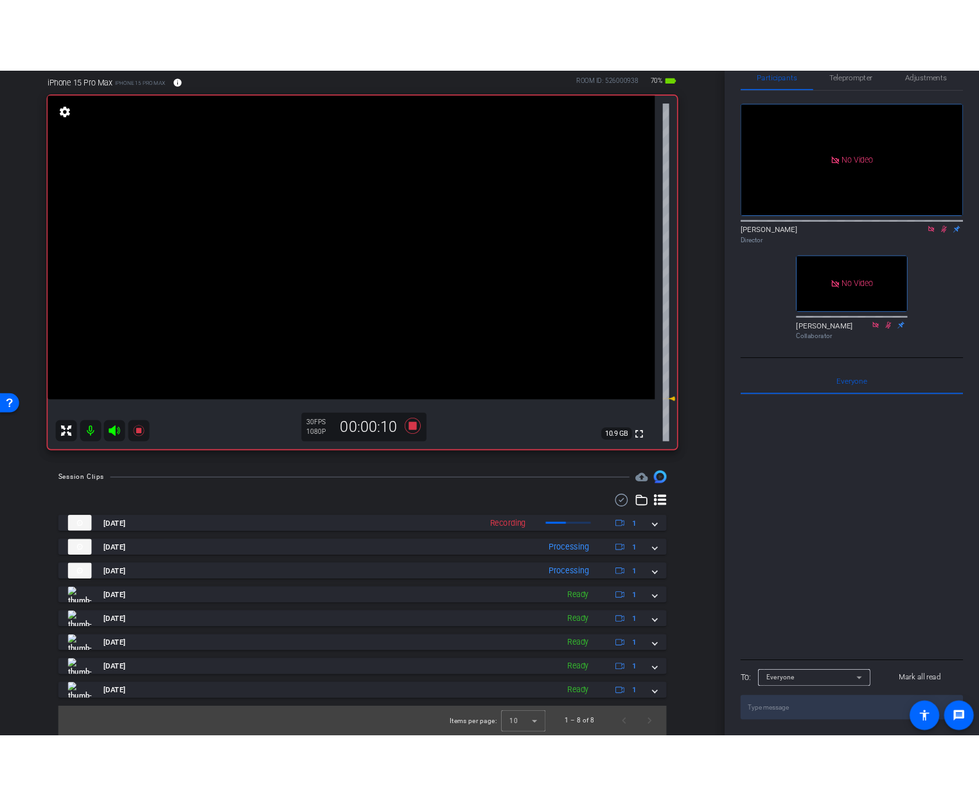
scroll to position [0, 0]
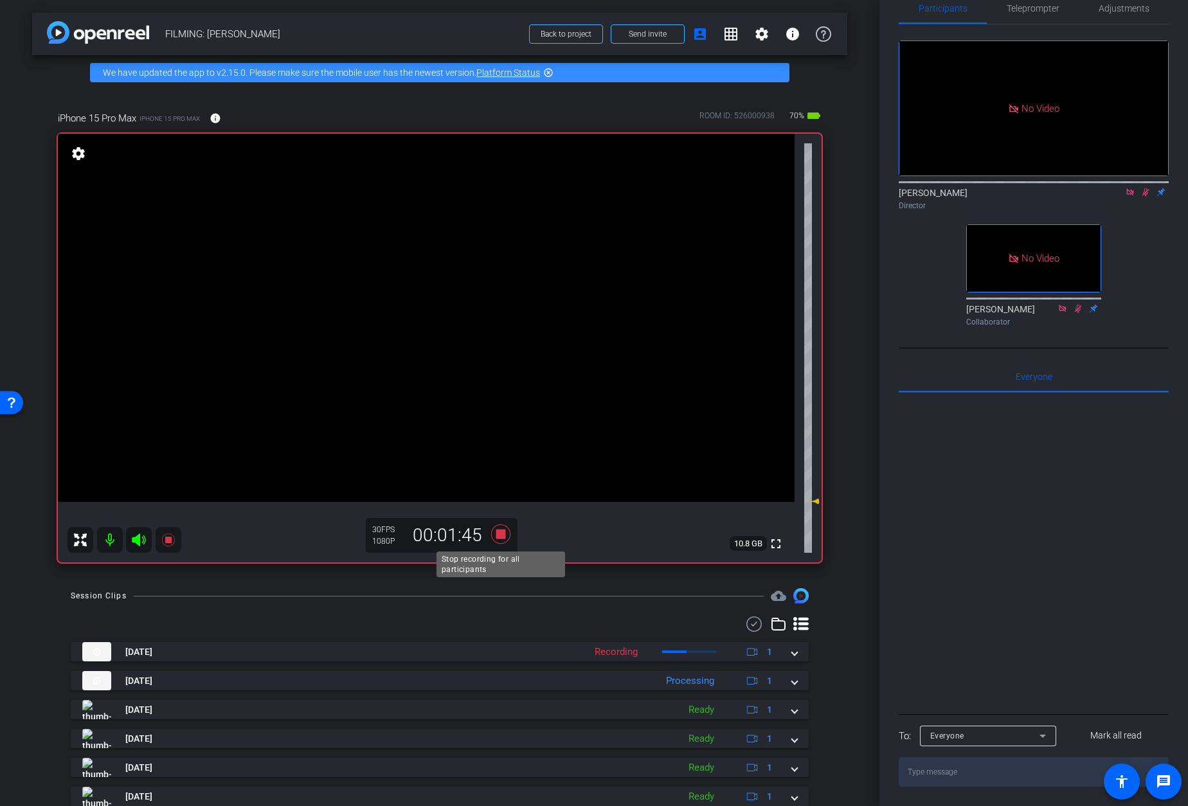
click at [490, 536] on icon at bounding box center [500, 534] width 31 height 23
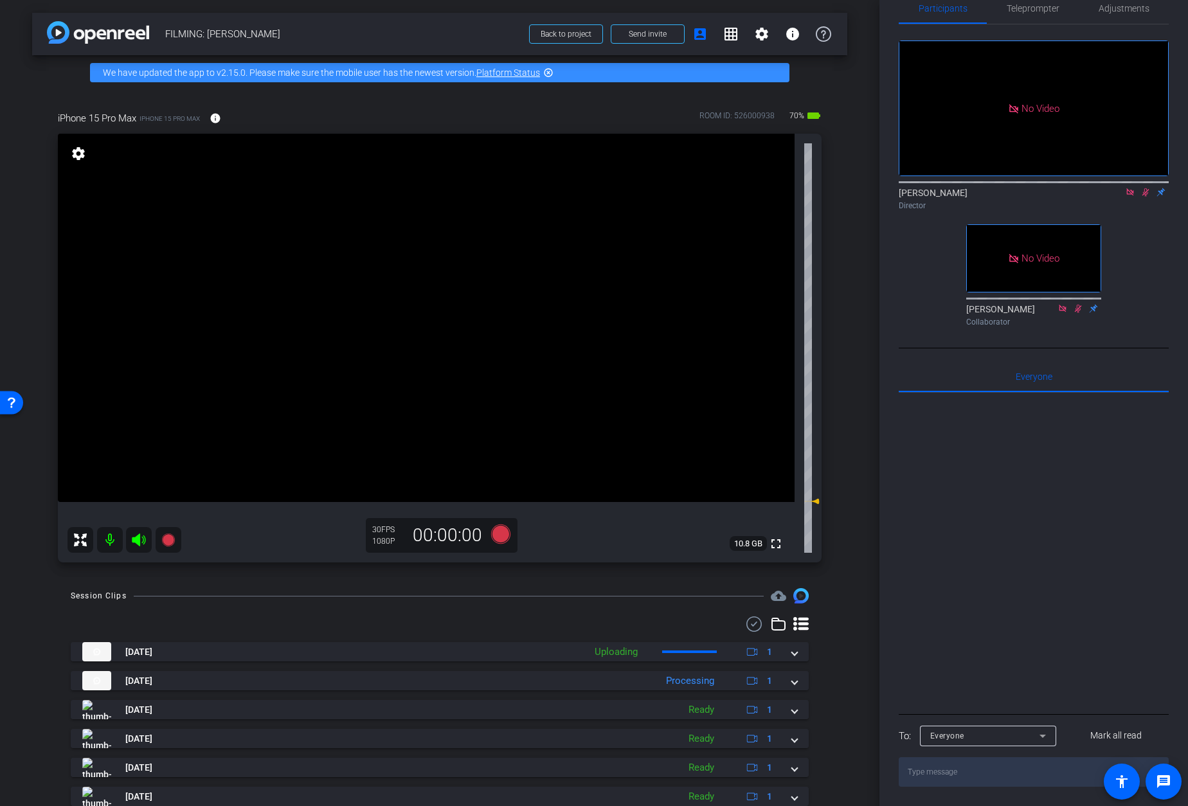
click at [1126, 188] on icon at bounding box center [1130, 192] width 10 height 9
click at [1129, 188] on icon at bounding box center [1130, 192] width 7 height 8
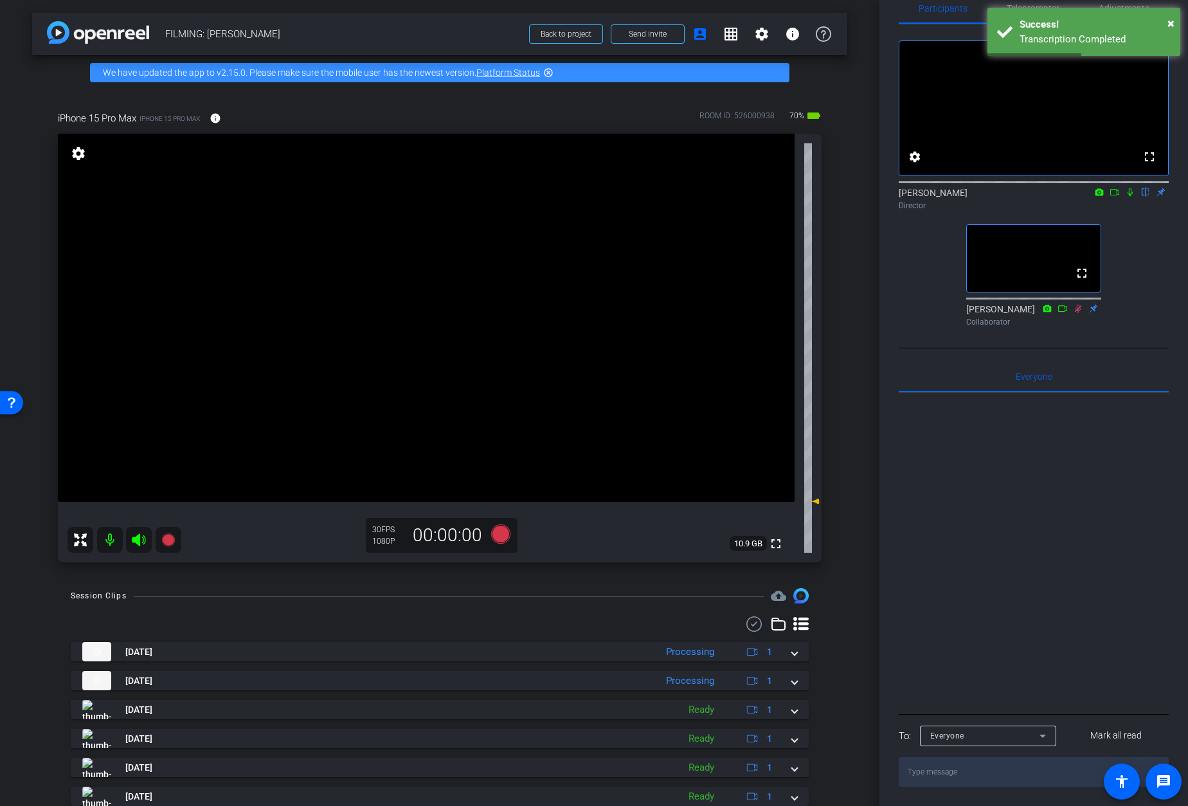
click at [1131, 188] on icon at bounding box center [1130, 192] width 10 height 9
click at [1116, 188] on icon at bounding box center [1114, 192] width 10 height 9
click at [503, 528] on icon at bounding box center [500, 533] width 19 height 19
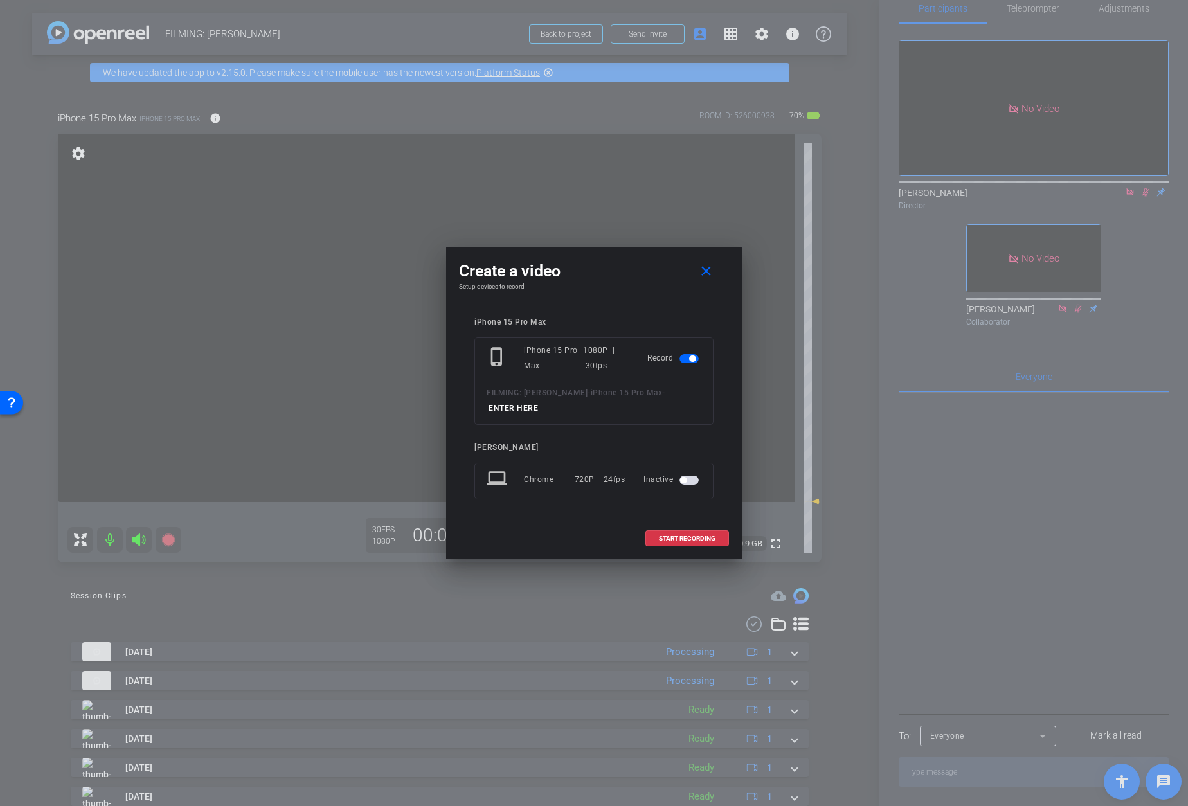
click at [541, 413] on input at bounding box center [531, 408] width 86 height 16
type input "1.1"
click at [675, 540] on span "START RECORDING" at bounding box center [687, 538] width 57 height 6
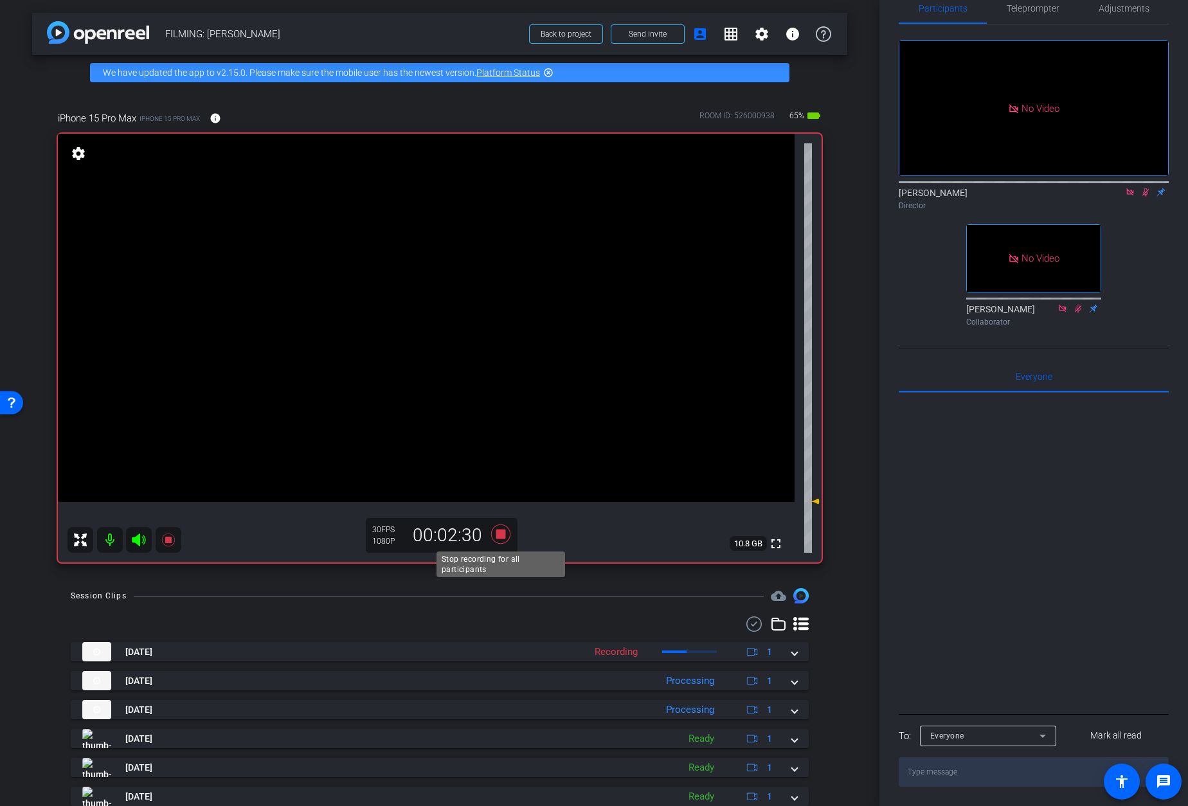
click at [492, 540] on icon at bounding box center [500, 534] width 31 height 23
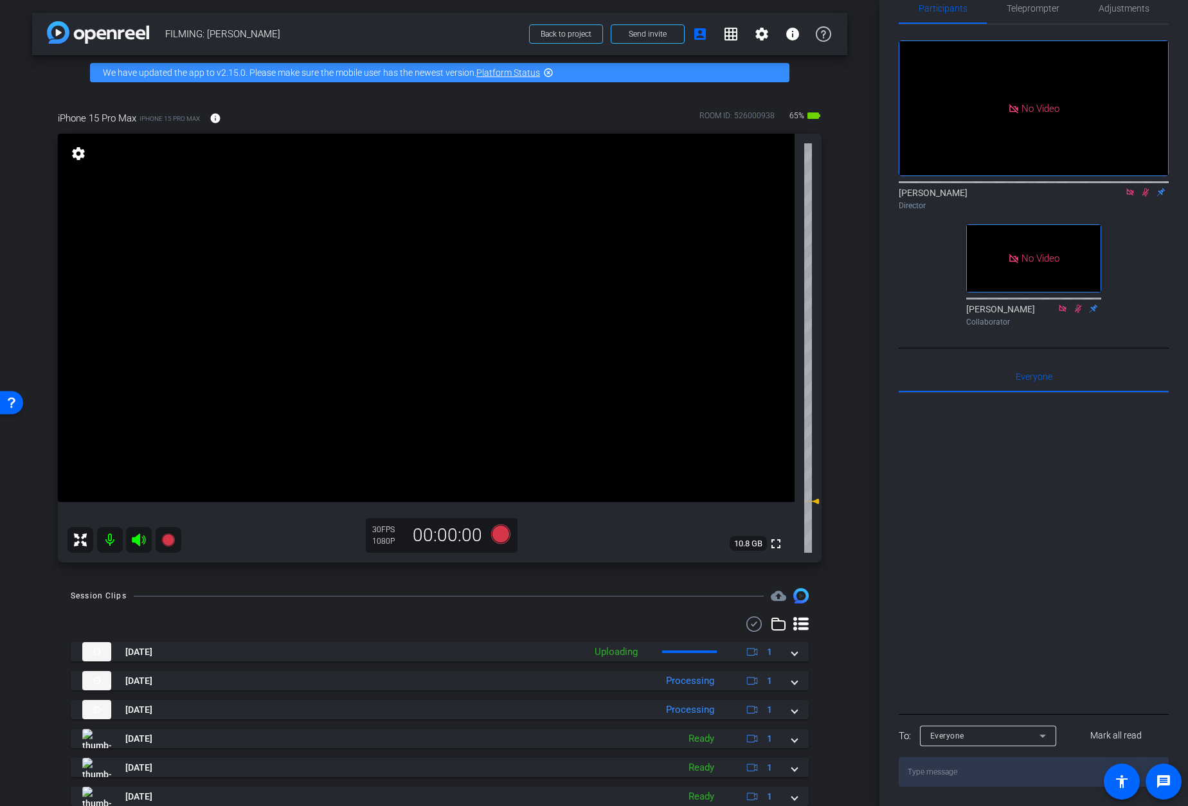
click at [1134, 188] on icon at bounding box center [1130, 192] width 10 height 9
click at [1130, 188] on icon at bounding box center [1130, 192] width 7 height 8
click at [1129, 188] on icon at bounding box center [1129, 192] width 5 height 8
click at [1113, 188] on icon at bounding box center [1114, 192] width 10 height 9
click at [510, 531] on icon at bounding box center [500, 534] width 31 height 23
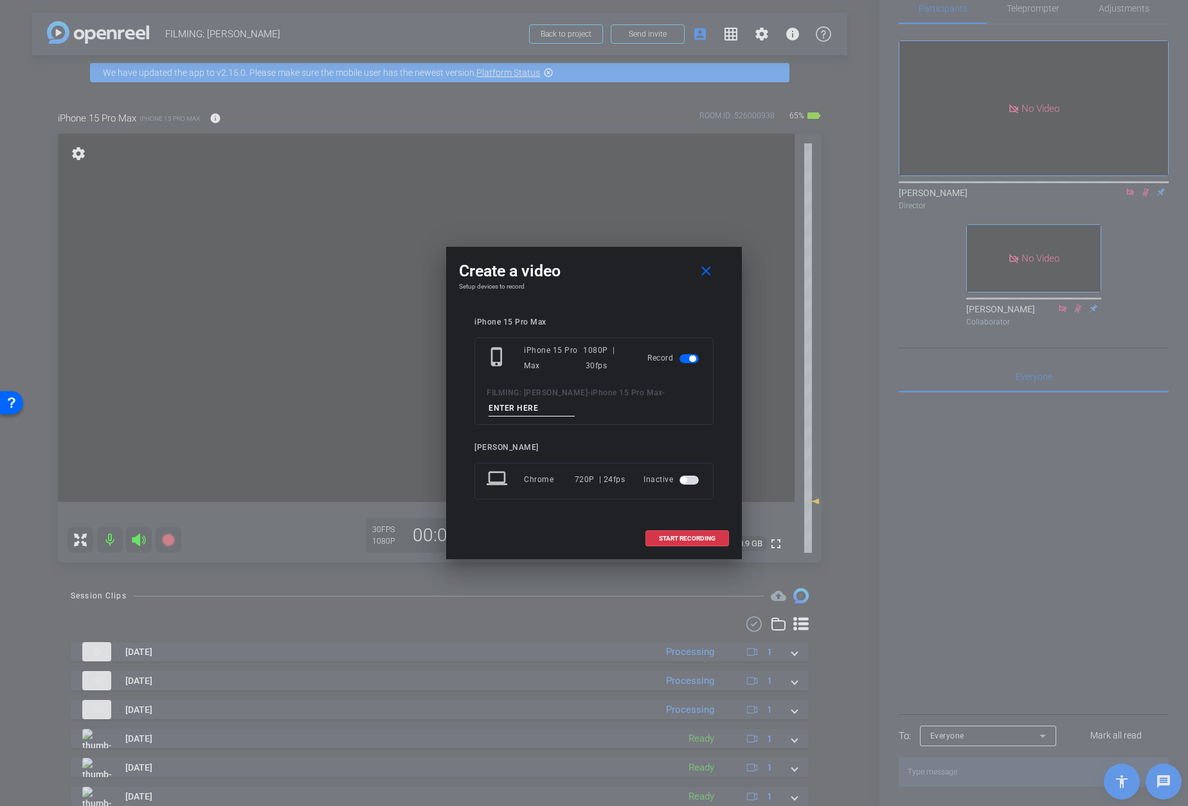
click at [529, 413] on input at bounding box center [531, 408] width 86 height 16
type input "2.1"
click at [675, 526] on span at bounding box center [687, 538] width 82 height 31
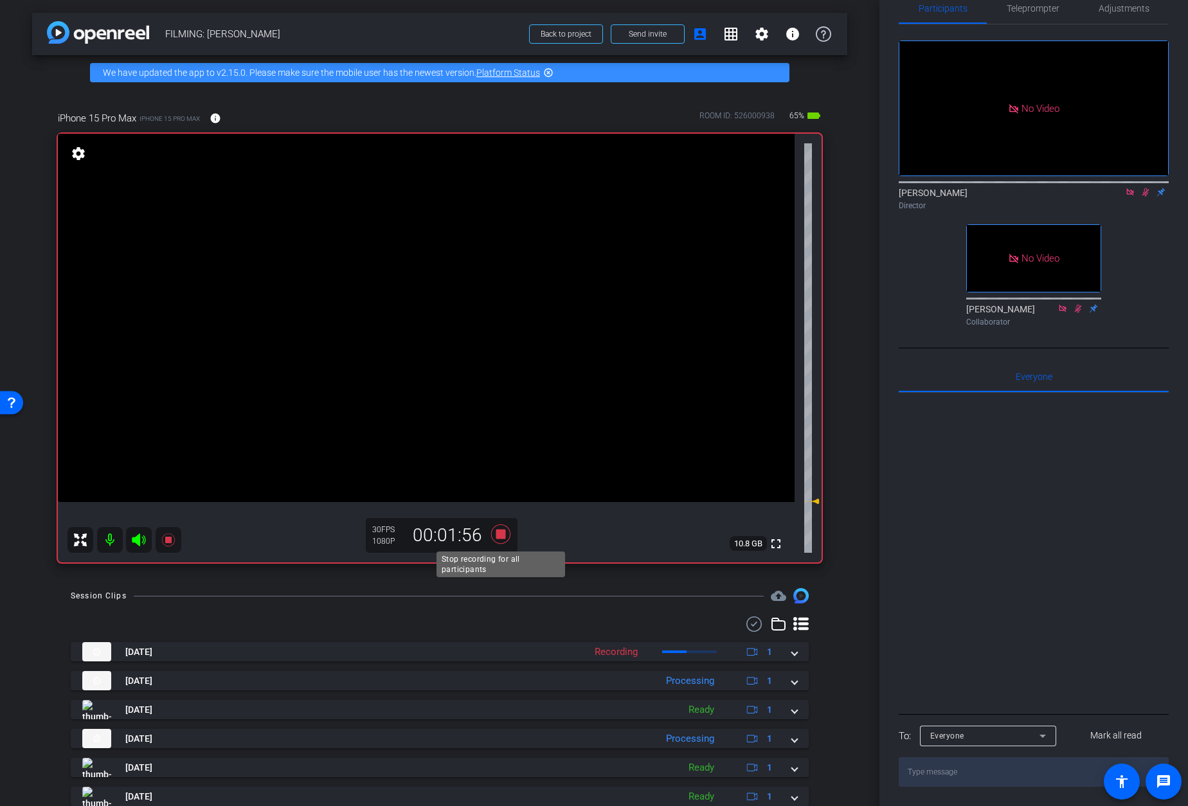
click at [494, 534] on icon at bounding box center [500, 534] width 31 height 23
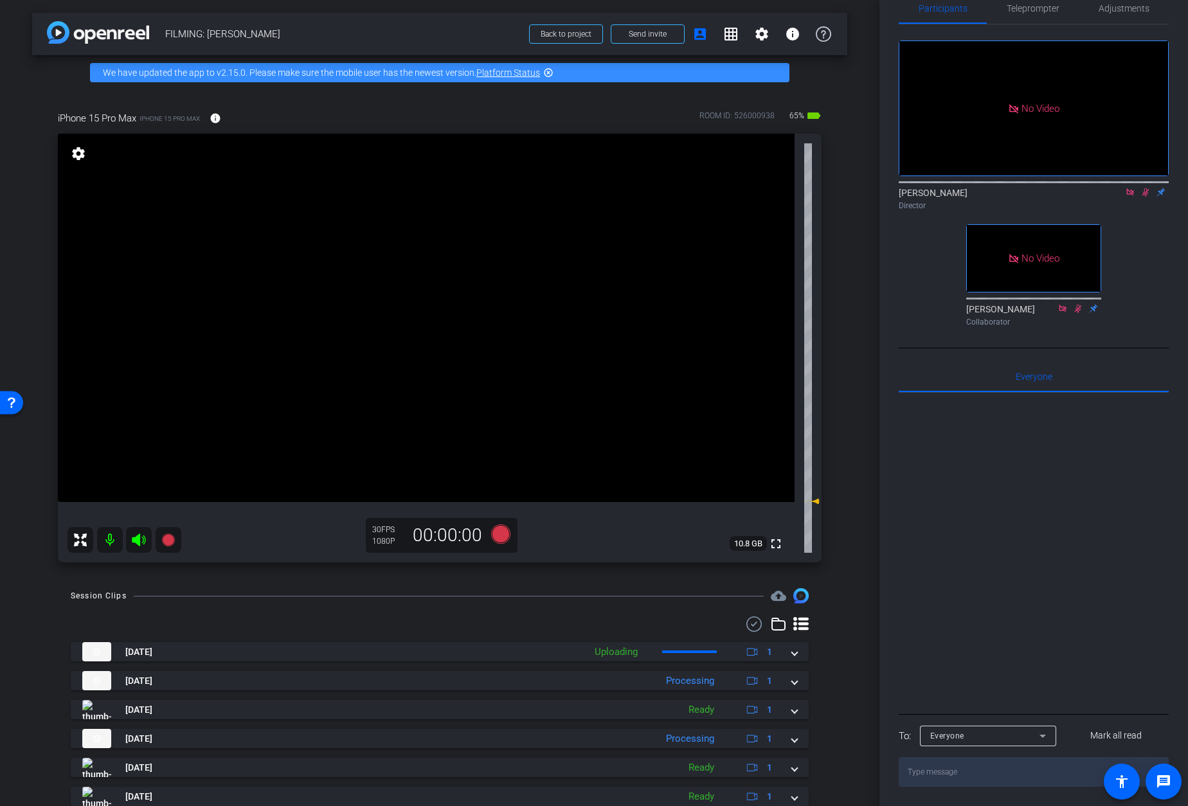
click at [1132, 188] on icon at bounding box center [1130, 192] width 10 height 9
click at [1133, 188] on icon at bounding box center [1130, 192] width 10 height 9
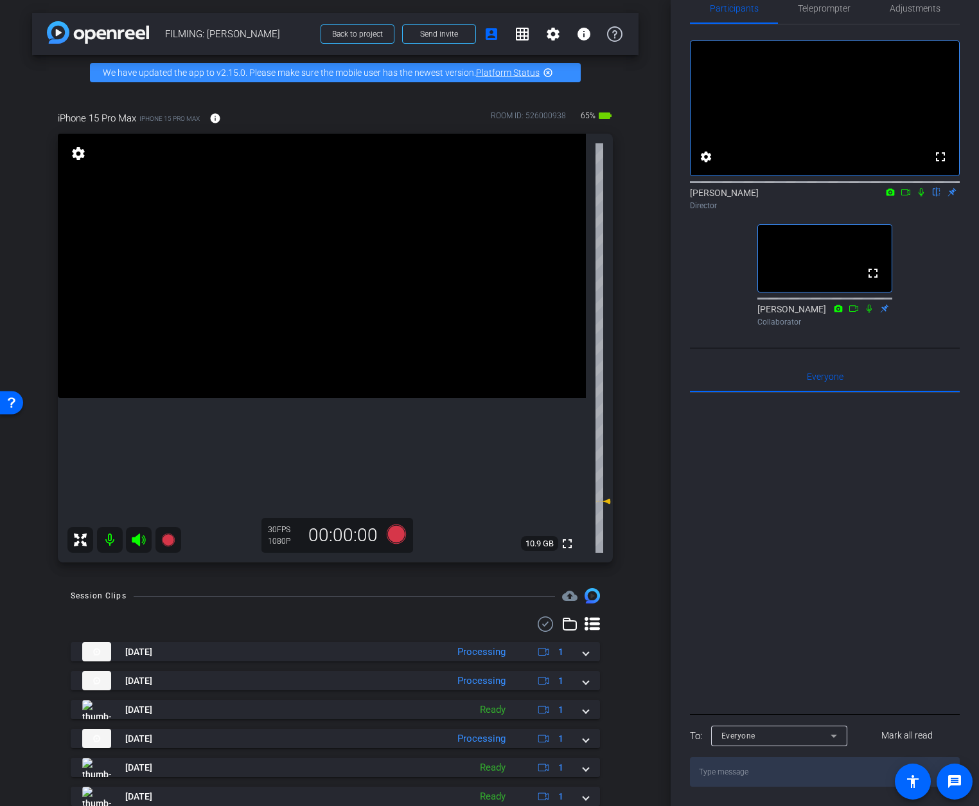
click at [921, 188] on icon at bounding box center [922, 192] width 10 height 9
click at [907, 188] on icon at bounding box center [906, 192] width 10 height 9
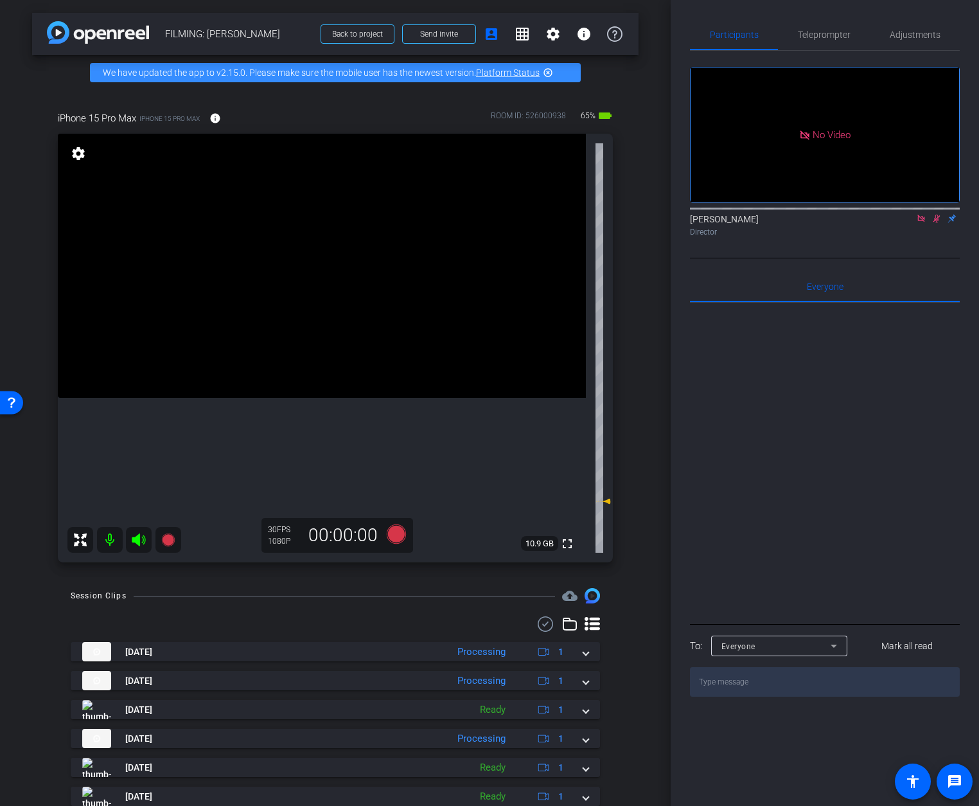
click at [80, 152] on mat-icon "settings" at bounding box center [78, 153] width 18 height 15
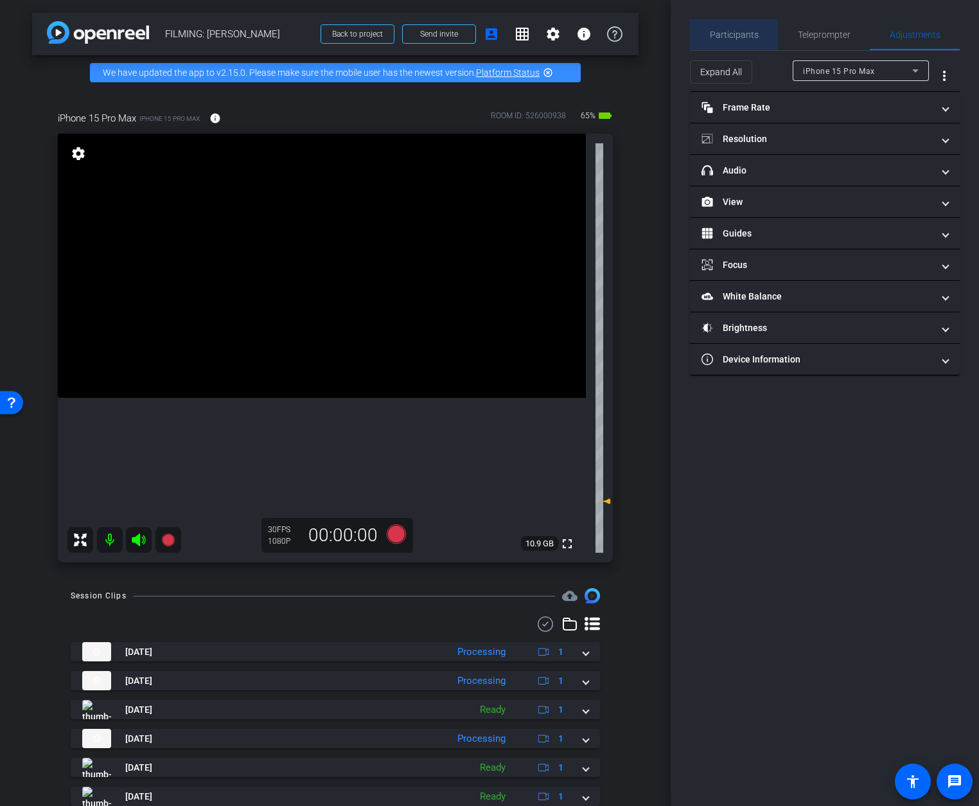
click at [725, 31] on span "Participants" at bounding box center [734, 34] width 49 height 9
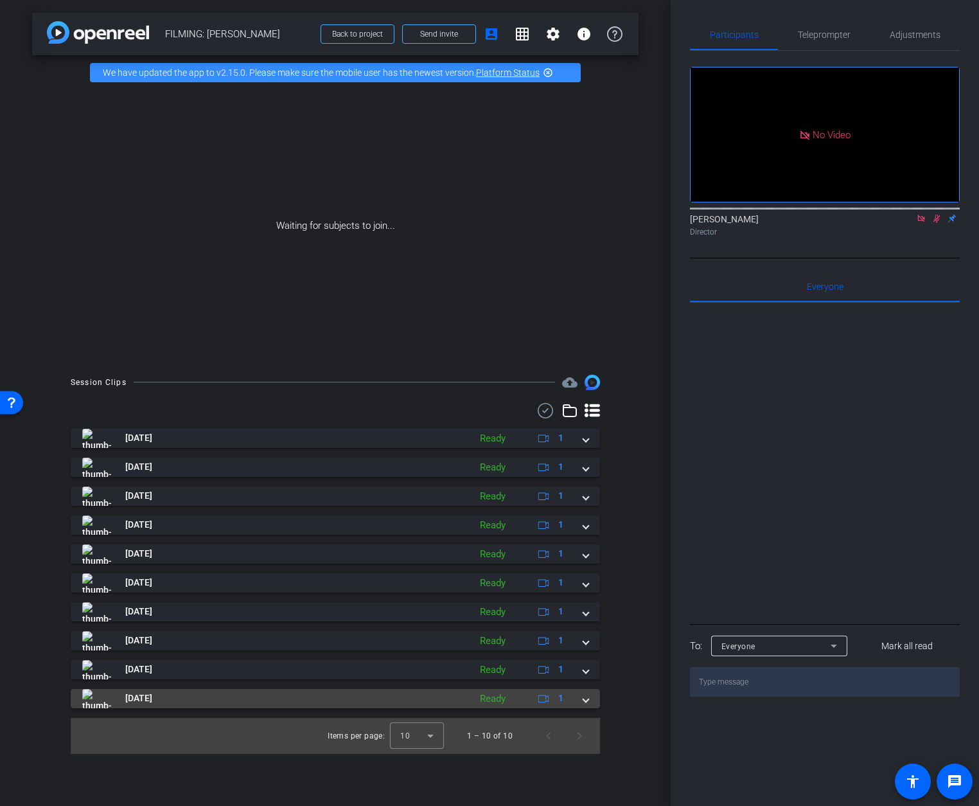
click at [591, 695] on mat-expansion-panel-header "[DATE] Ready 1" at bounding box center [336, 698] width 530 height 19
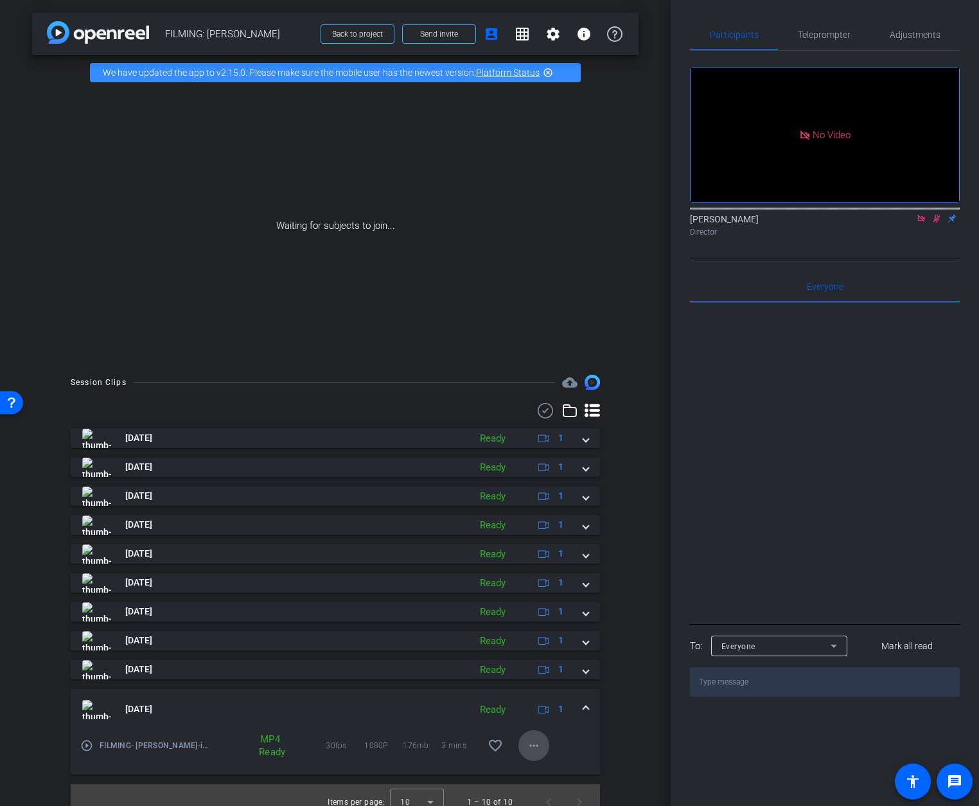
click at [535, 747] on mat-icon "more_horiz" at bounding box center [533, 745] width 15 height 15
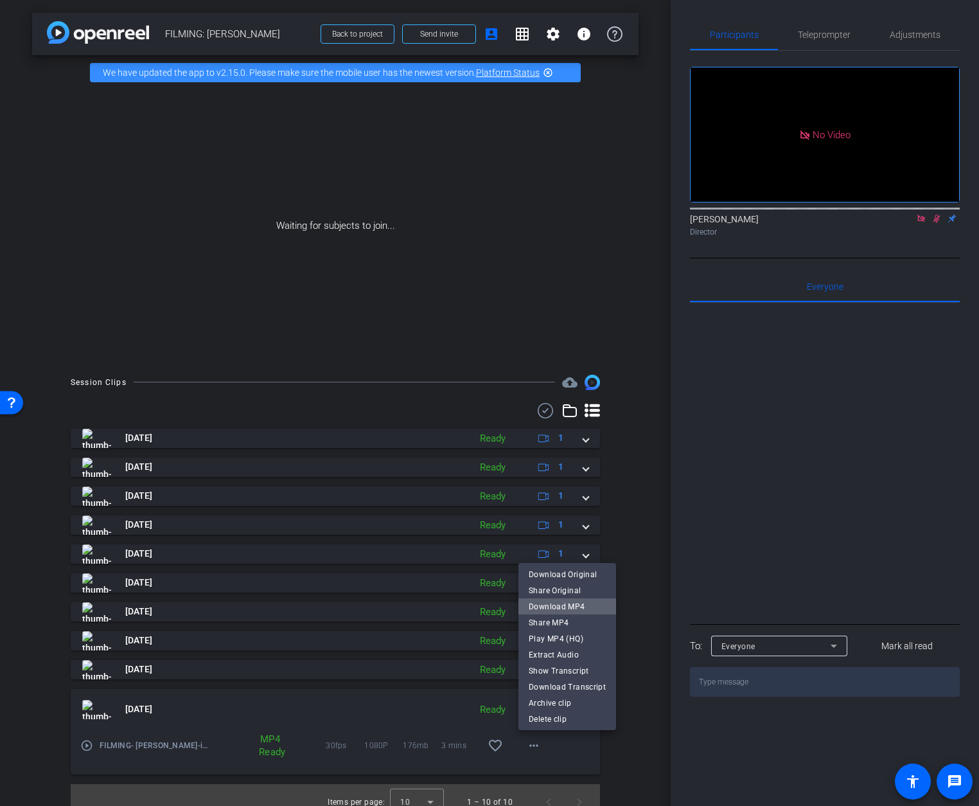
click at [573, 605] on span "Download MP4" at bounding box center [567, 606] width 77 height 15
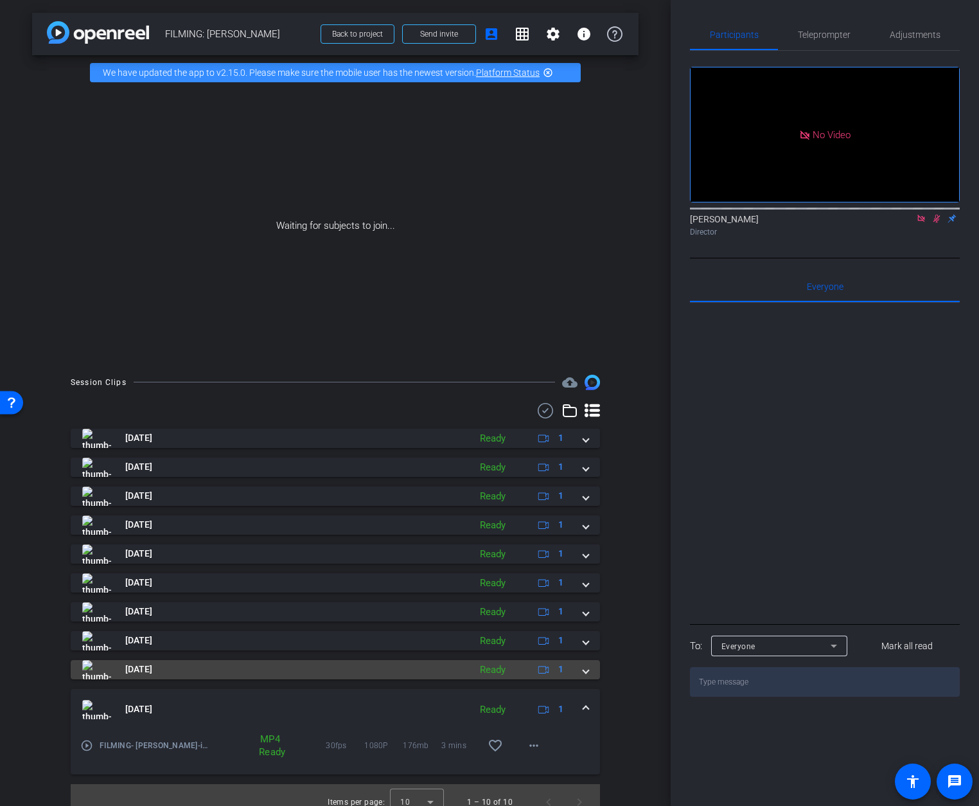
click at [582, 669] on div "[DATE] Ready 1" at bounding box center [332, 669] width 501 height 19
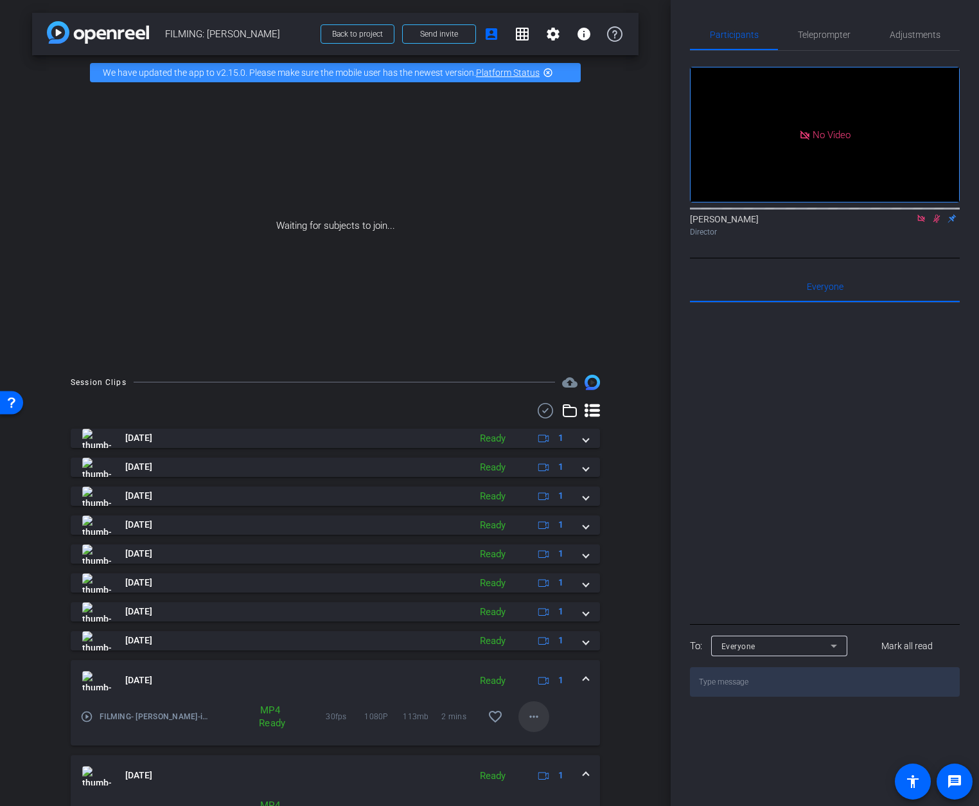
click at [541, 717] on mat-icon "more_horiz" at bounding box center [533, 716] width 15 height 15
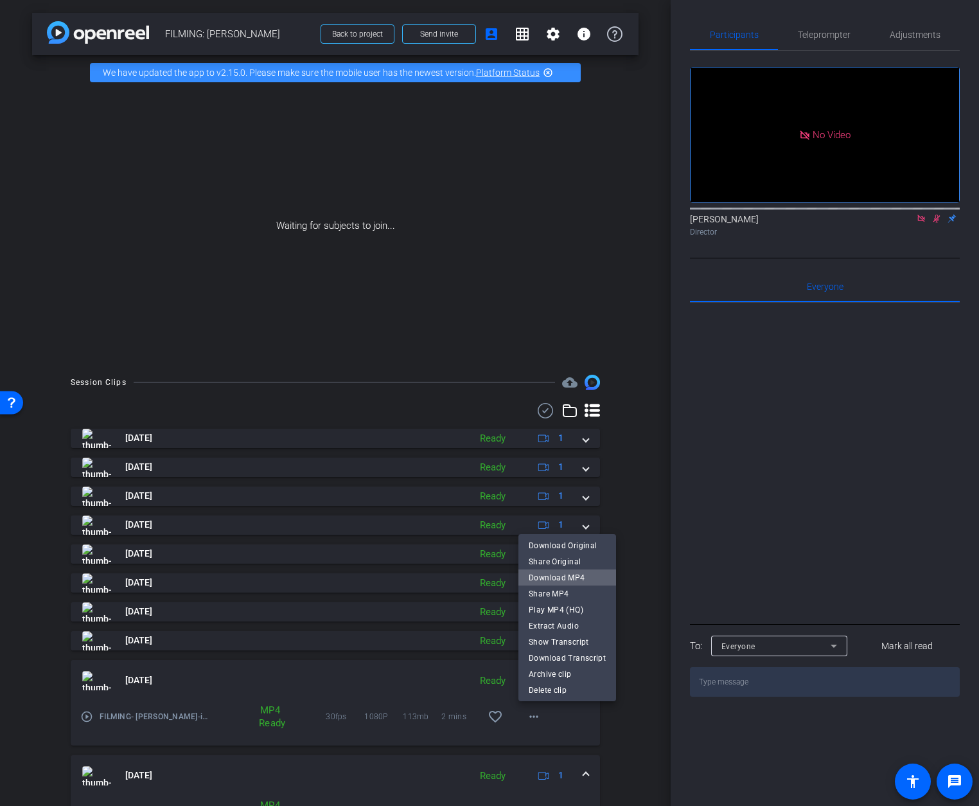
click at [583, 574] on span "Download MP4" at bounding box center [567, 577] width 77 height 15
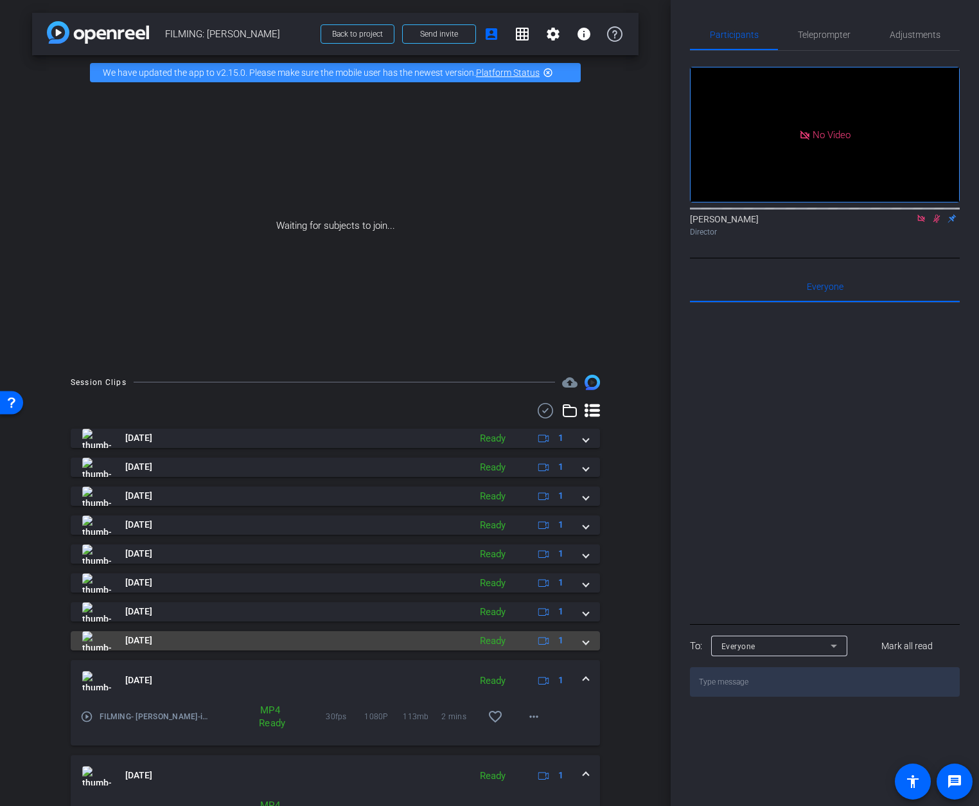
click at [585, 642] on span at bounding box center [586, 640] width 5 height 13
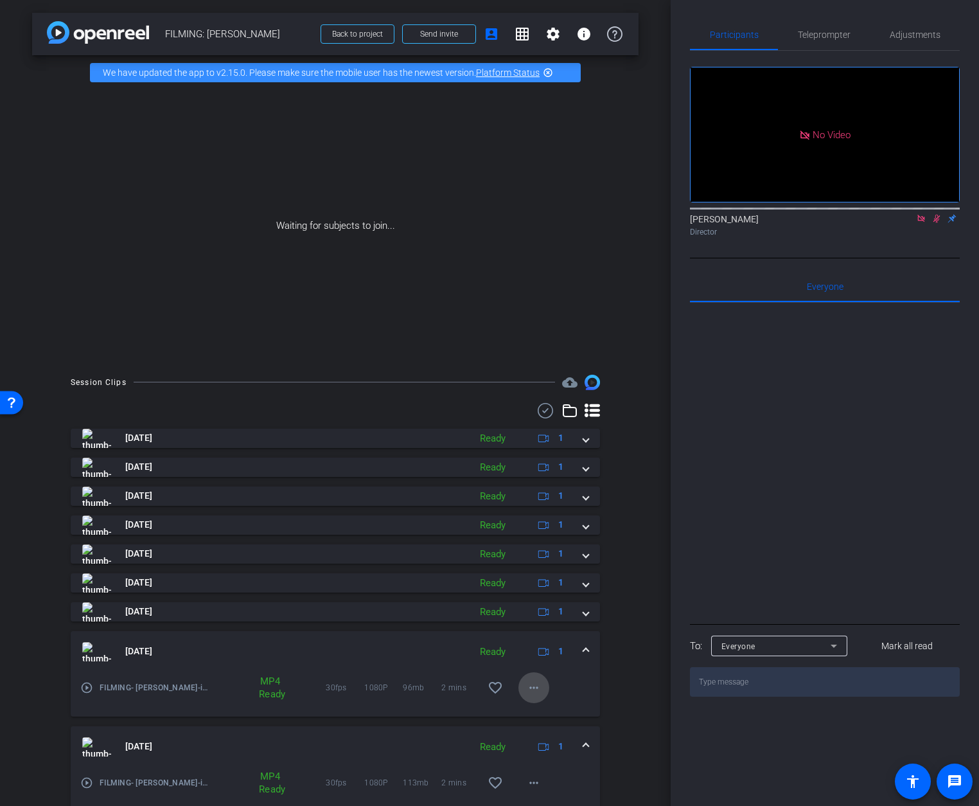
click at [536, 682] on mat-icon "more_horiz" at bounding box center [533, 687] width 15 height 15
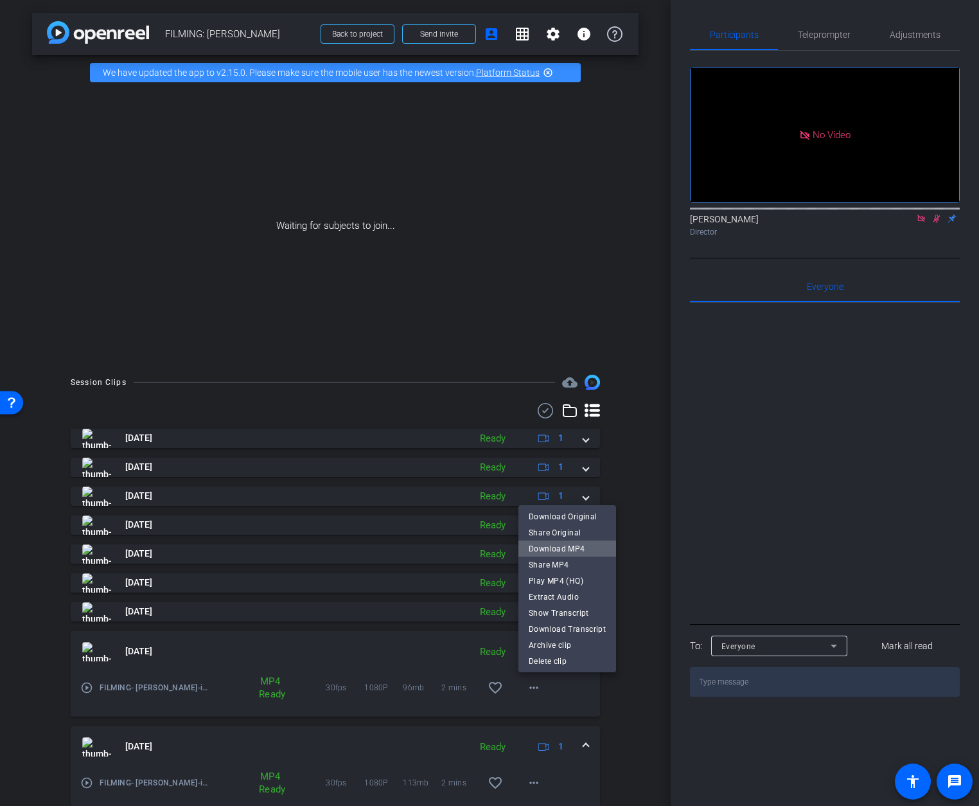
click at [573, 546] on span "Download MP4" at bounding box center [567, 548] width 77 height 15
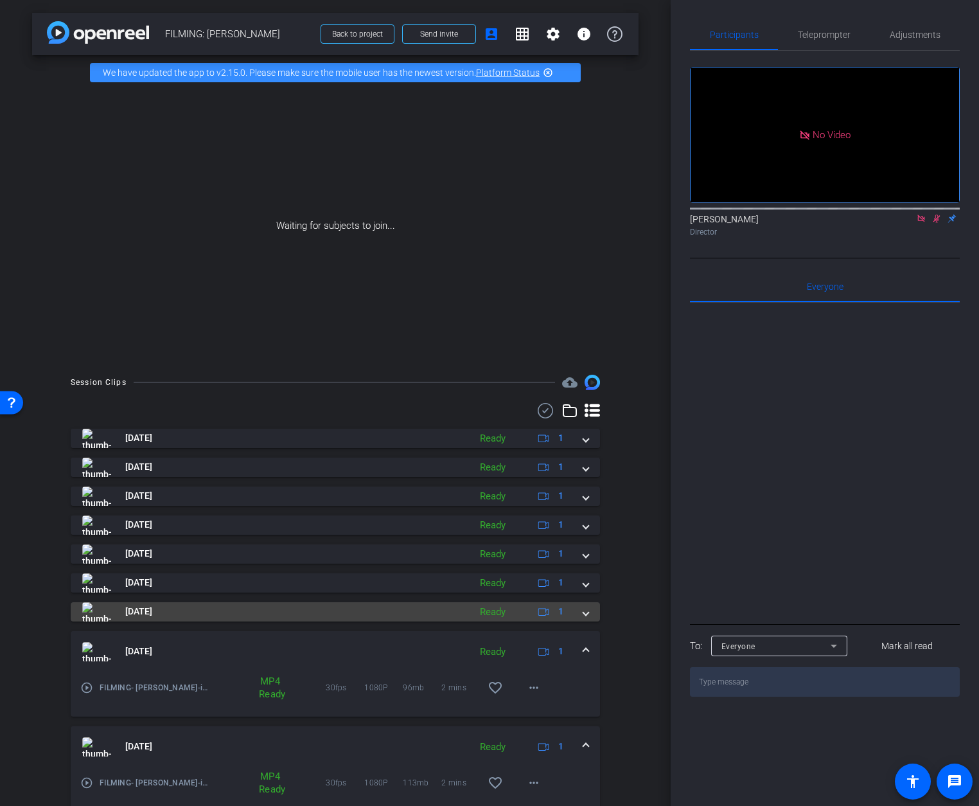
click at [584, 613] on span at bounding box center [586, 611] width 5 height 13
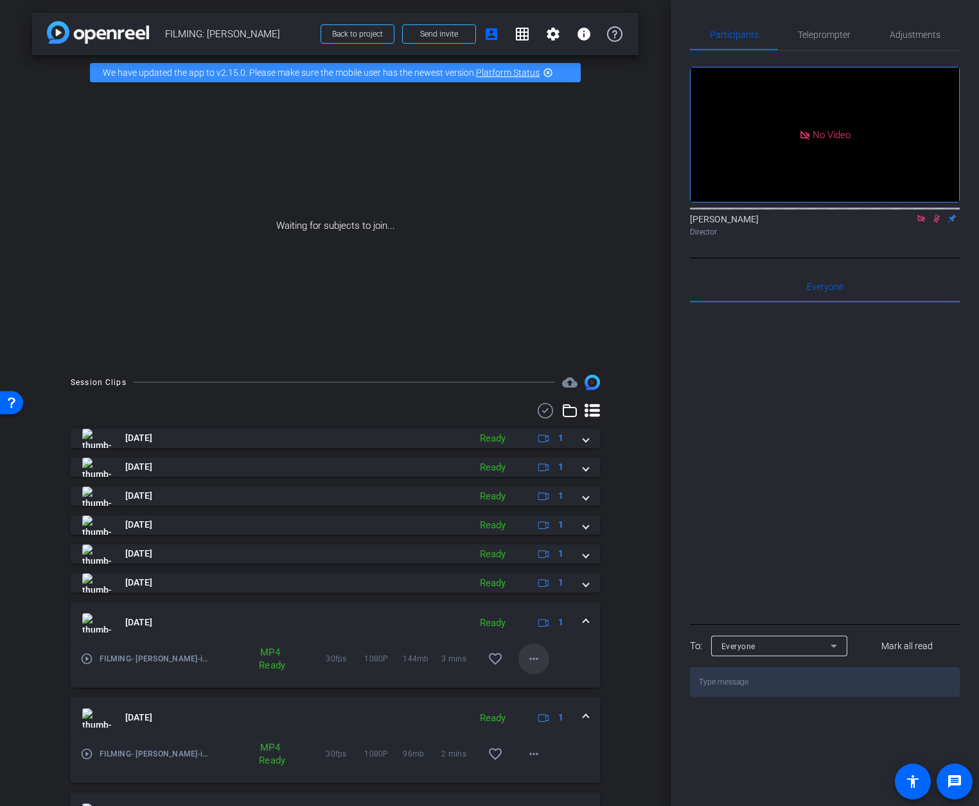
click at [536, 659] on mat-icon "more_horiz" at bounding box center [533, 658] width 15 height 15
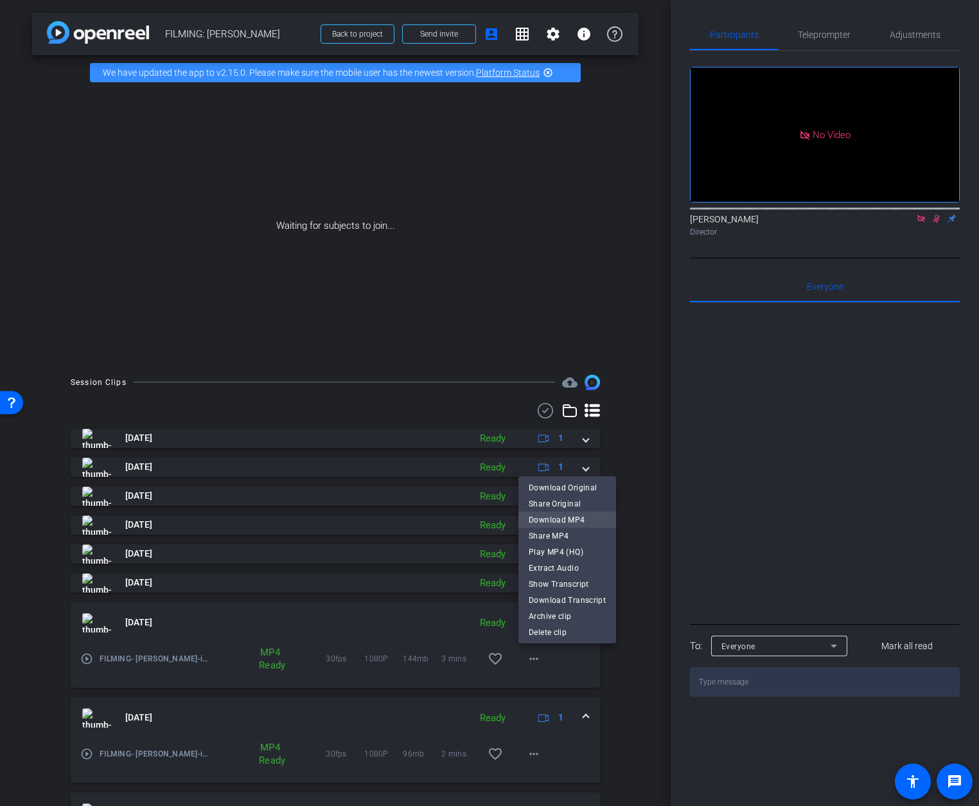
click at [571, 520] on span "Download MP4" at bounding box center [567, 519] width 77 height 15
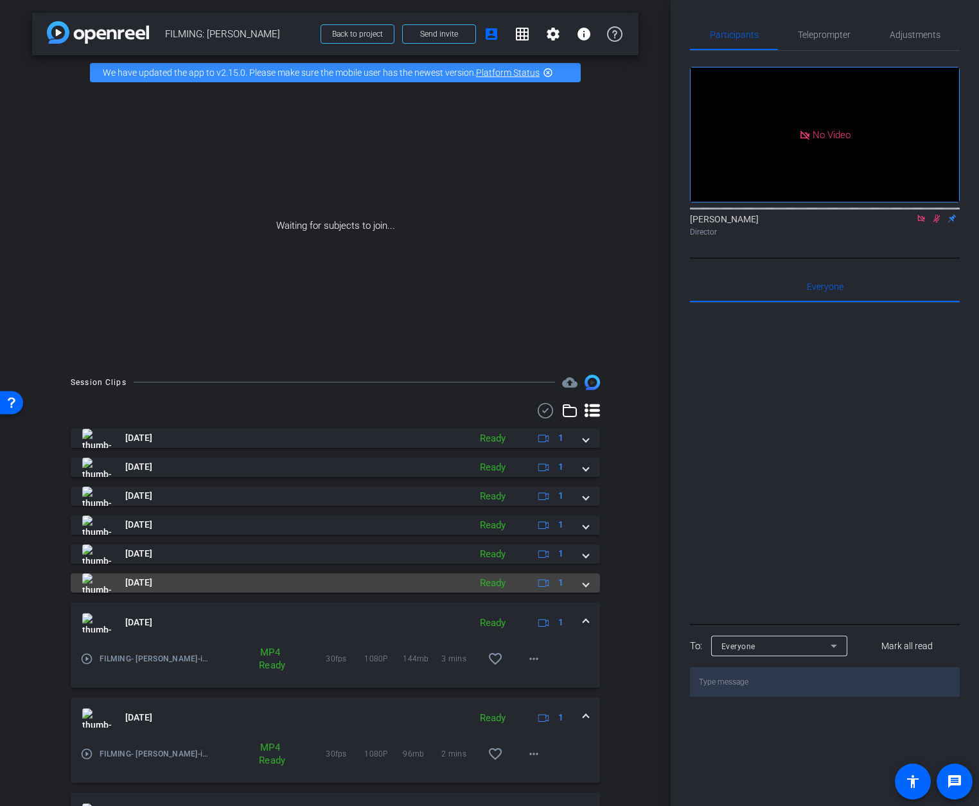
click at [580, 586] on div "[DATE] Ready 1" at bounding box center [332, 582] width 501 height 19
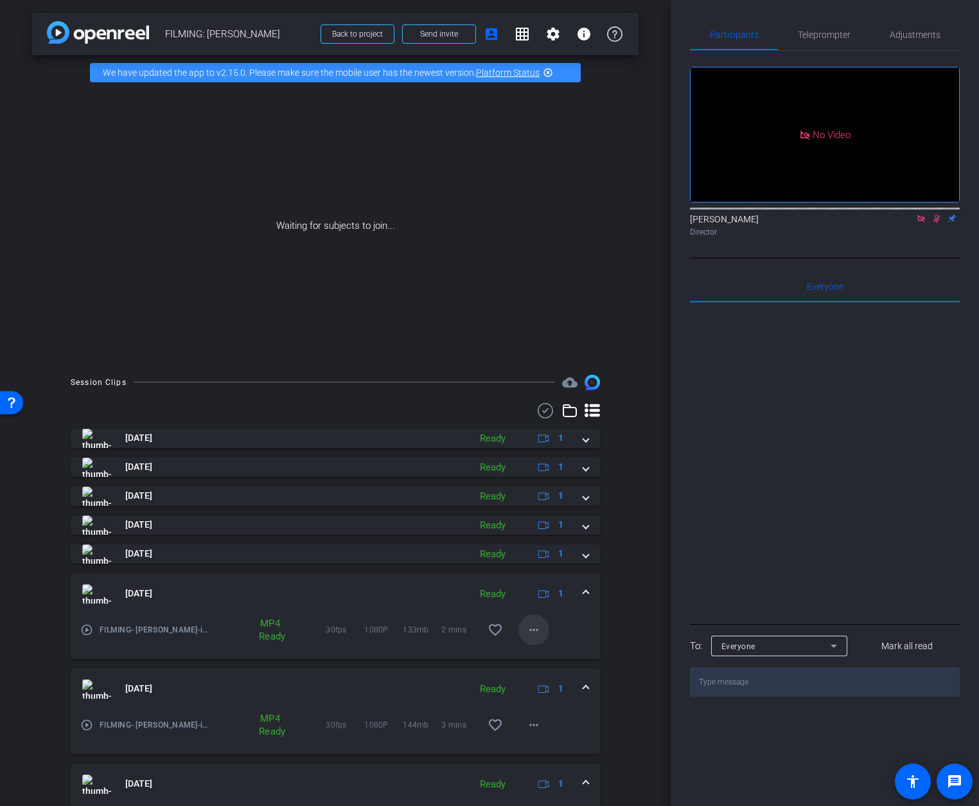
click at [541, 634] on mat-icon "more_horiz" at bounding box center [533, 629] width 15 height 15
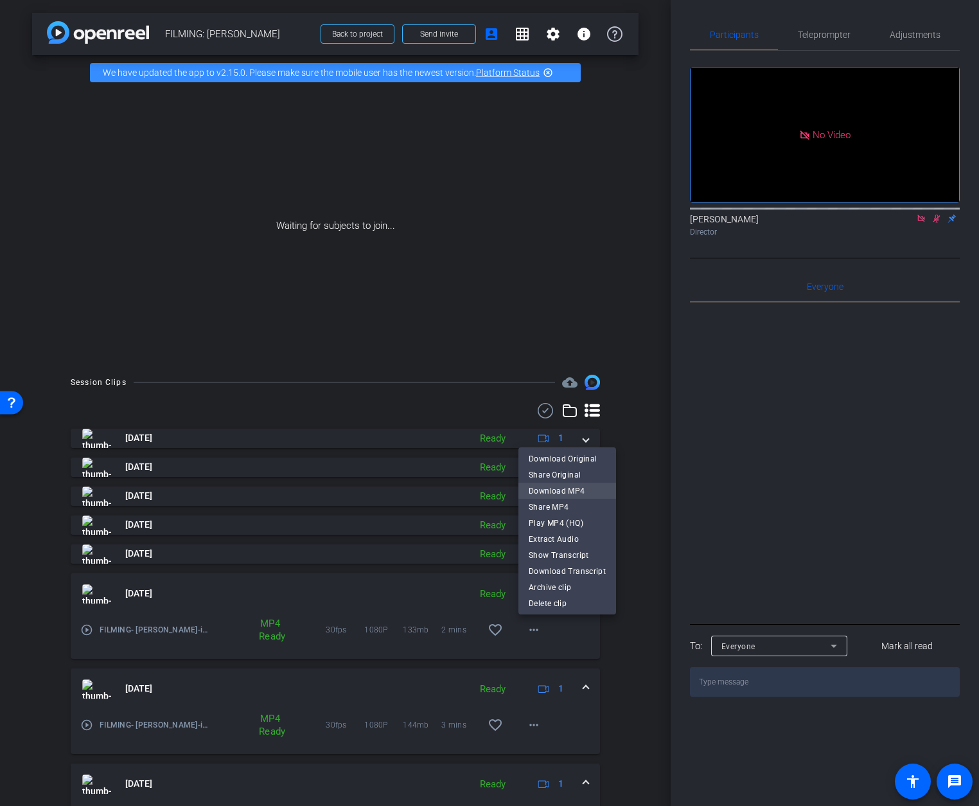
click at [582, 491] on span "Download MP4" at bounding box center [567, 490] width 77 height 15
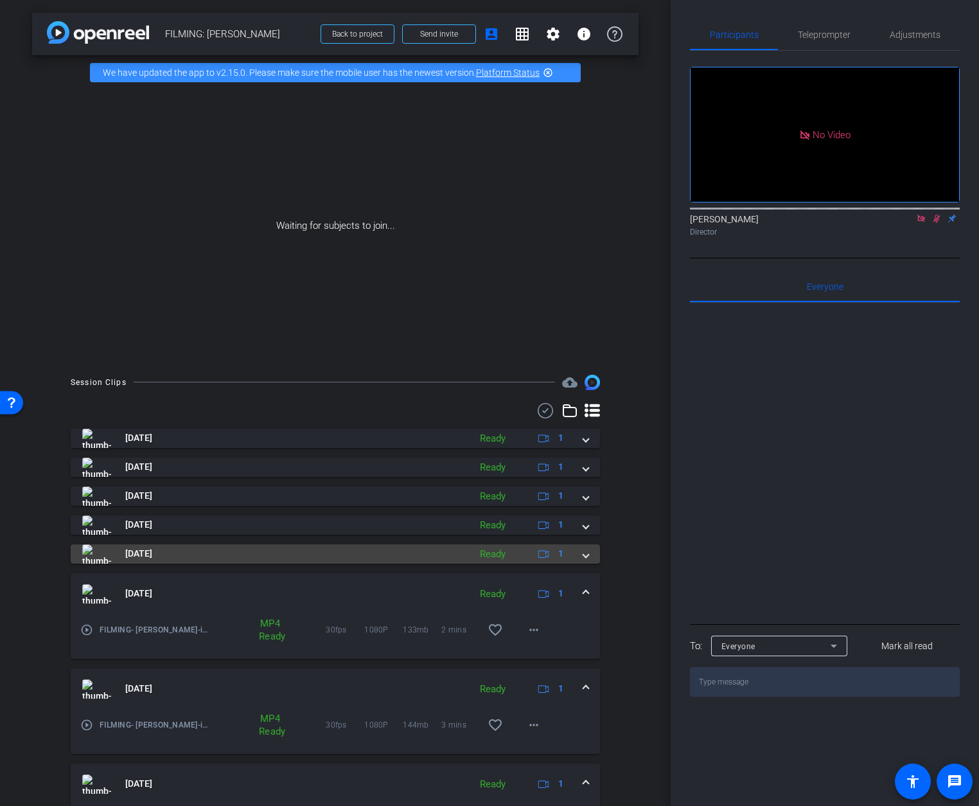
click at [586, 554] on span at bounding box center [586, 553] width 5 height 13
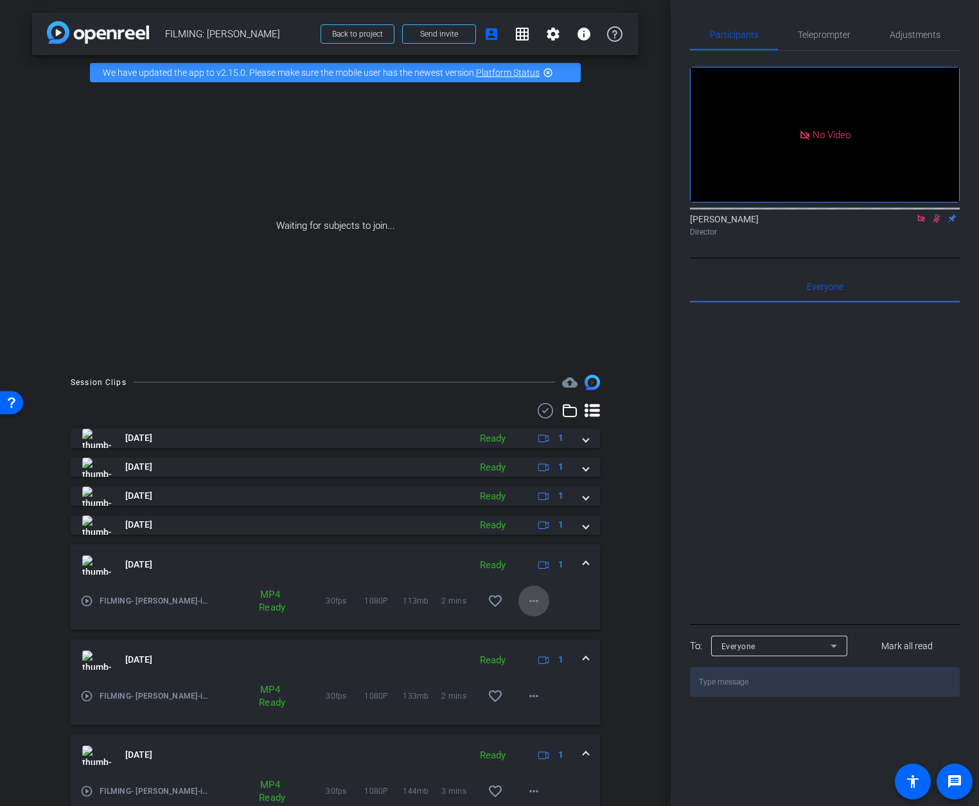
click at [539, 602] on mat-icon "more_horiz" at bounding box center [533, 600] width 15 height 15
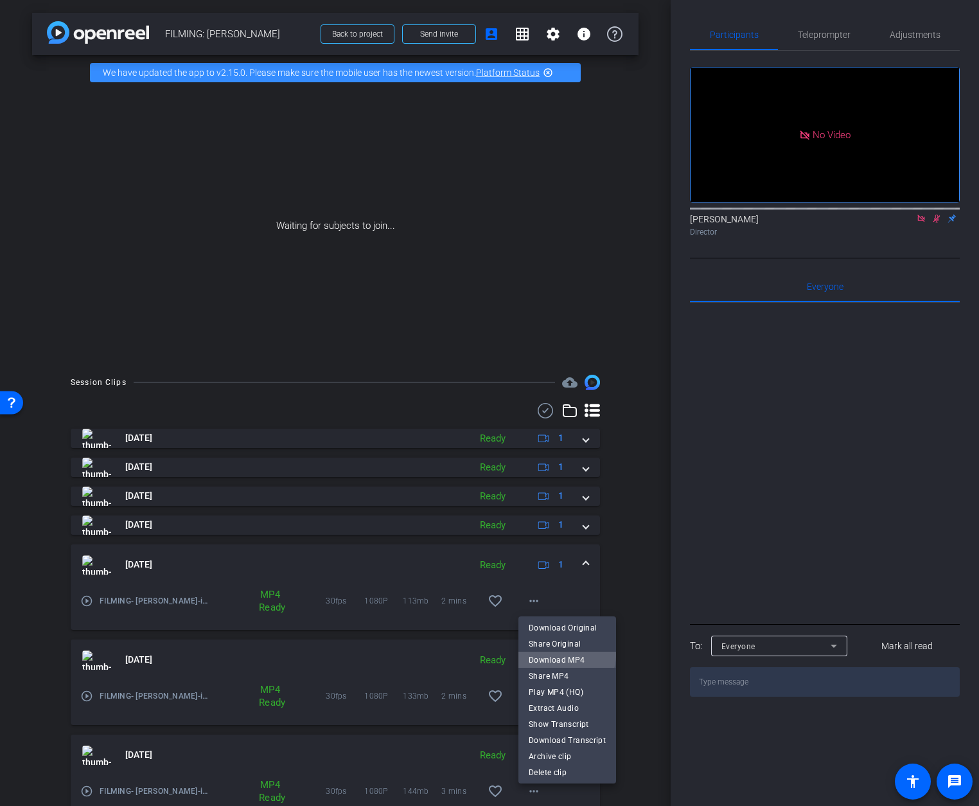
click at [566, 655] on span "Download MP4" at bounding box center [567, 659] width 77 height 15
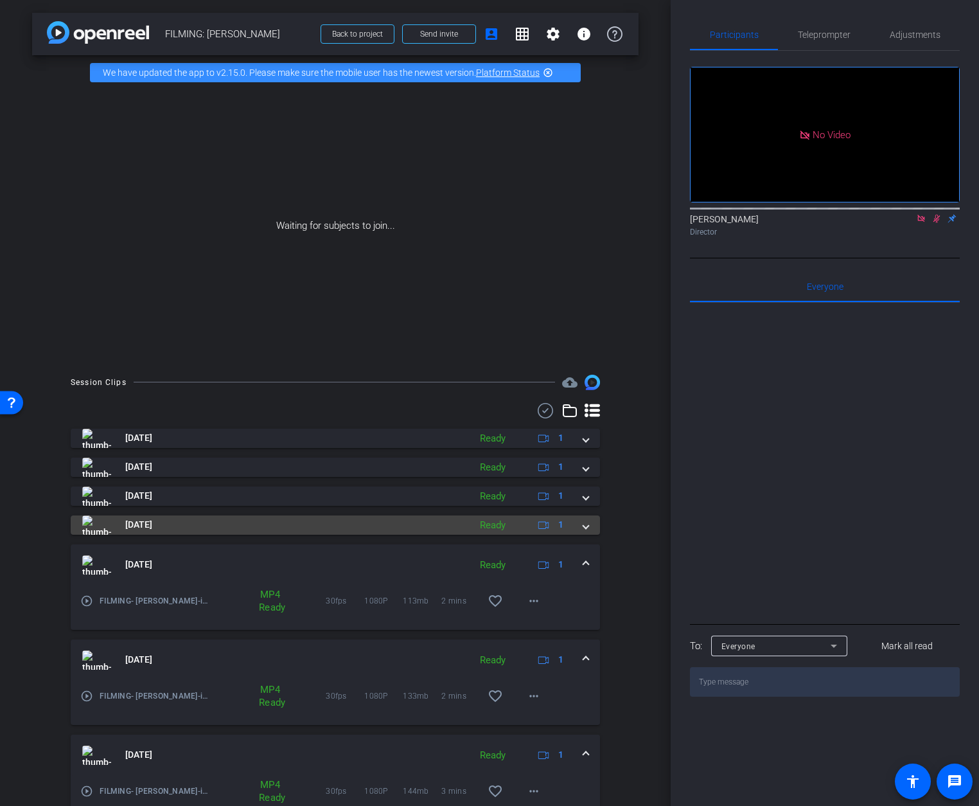
click at [587, 531] on span at bounding box center [586, 524] width 5 height 13
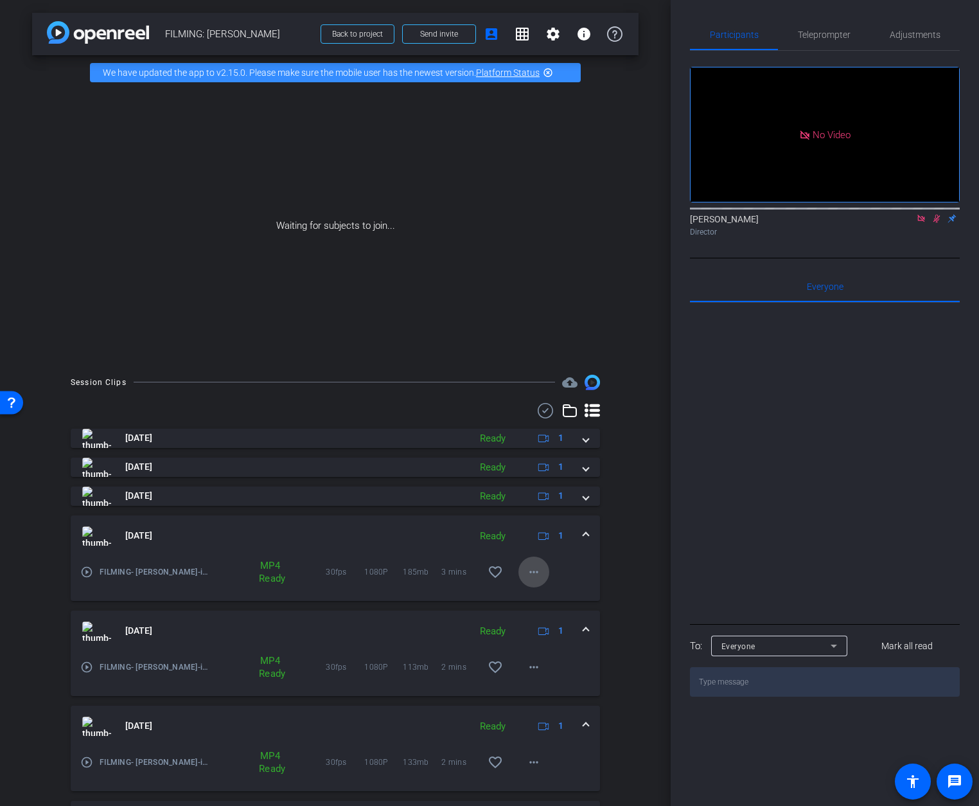
click at [533, 565] on mat-icon "more_horiz" at bounding box center [533, 571] width 15 height 15
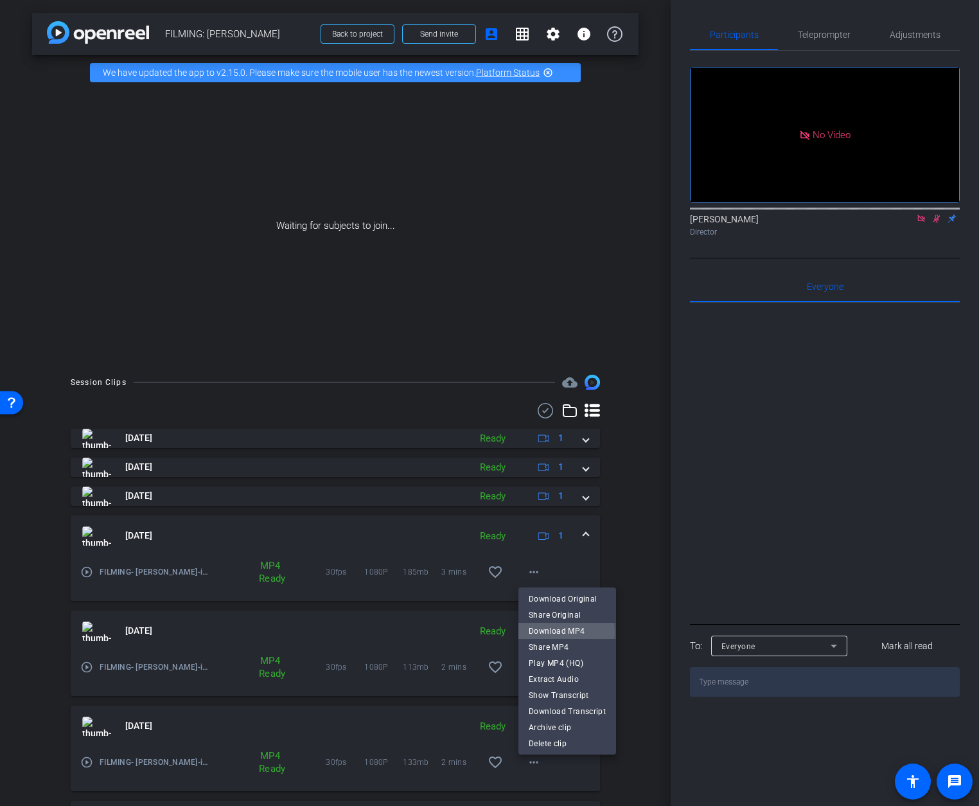
click at [557, 632] on span "Download MP4" at bounding box center [567, 630] width 77 height 15
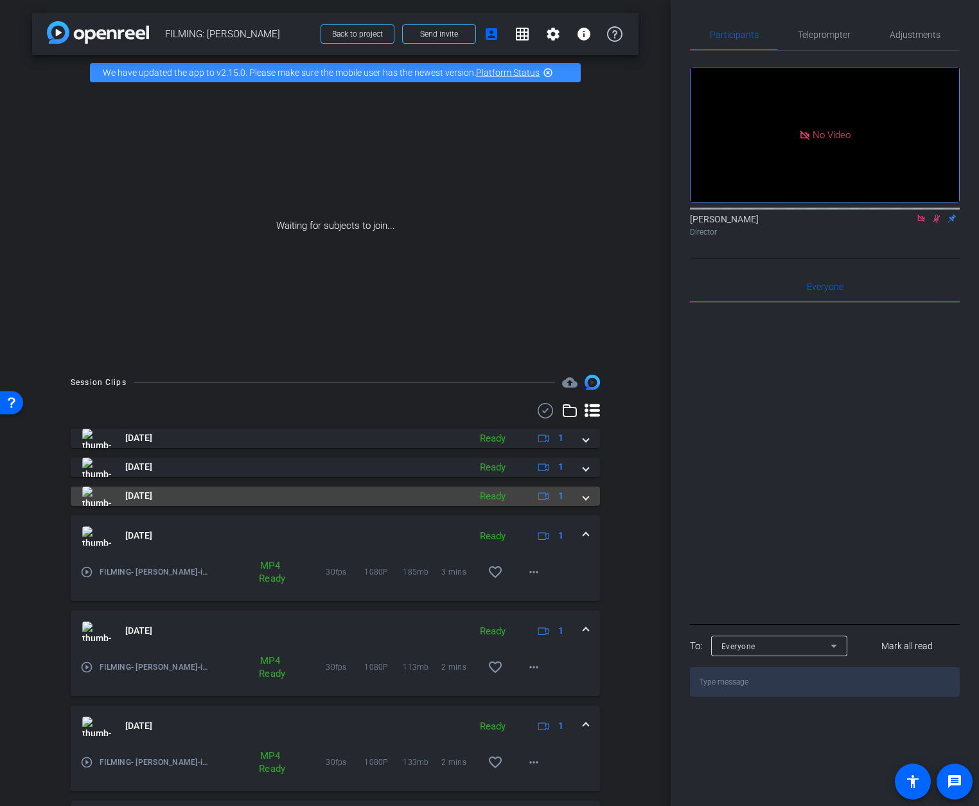
click at [587, 494] on span at bounding box center [586, 495] width 5 height 13
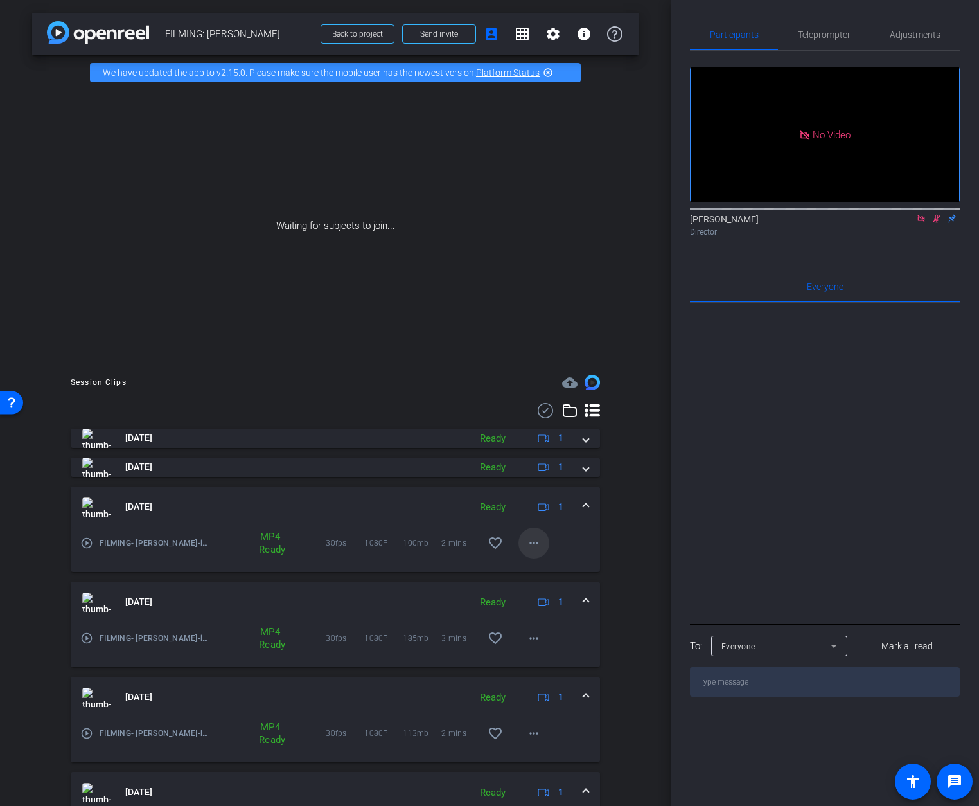
click at [533, 544] on mat-icon "more_horiz" at bounding box center [533, 542] width 15 height 15
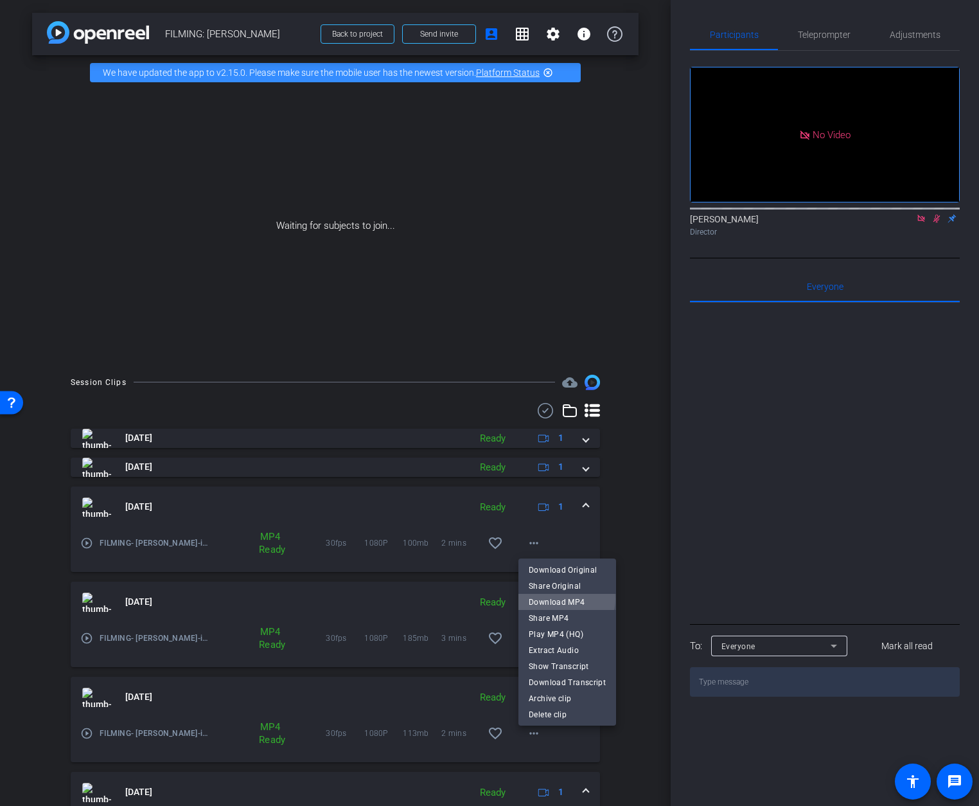
click at [566, 599] on span "Download MP4" at bounding box center [567, 602] width 77 height 15
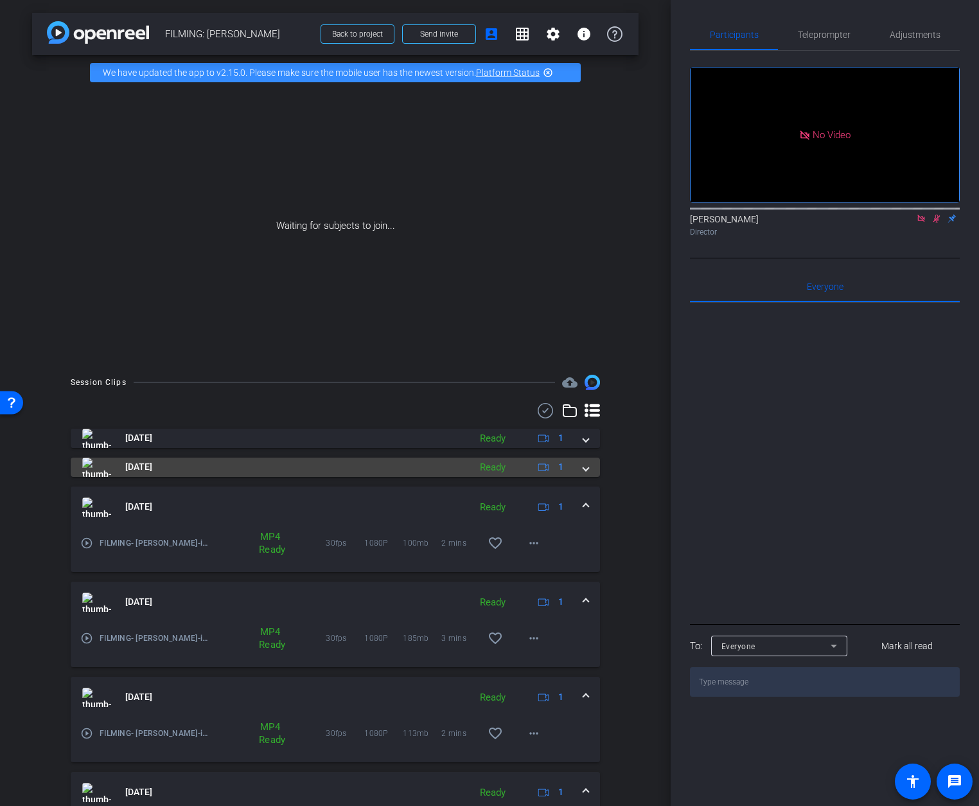
click at [587, 467] on span at bounding box center [586, 466] width 5 height 13
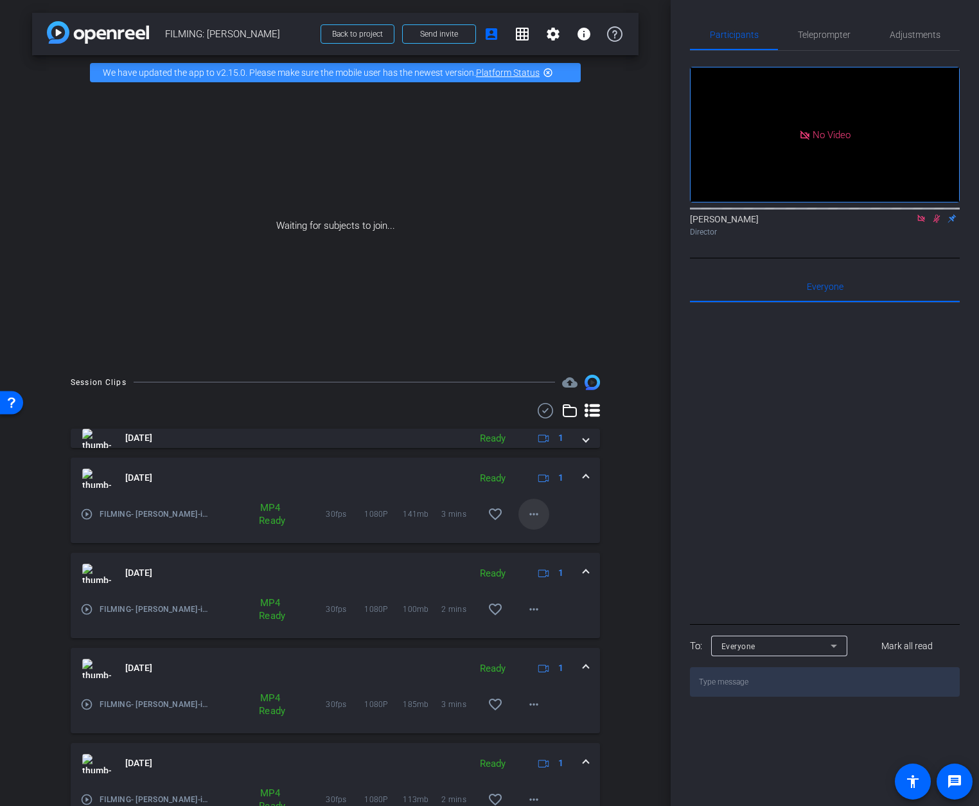
click at [533, 512] on mat-icon "more_horiz" at bounding box center [533, 513] width 15 height 15
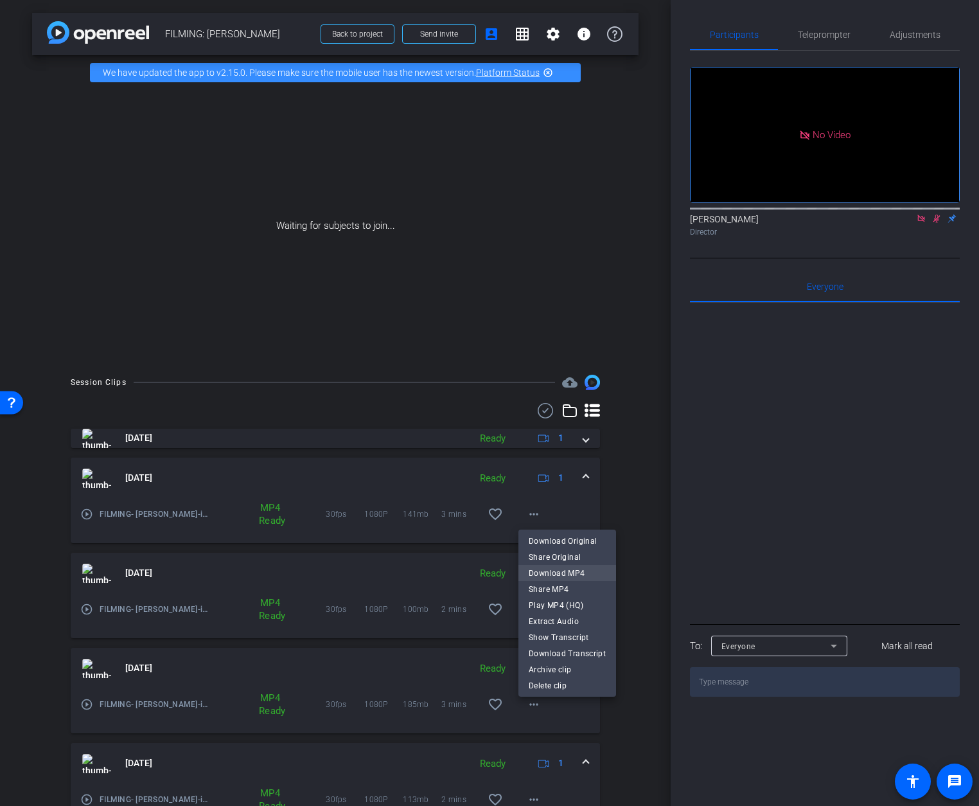
click at [565, 568] on span "Download MP4" at bounding box center [567, 573] width 77 height 15
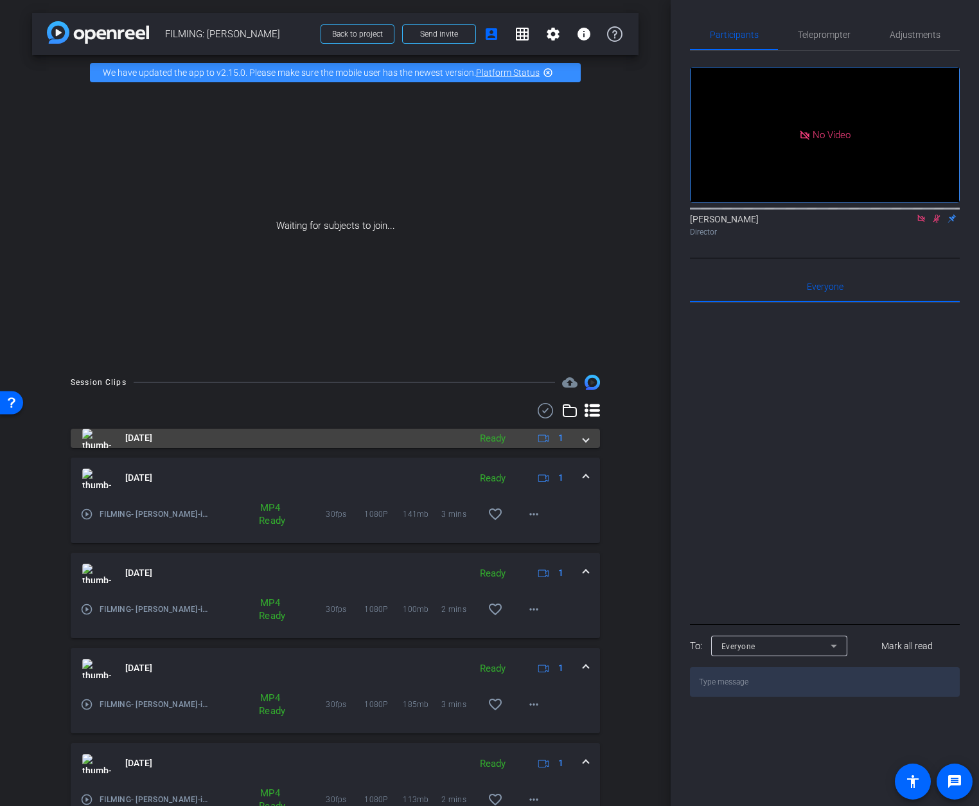
click at [589, 440] on mat-expansion-panel-header "[DATE] Ready 1" at bounding box center [336, 438] width 530 height 19
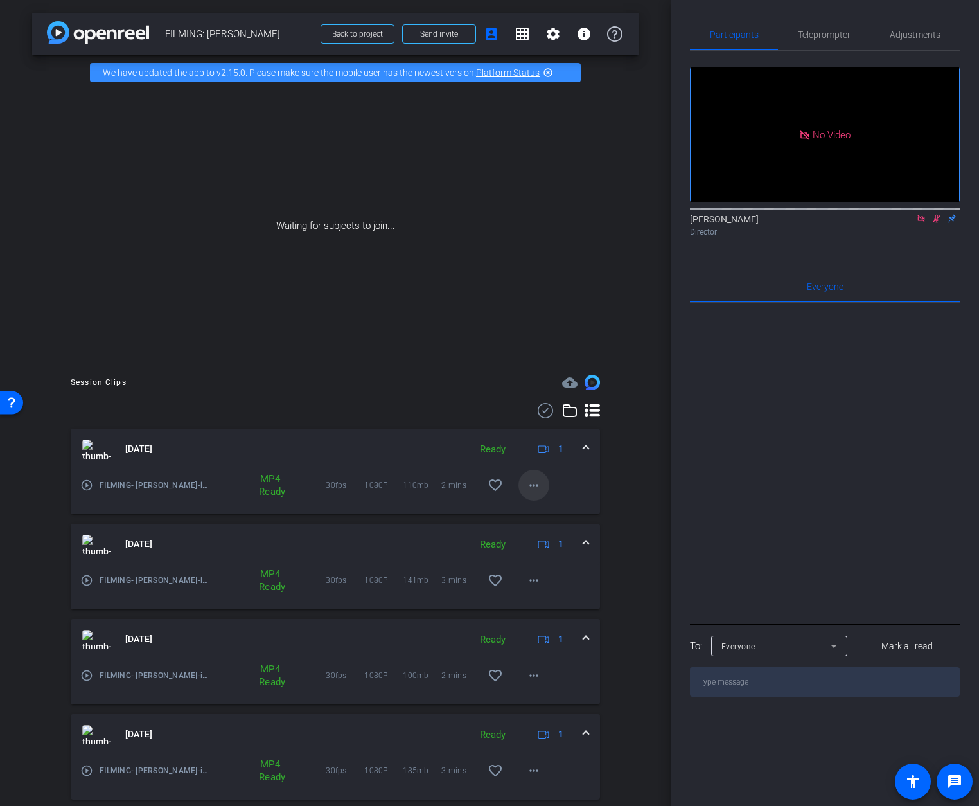
click at [535, 487] on mat-icon "more_horiz" at bounding box center [533, 485] width 15 height 15
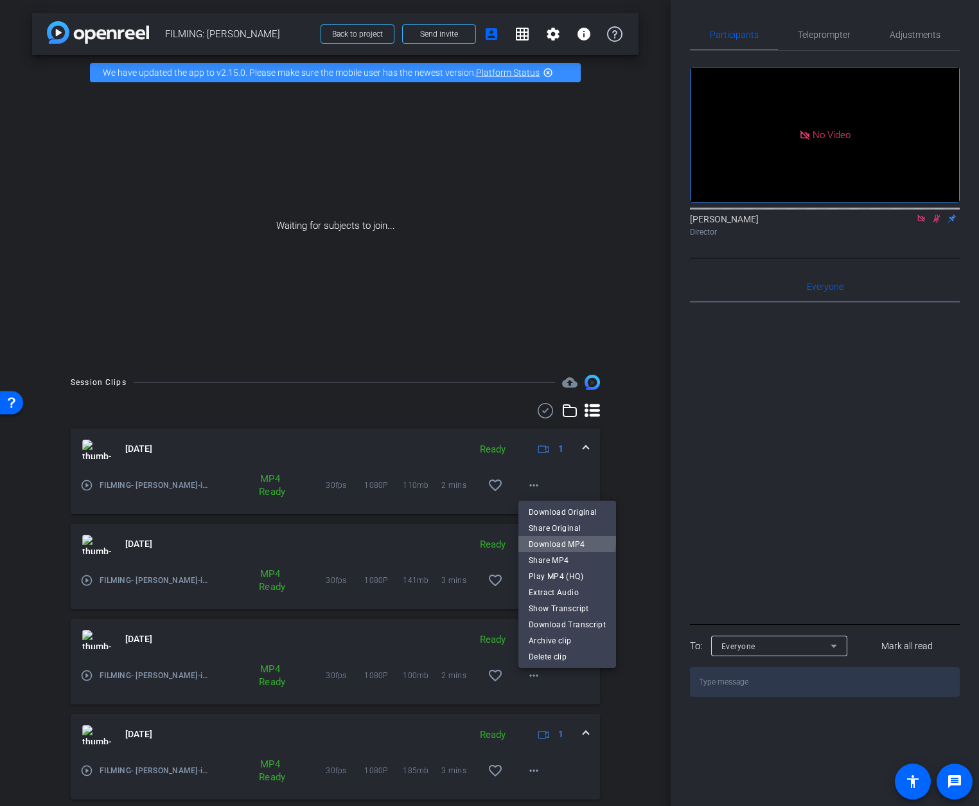
click at [561, 539] on span "Download MP4" at bounding box center [567, 544] width 77 height 15
